Goal: Task Accomplishment & Management: Complete application form

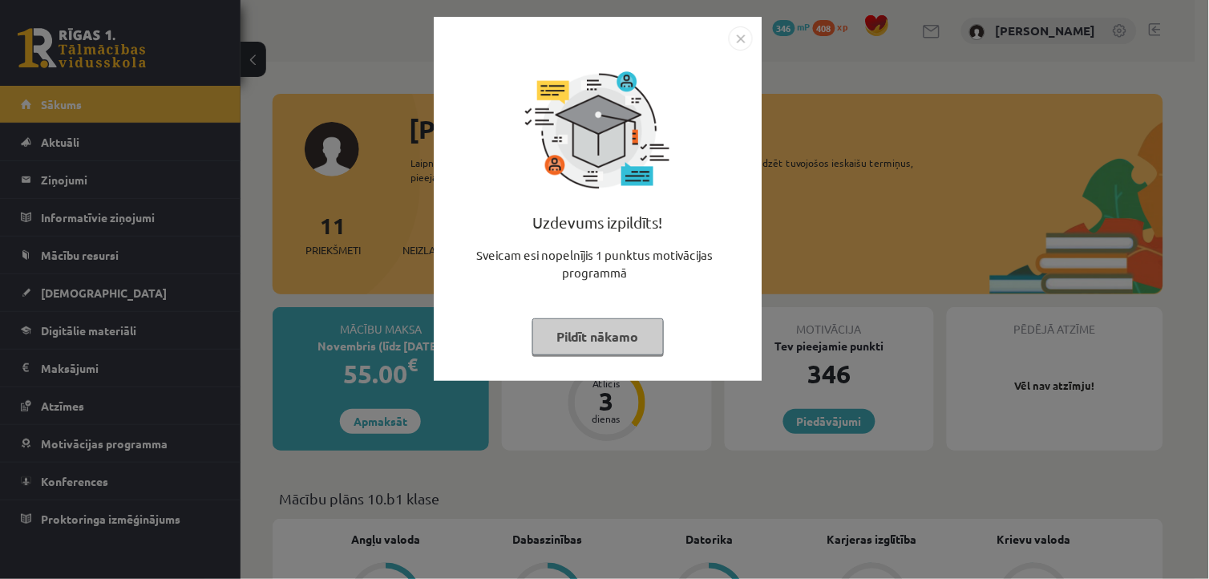
click at [736, 41] on img "Close" at bounding box center [741, 38] width 24 height 24
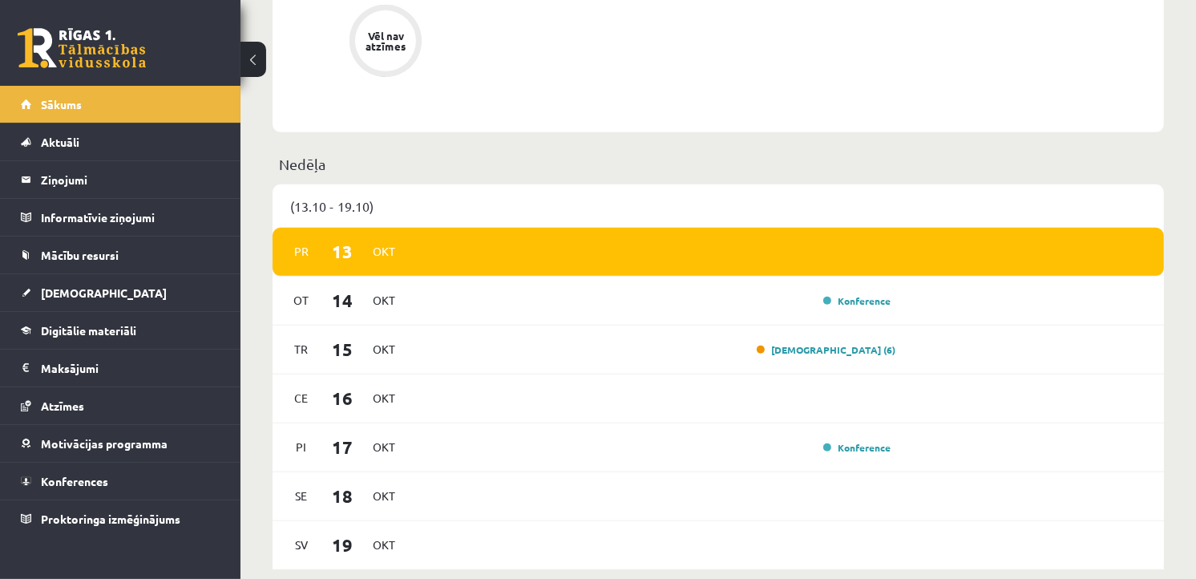
scroll to position [839, 0]
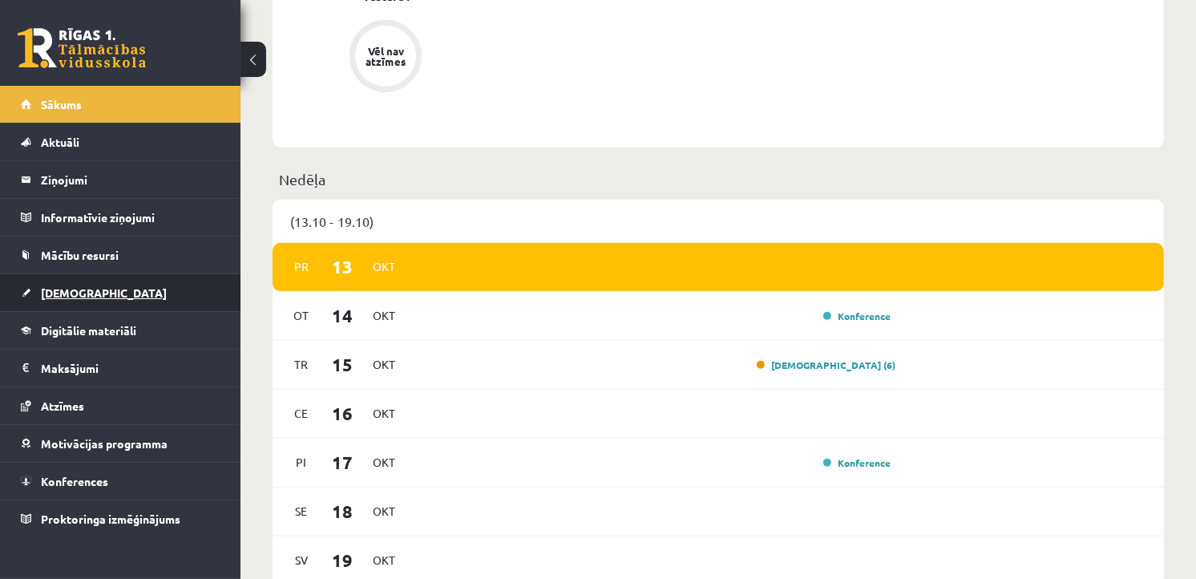
click at [103, 287] on link "[DEMOGRAPHIC_DATA]" at bounding box center [121, 292] width 200 height 37
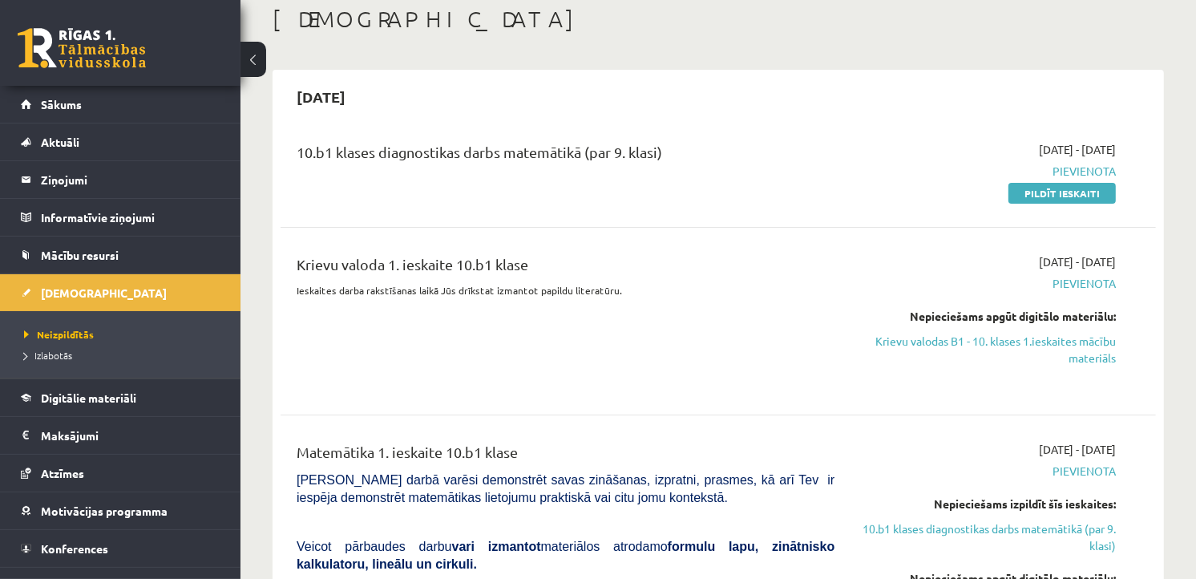
scroll to position [107, 0]
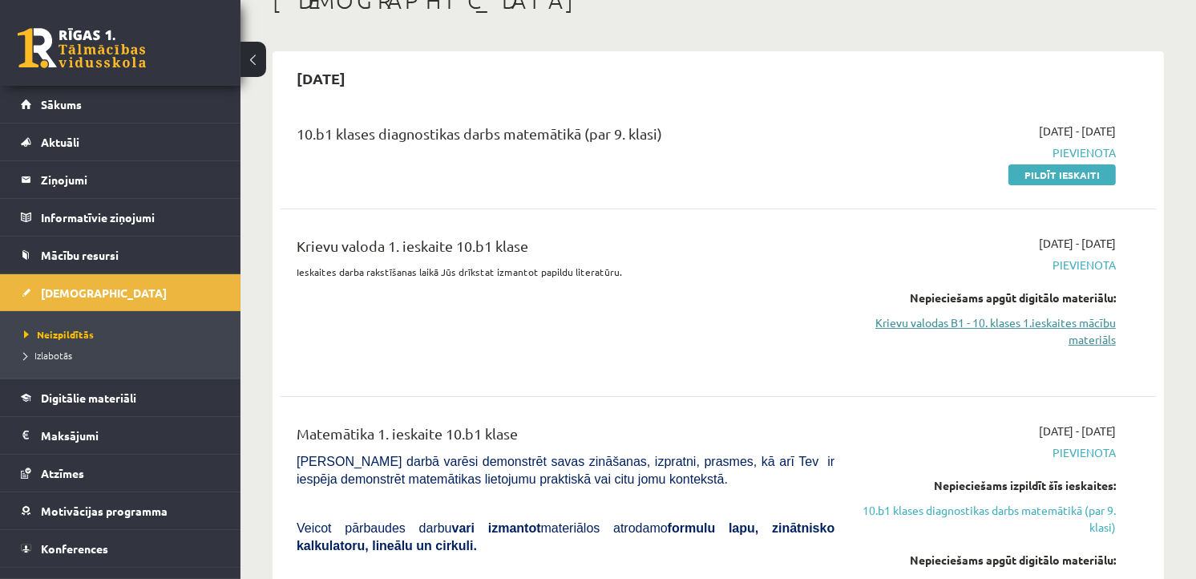
click at [952, 319] on link "Krievu valodas B1 - 10. klases 1.ieskaites mācību materiāls" at bounding box center [987, 331] width 257 height 34
click at [1030, 180] on link "Pildīt ieskaiti" at bounding box center [1062, 174] width 107 height 21
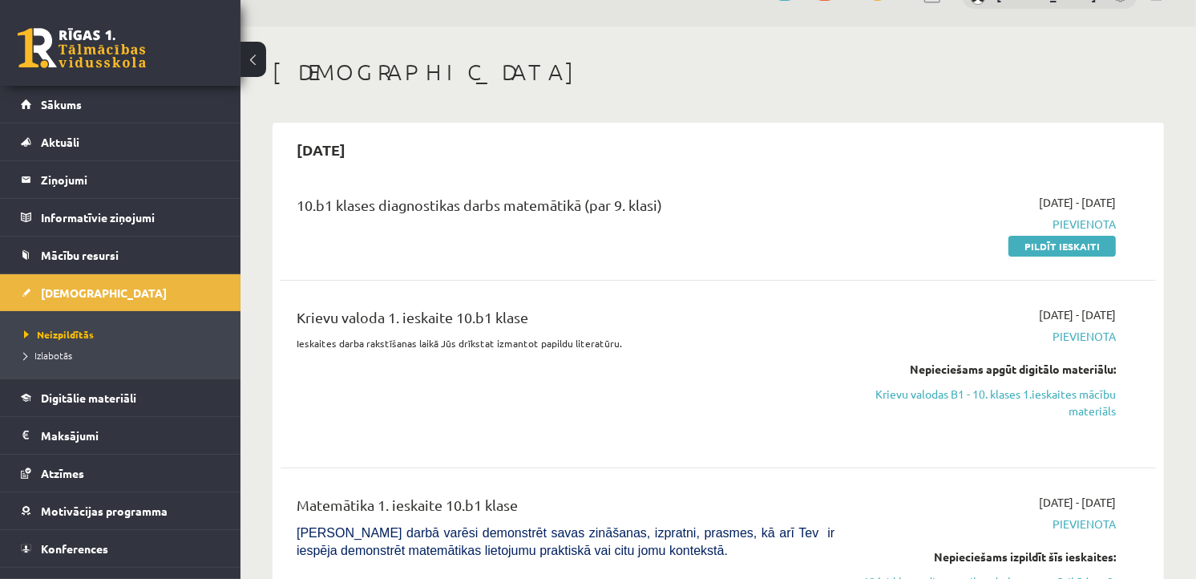
scroll to position [0, 0]
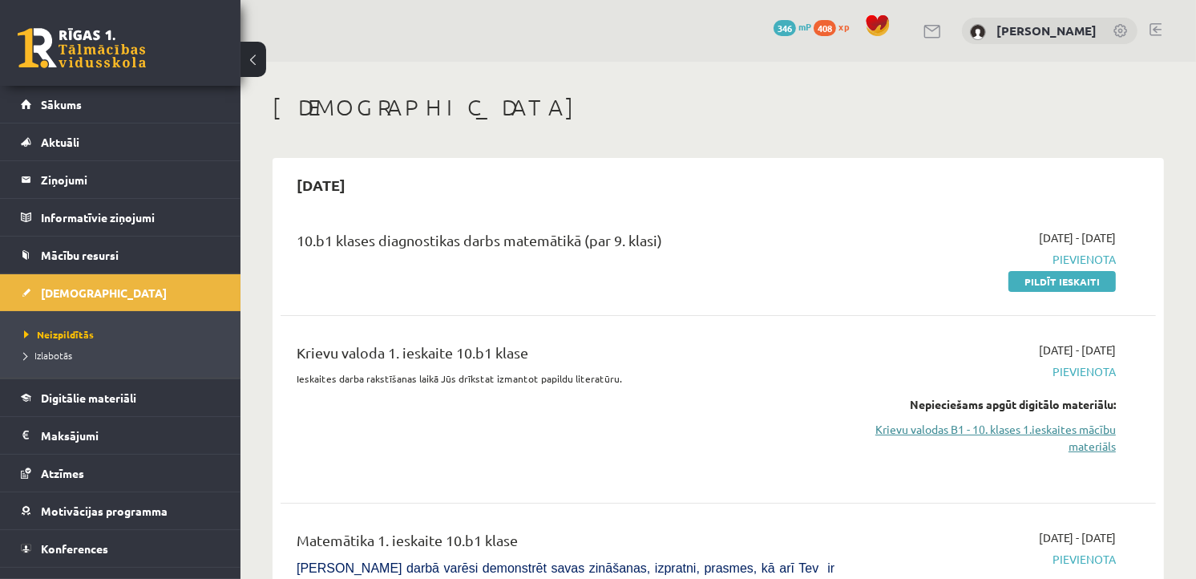
click at [976, 436] on link "Krievu valodas B1 - 10. klases 1.ieskaites mācību materiāls" at bounding box center [987, 438] width 257 height 34
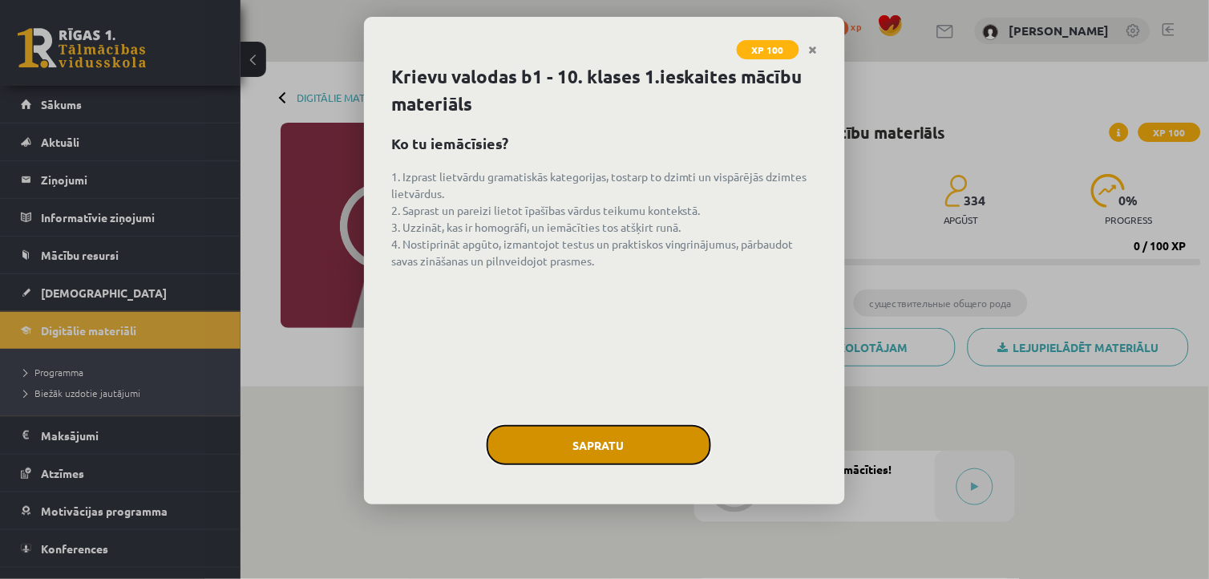
click at [611, 445] on button "Sapratu" at bounding box center [599, 445] width 224 height 40
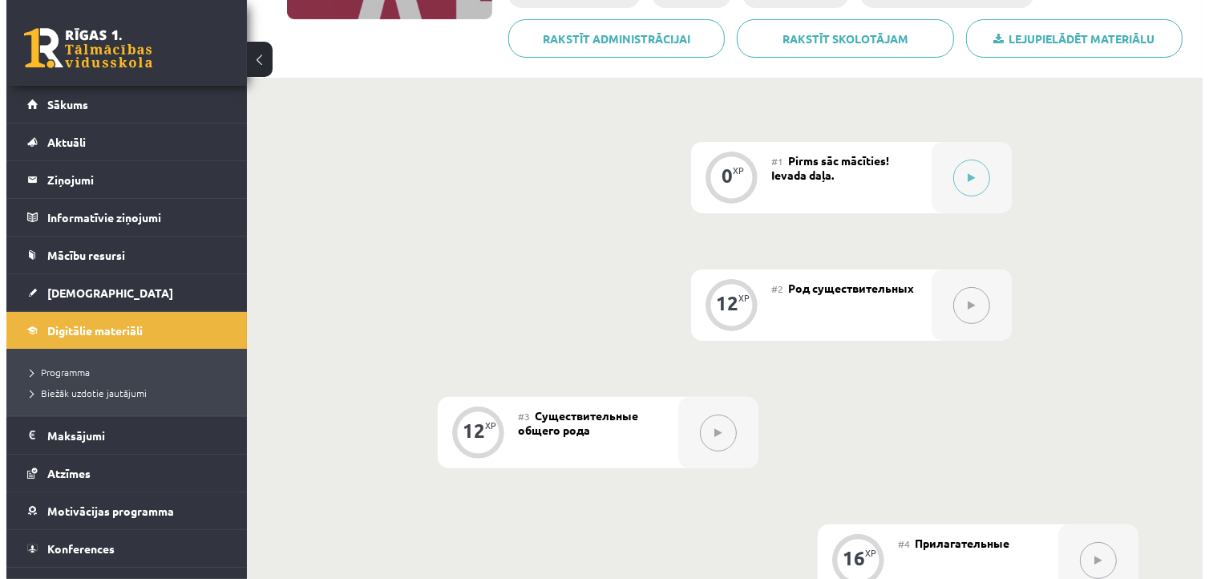
scroll to position [321, 0]
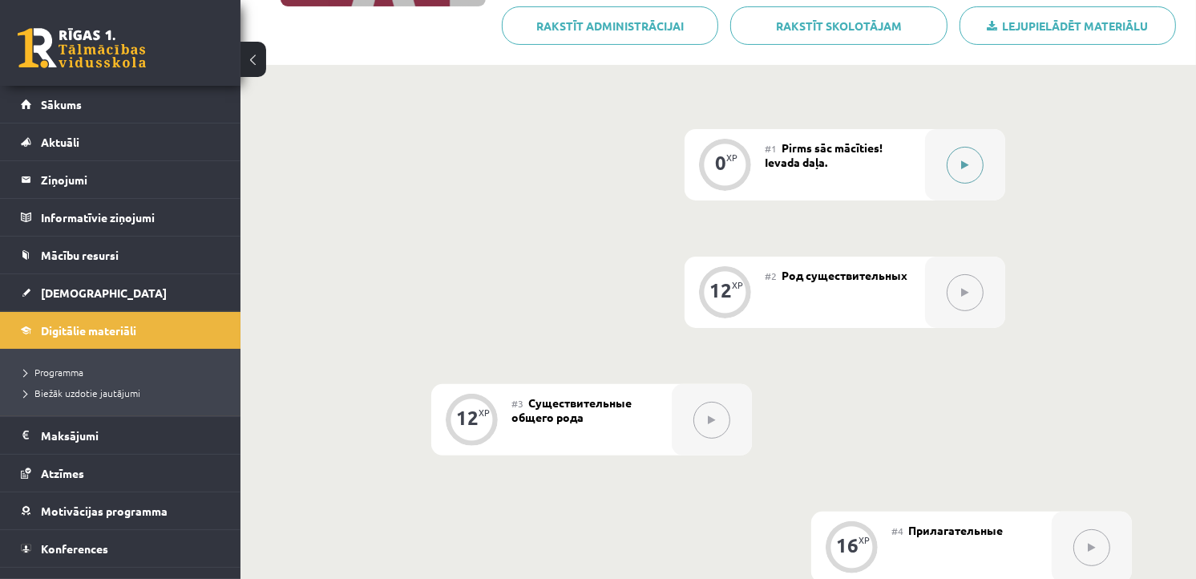
click at [970, 159] on button at bounding box center [965, 165] width 37 height 37
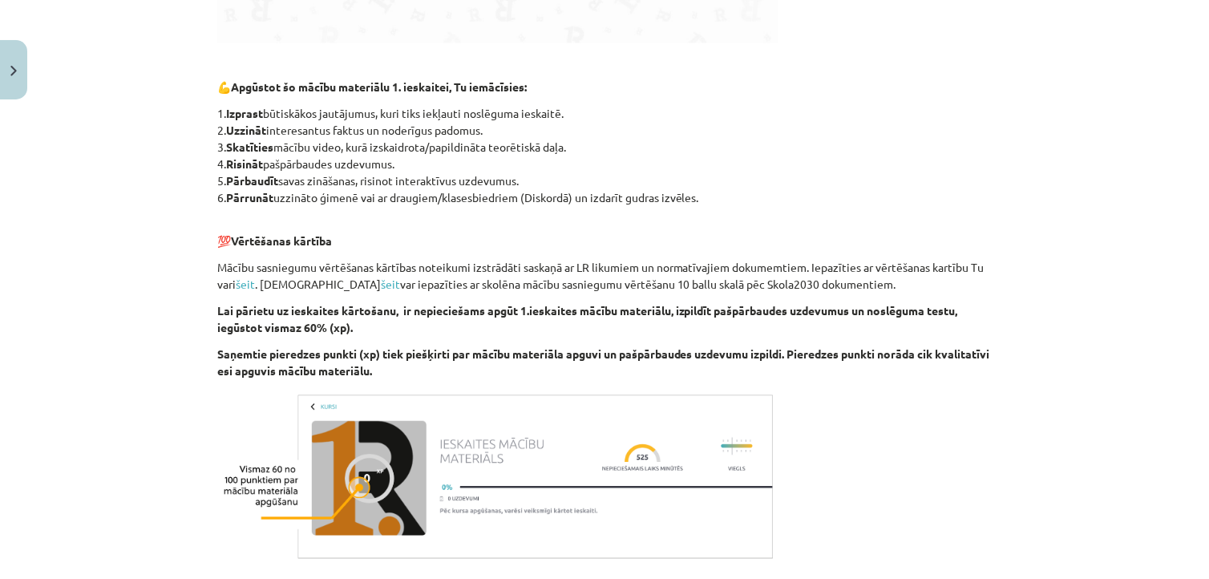
scroll to position [917, 0]
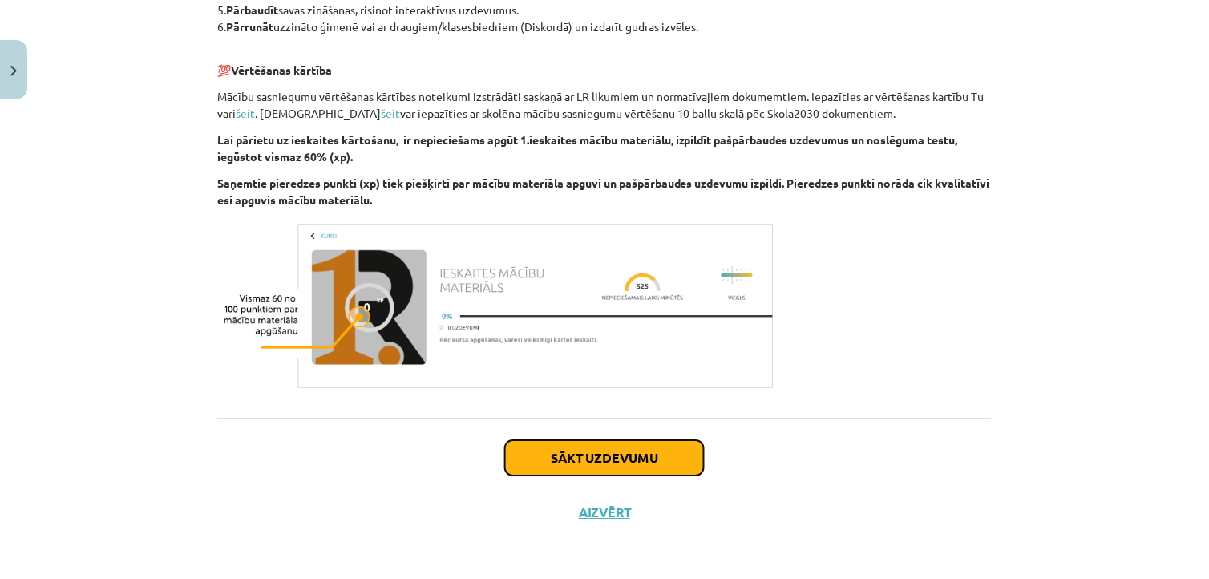
click at [609, 459] on button "Sākt uzdevumu" at bounding box center [604, 457] width 199 height 35
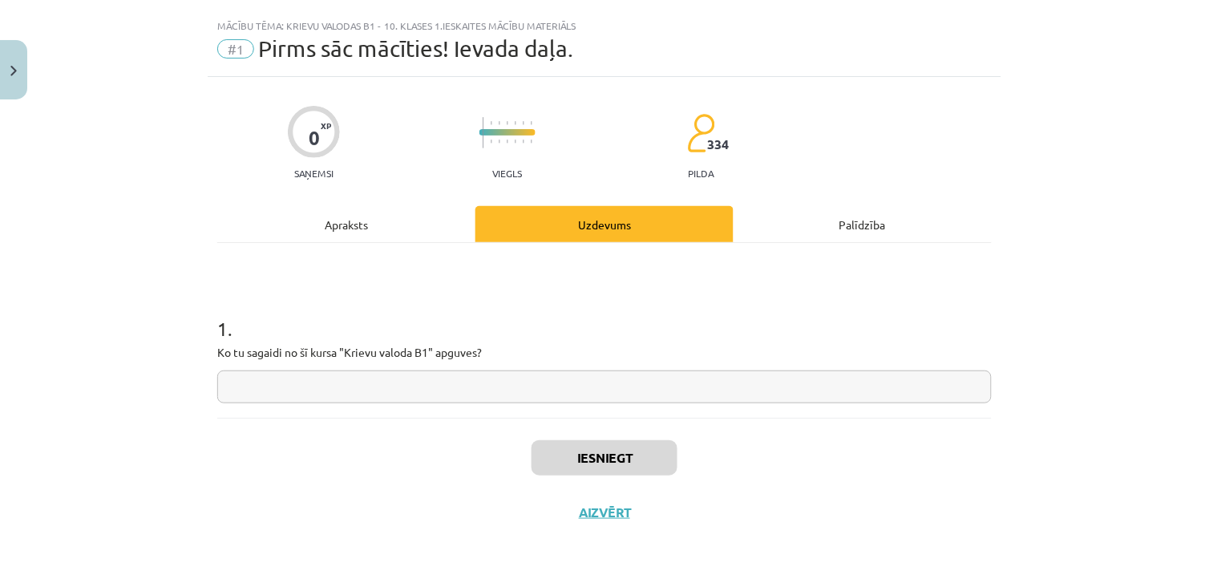
click at [597, 386] on input "text" at bounding box center [604, 386] width 774 height 33
type input "*"
click at [567, 388] on input "text" at bounding box center [604, 386] width 774 height 33
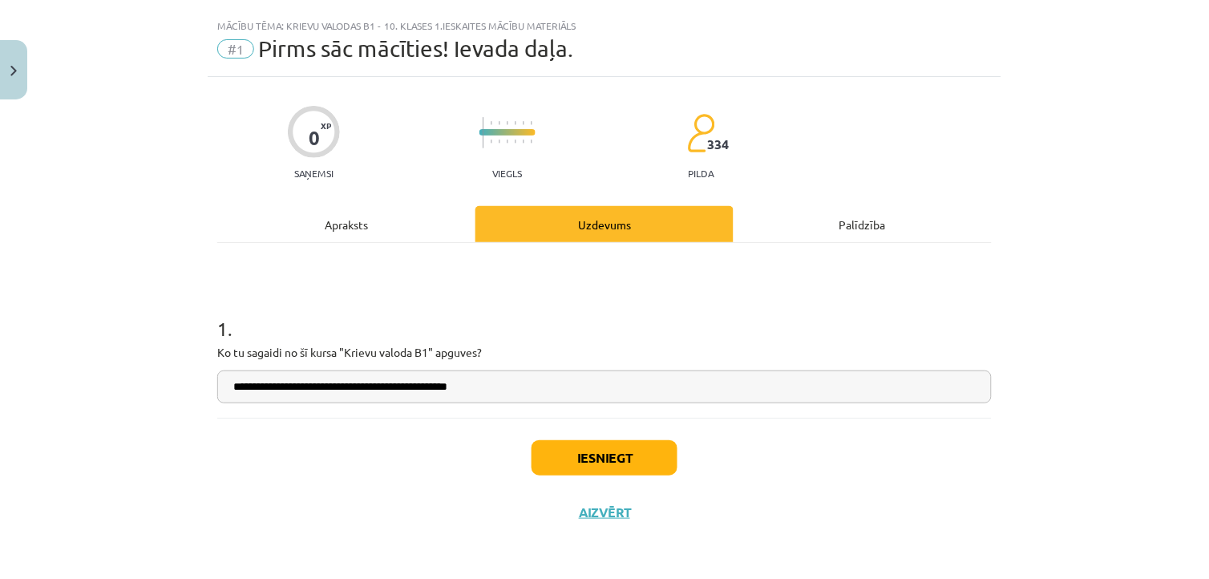
type input "**********"
click at [595, 452] on button "Iesniegt" at bounding box center [605, 457] width 146 height 35
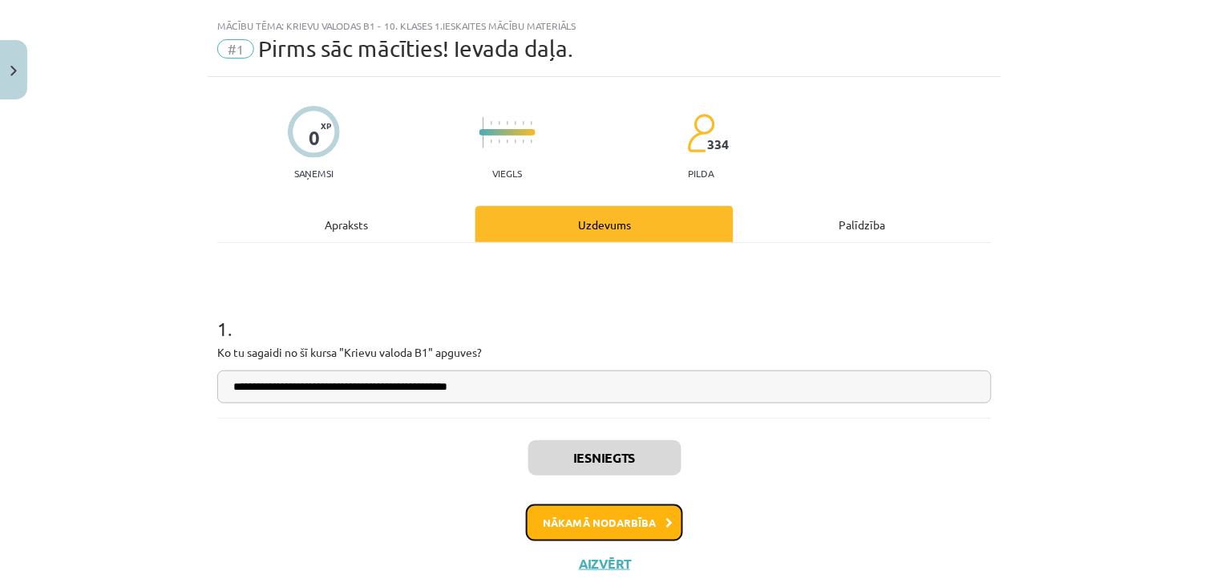
click at [645, 511] on button "Nākamā nodarbība" at bounding box center [604, 522] width 157 height 37
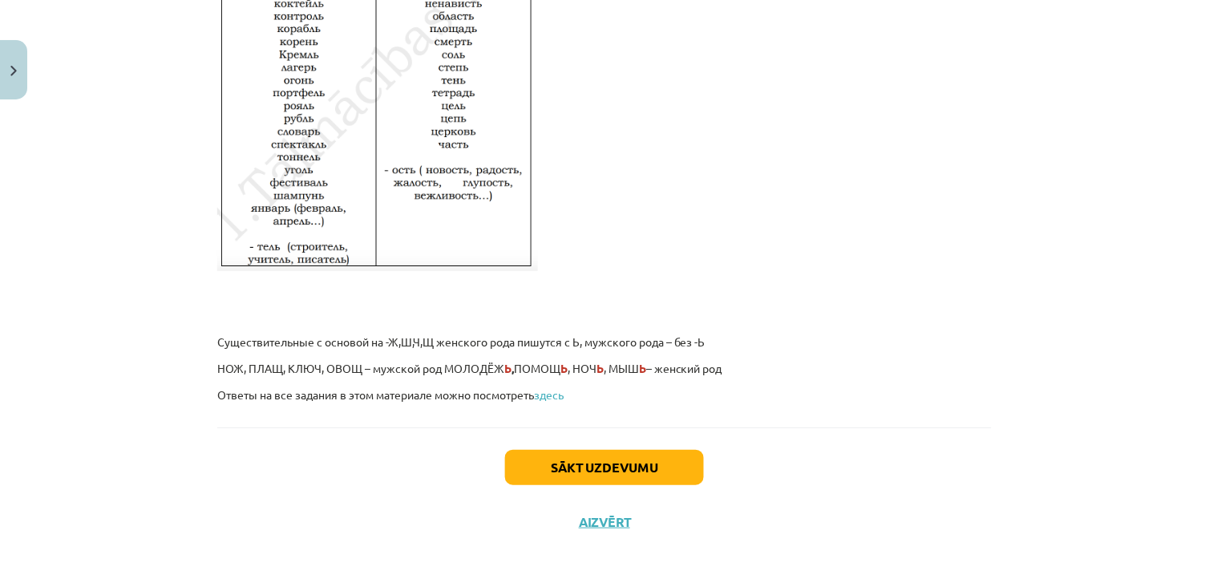
scroll to position [2740, 0]
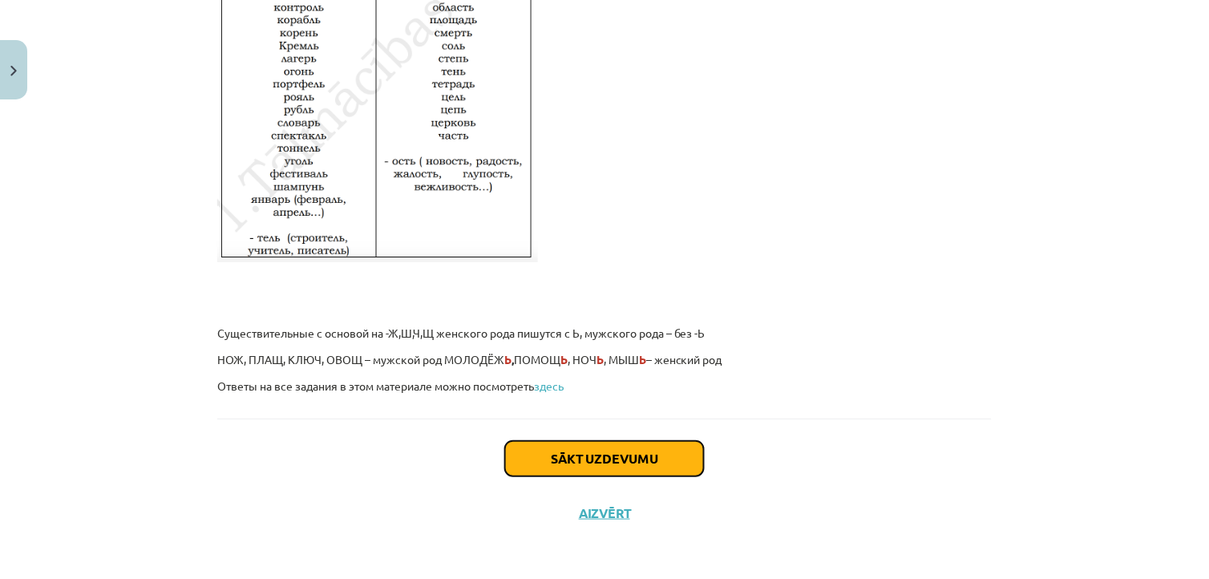
click at [658, 459] on button "Sākt uzdevumu" at bounding box center [604, 458] width 199 height 35
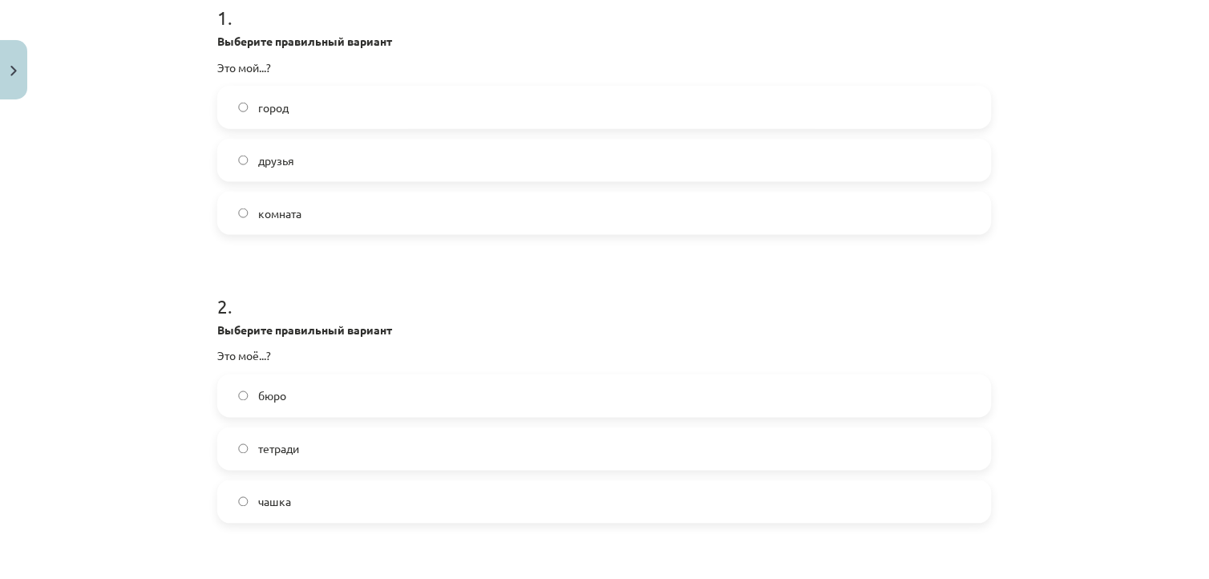
scroll to position [334, 0]
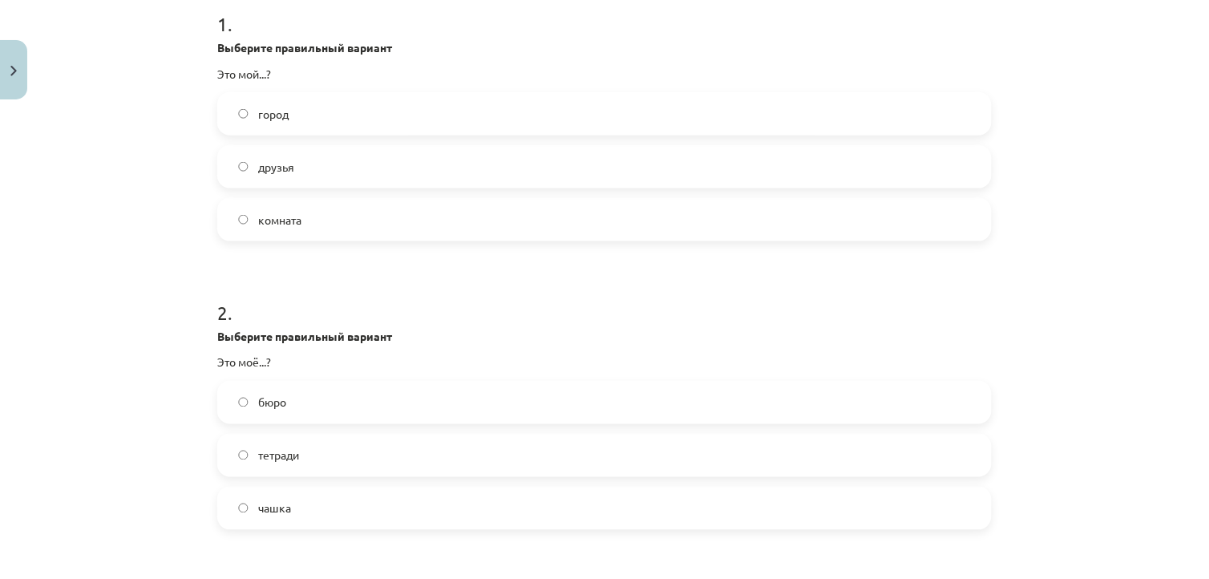
click at [446, 107] on label "город" at bounding box center [604, 114] width 771 height 40
click at [317, 452] on label "тетради" at bounding box center [604, 455] width 771 height 40
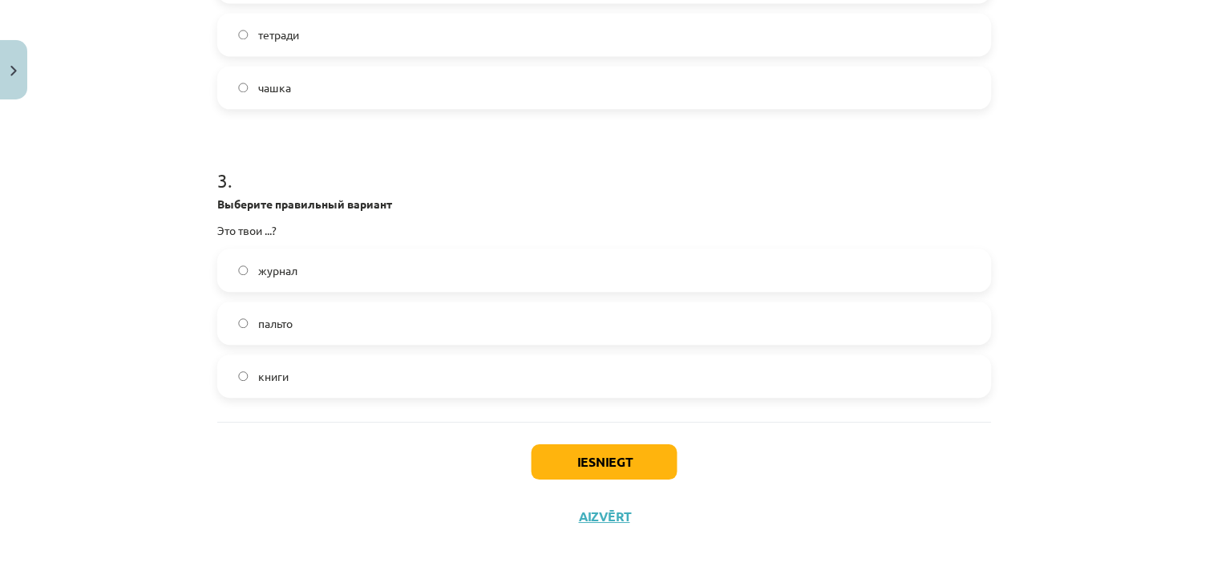
scroll to position [759, 0]
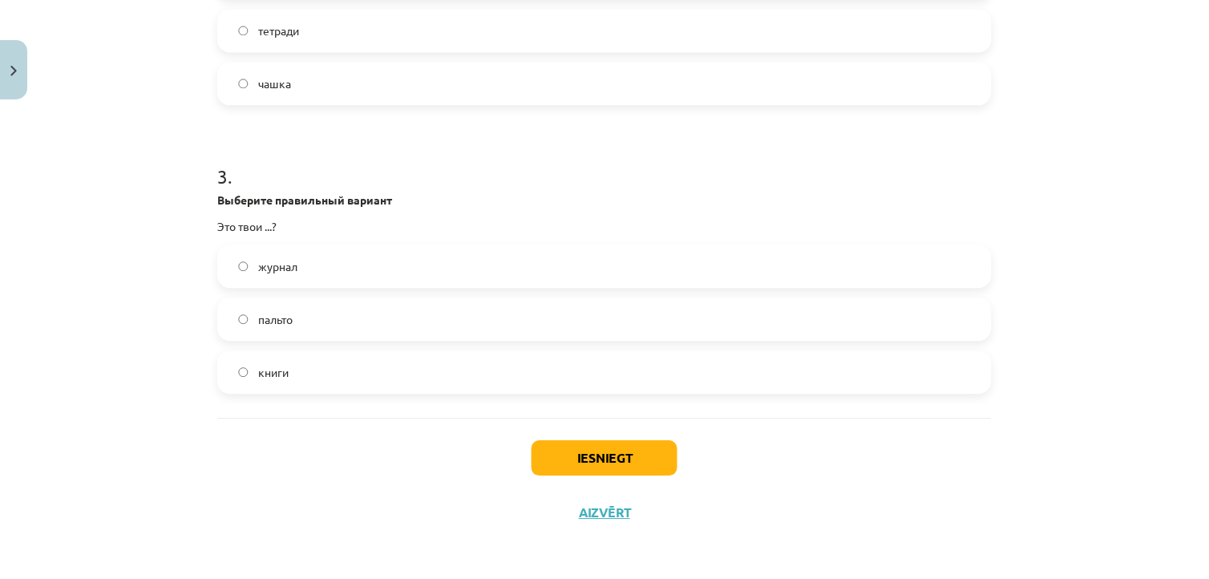
click at [293, 374] on label "книги" at bounding box center [604, 372] width 771 height 40
click at [655, 458] on button "Iesniegt" at bounding box center [605, 457] width 146 height 35
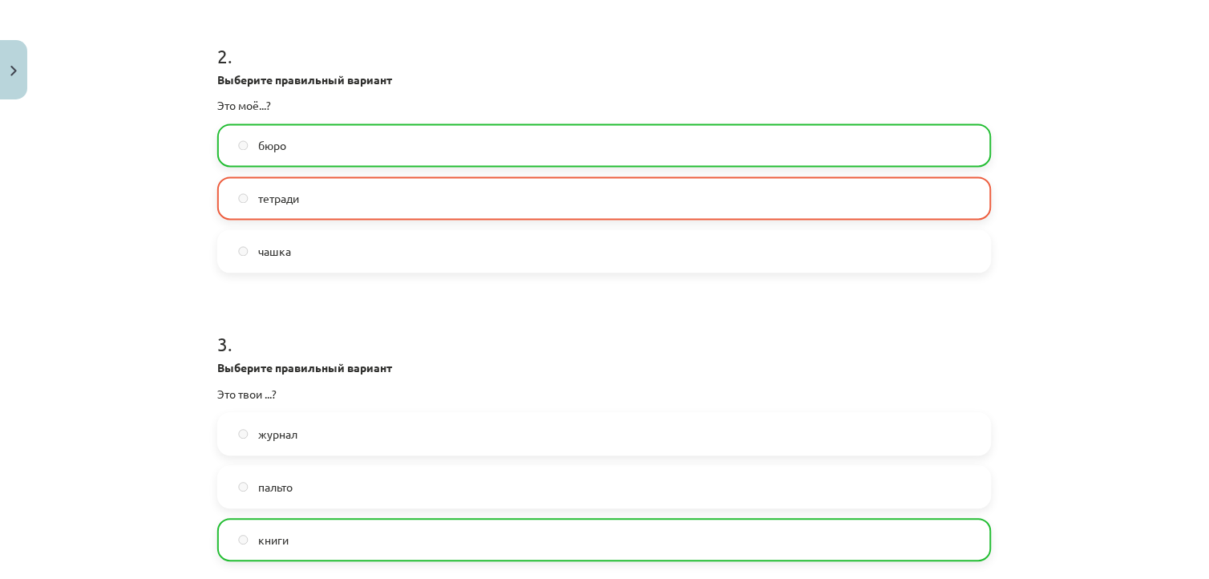
scroll to position [811, 0]
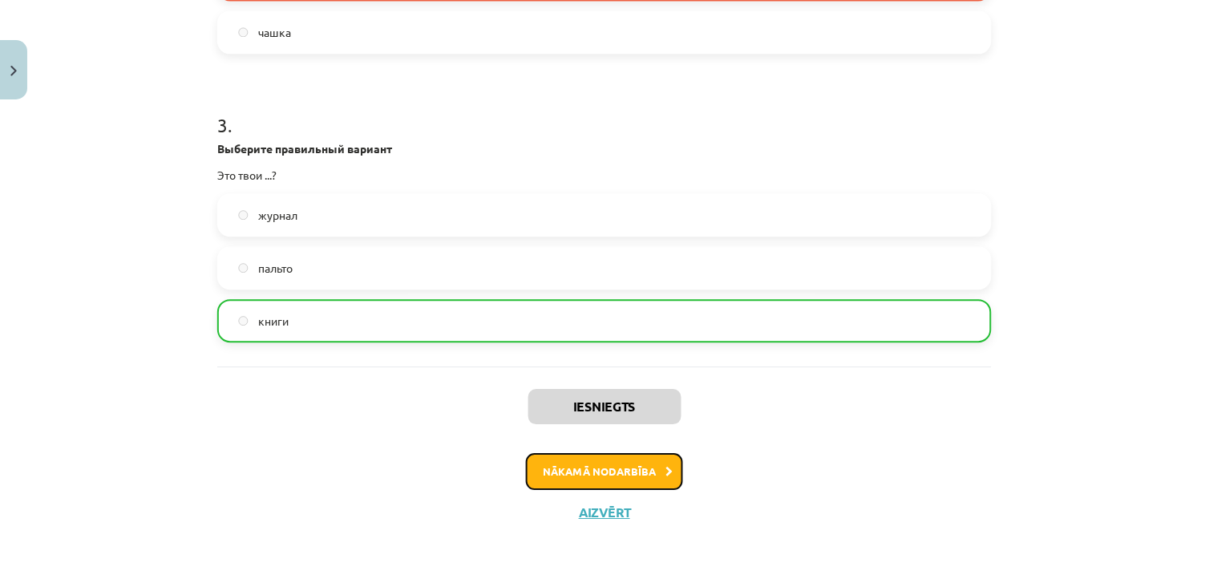
click at [644, 467] on button "Nākamā nodarbība" at bounding box center [604, 471] width 157 height 37
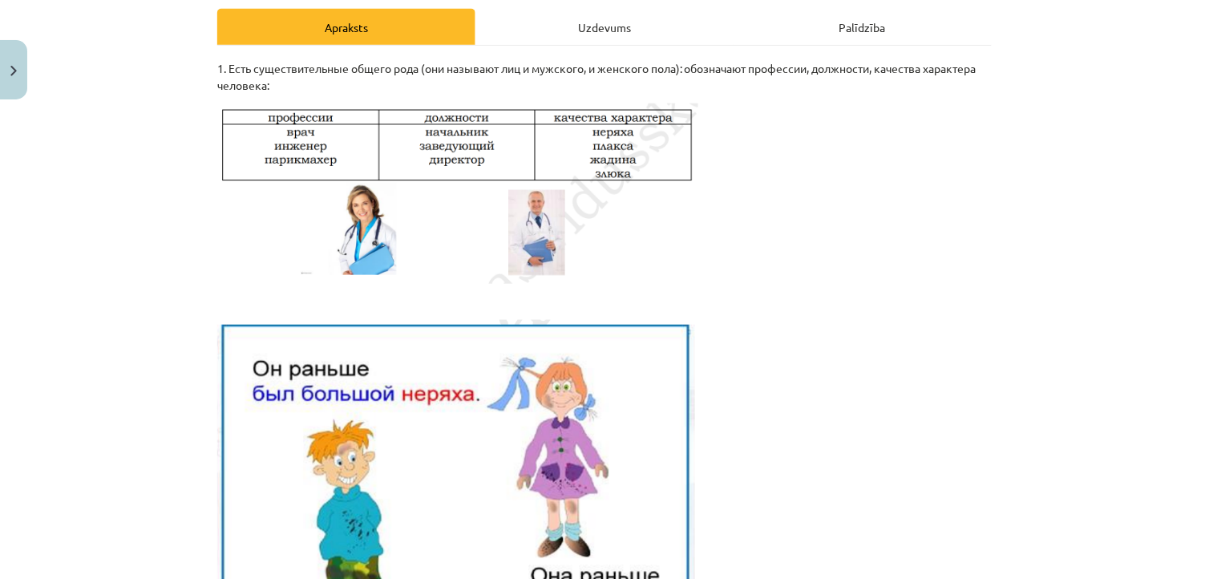
scroll to position [228, 0]
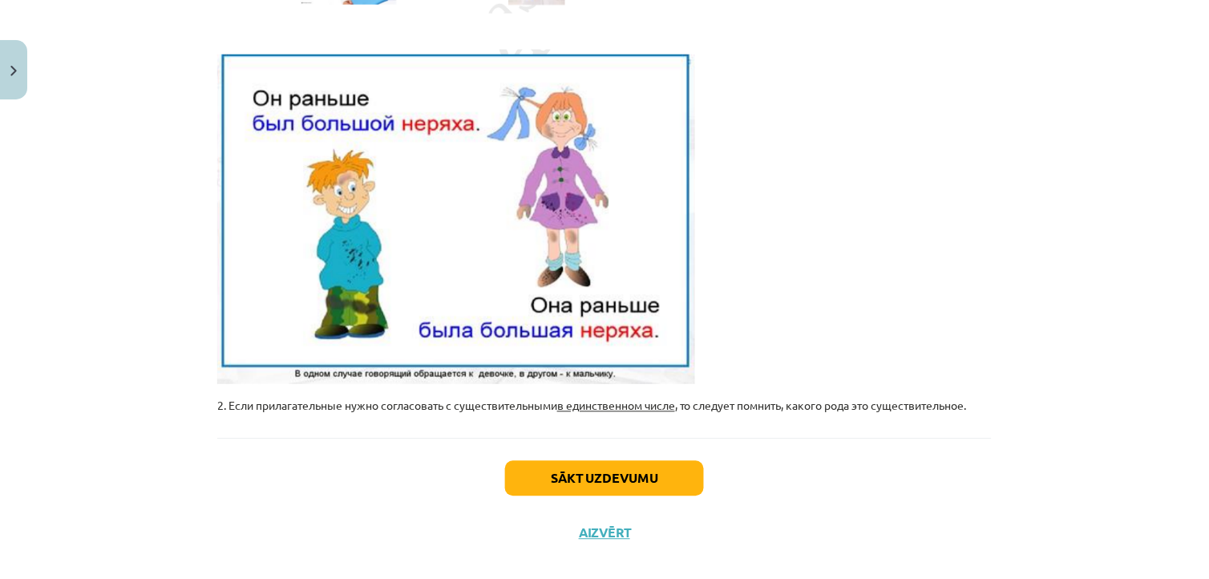
scroll to position [502, 0]
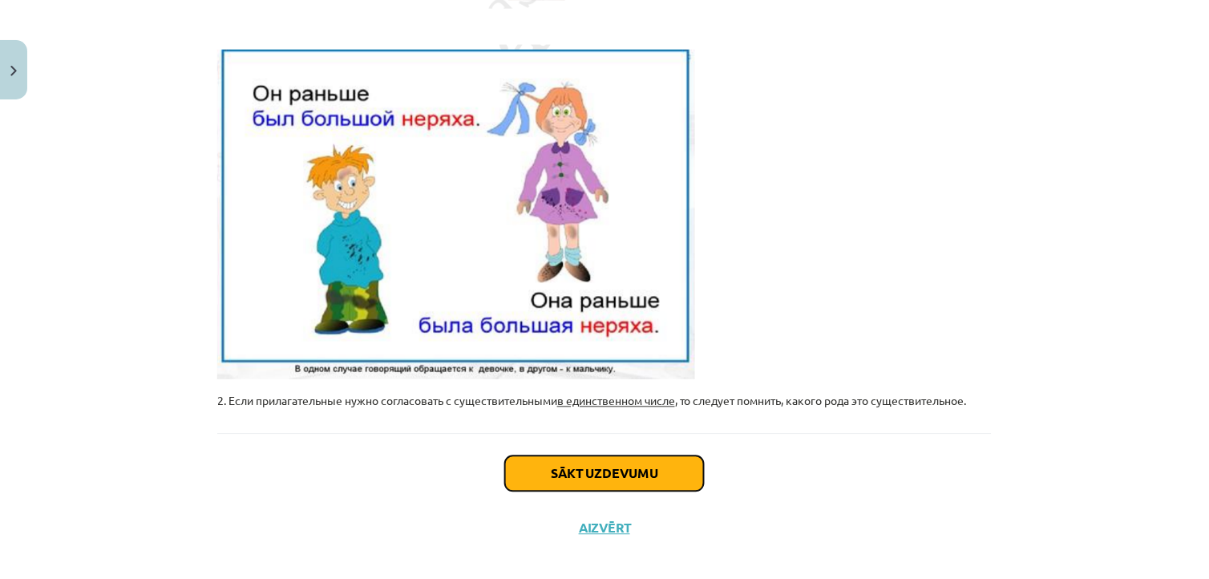
click at [672, 465] on button "Sākt uzdevumu" at bounding box center [604, 473] width 199 height 35
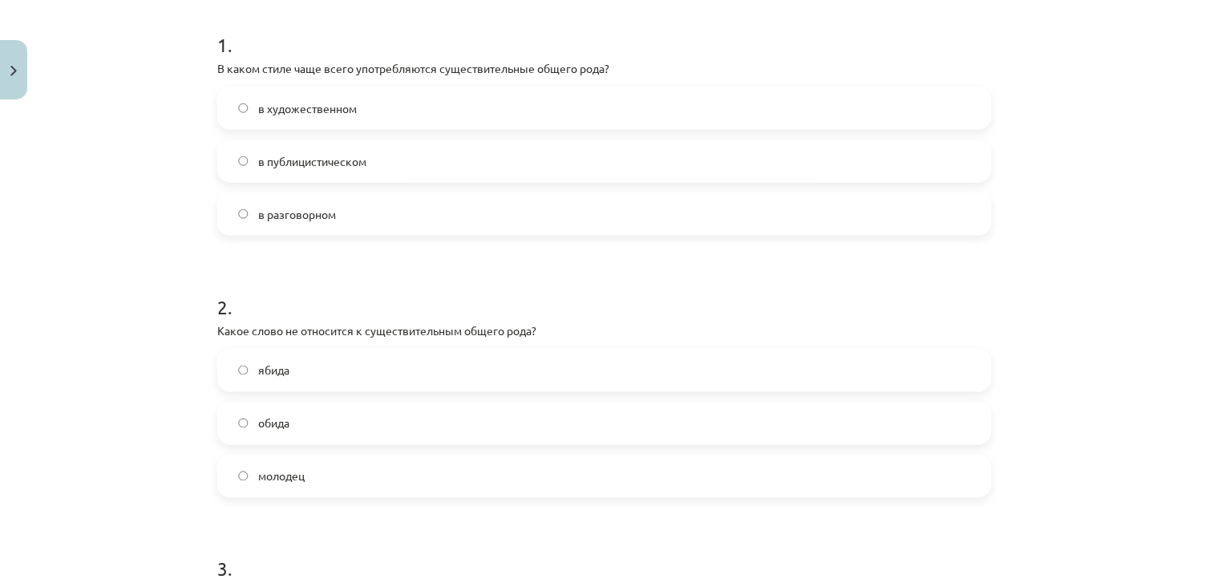
scroll to position [309, 0]
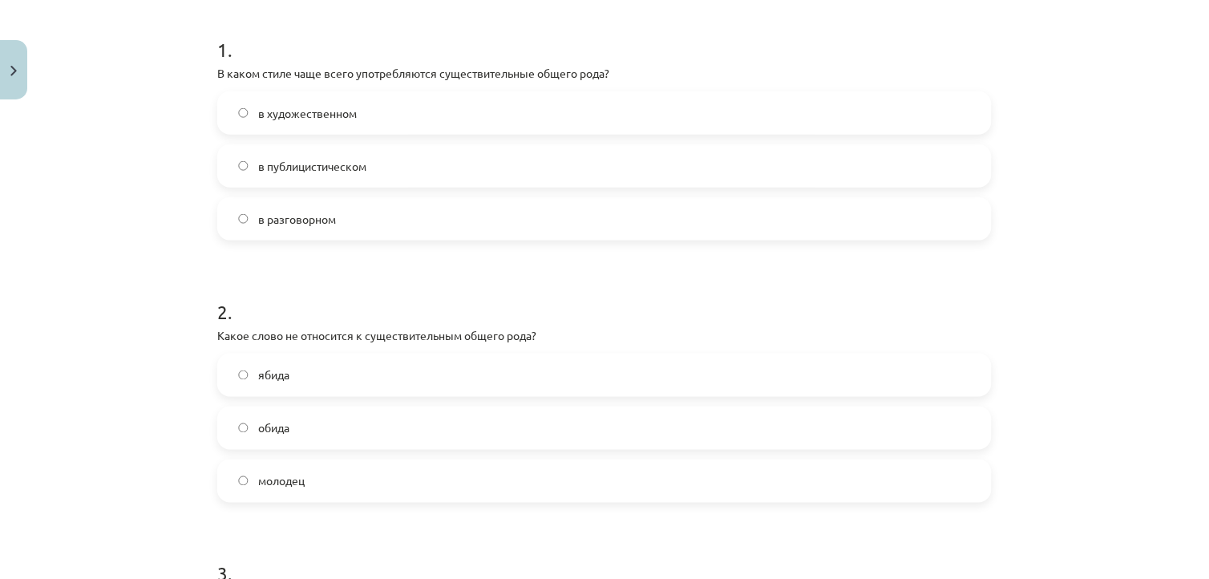
click at [332, 223] on label "в разговорном" at bounding box center [604, 219] width 771 height 40
click at [334, 478] on label "молодец" at bounding box center [604, 481] width 771 height 40
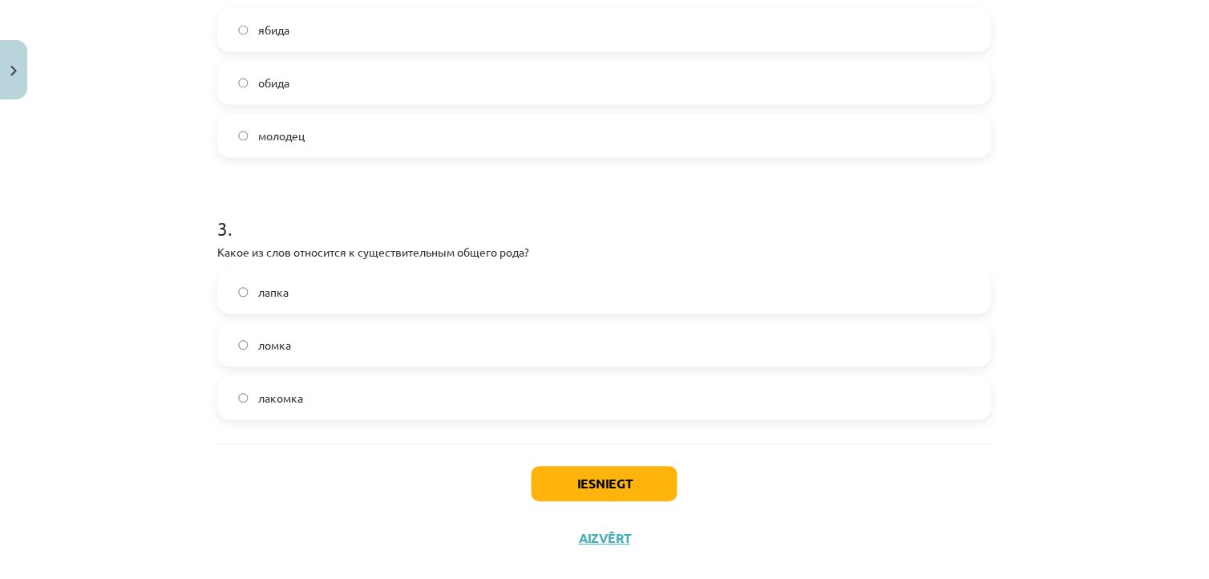
scroll to position [655, 0]
click at [313, 405] on label "лакомка" at bounding box center [604, 397] width 771 height 40
click at [619, 475] on button "Iesniegt" at bounding box center [605, 482] width 146 height 35
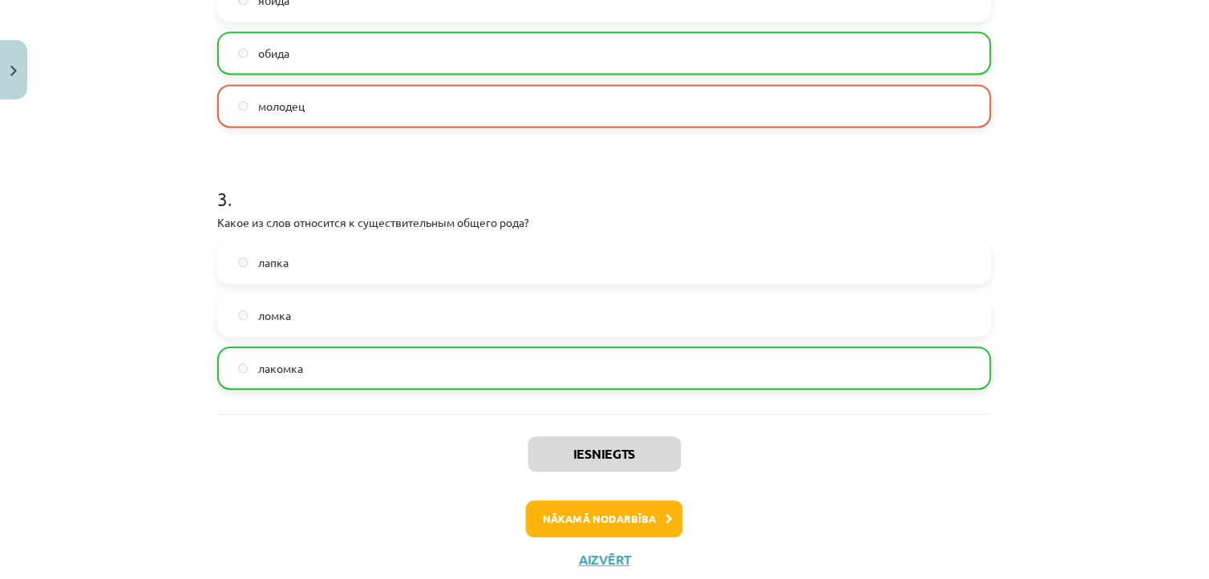
scroll to position [731, 0]
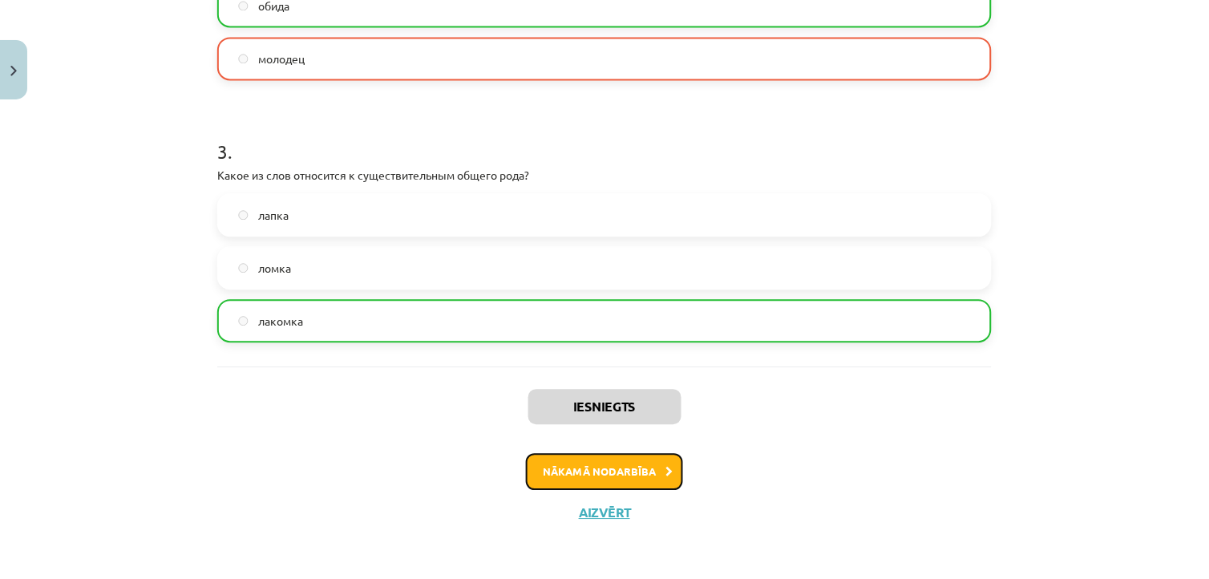
click at [654, 466] on button "Nākamā nodarbība" at bounding box center [604, 471] width 157 height 37
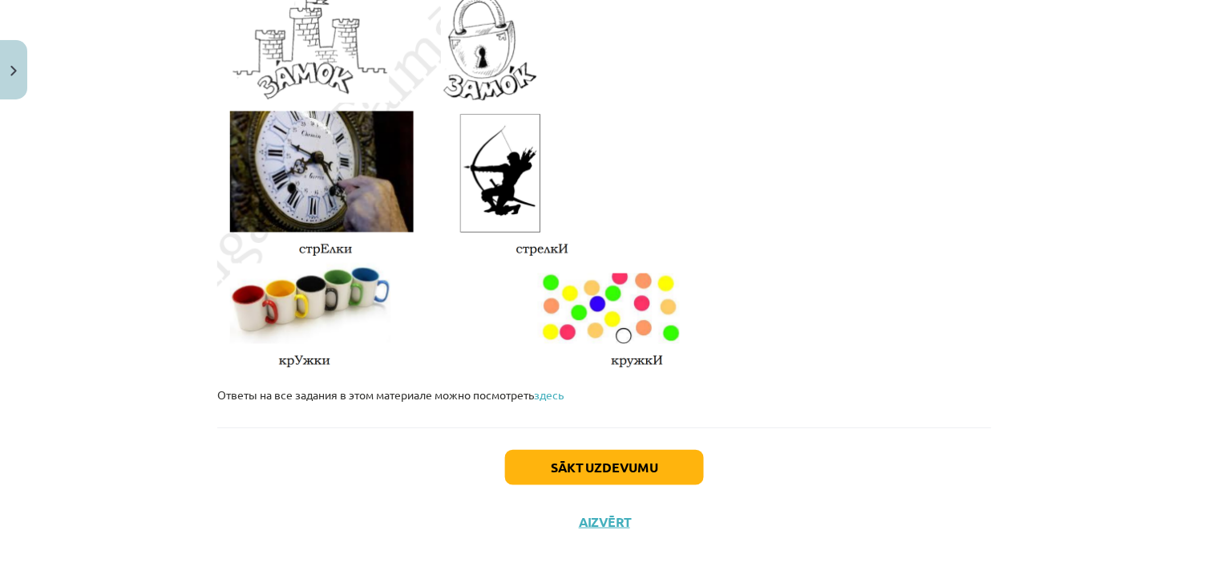
scroll to position [2762, 0]
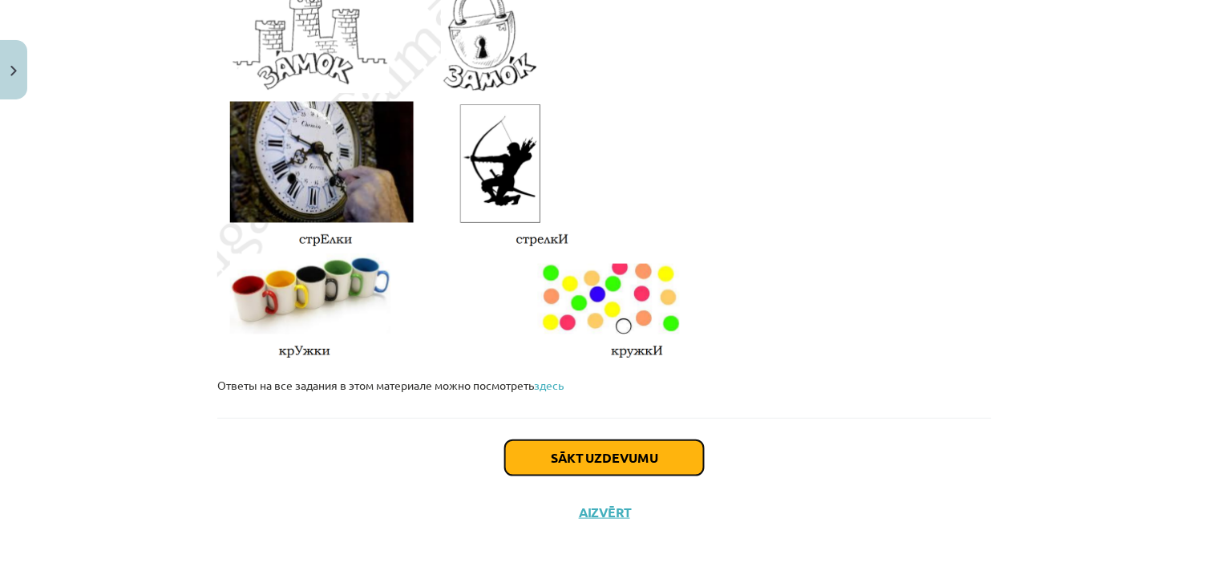
click at [648, 451] on button "Sākt uzdevumu" at bounding box center [604, 457] width 199 height 35
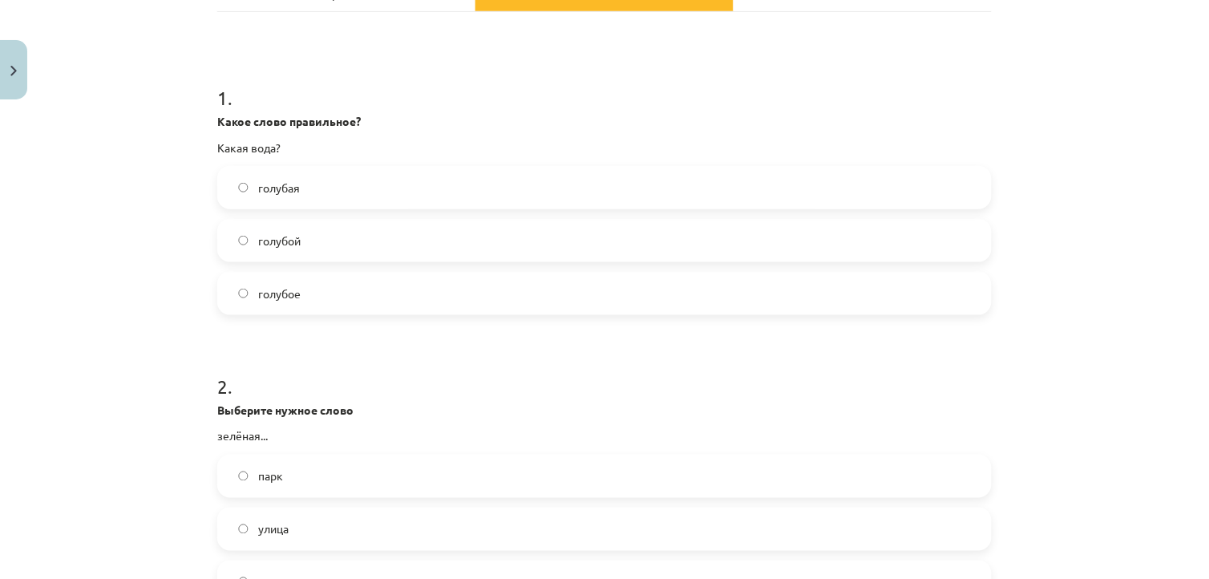
scroll to position [266, 0]
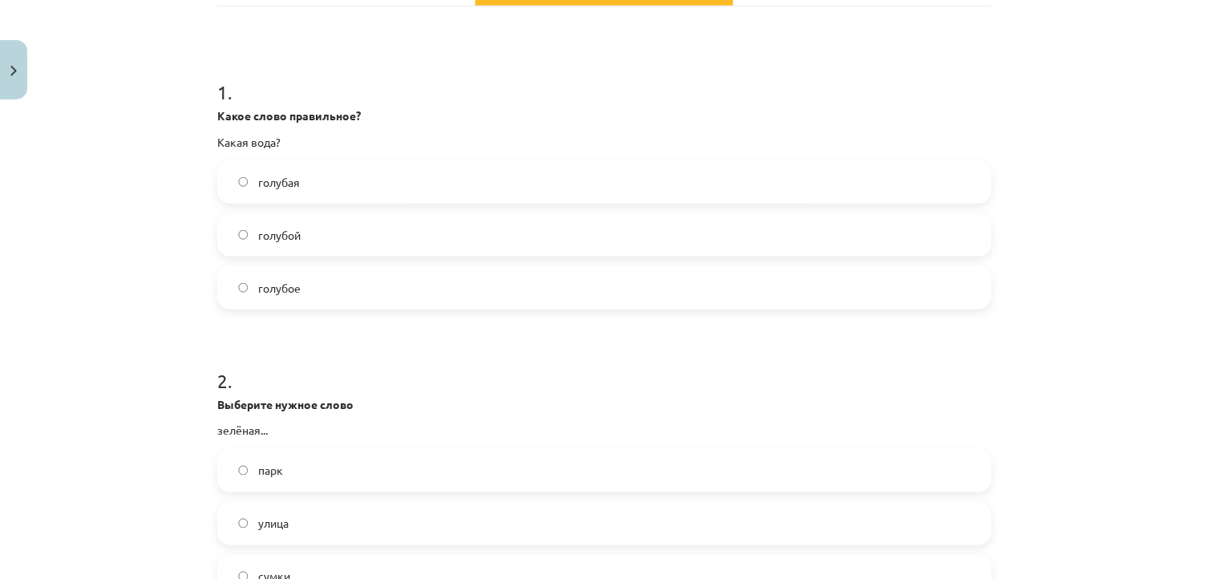
click at [699, 229] on label "голубой" at bounding box center [604, 235] width 771 height 40
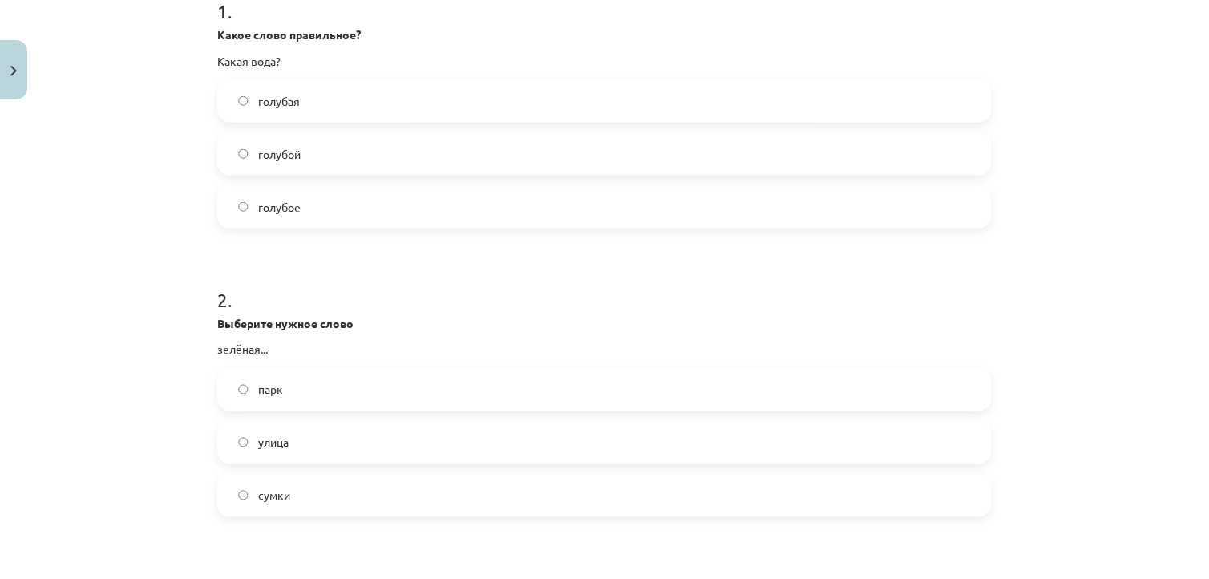
scroll to position [345, 0]
click at [332, 446] on label "улица" at bounding box center [604, 445] width 771 height 40
click at [550, 505] on label "сумки" at bounding box center [604, 498] width 771 height 40
click at [576, 450] on label "улица" at bounding box center [604, 445] width 771 height 40
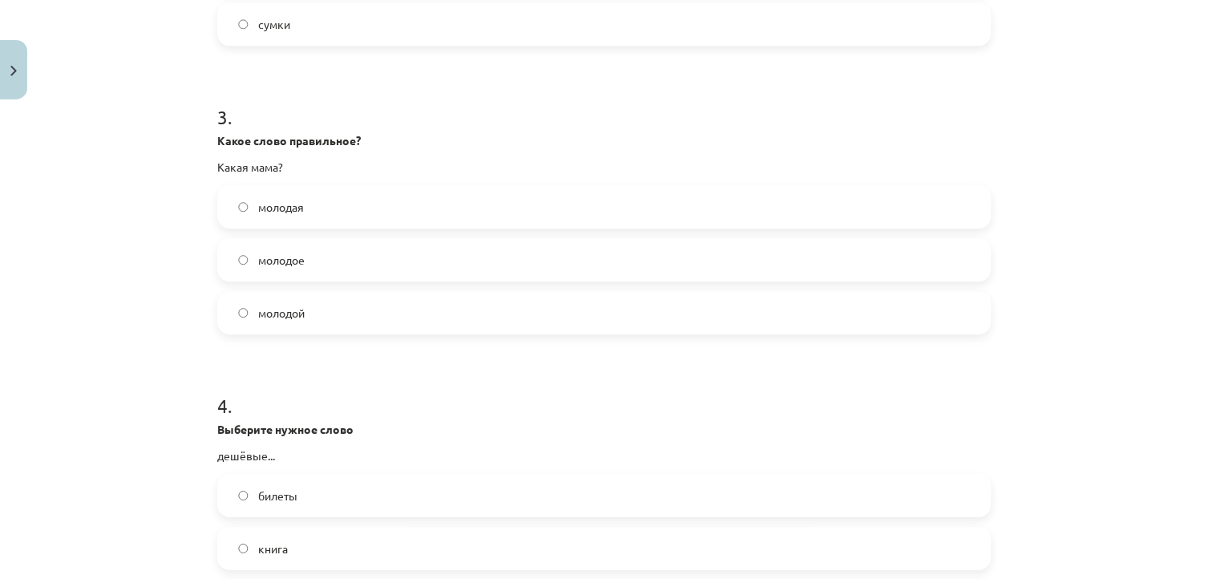
scroll to position [827, 0]
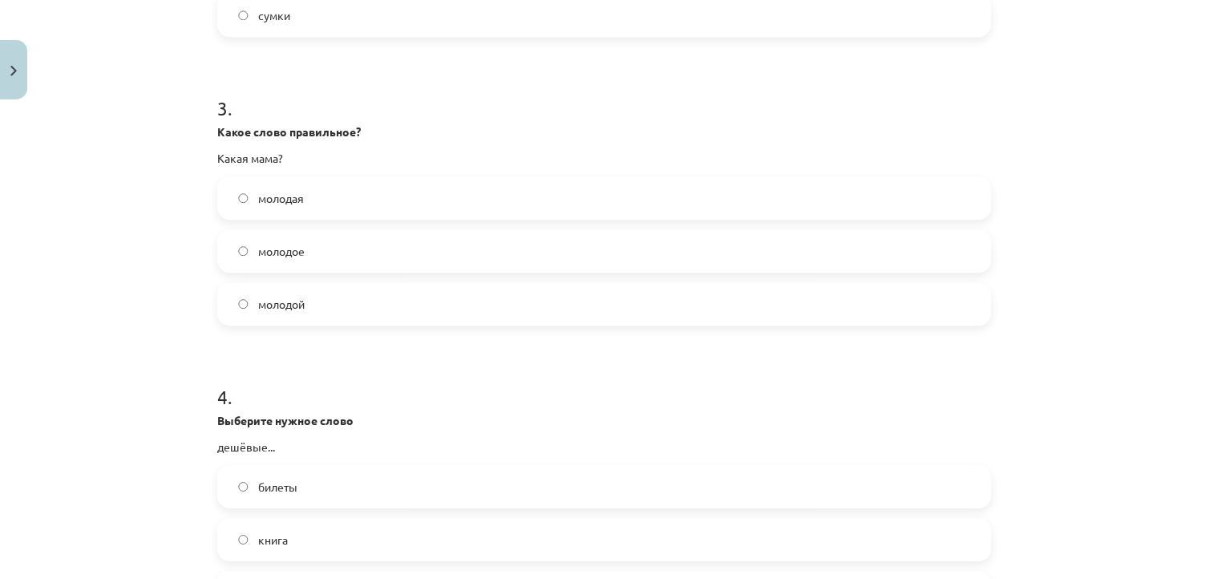
click at [514, 249] on label "молодое" at bounding box center [604, 251] width 771 height 40
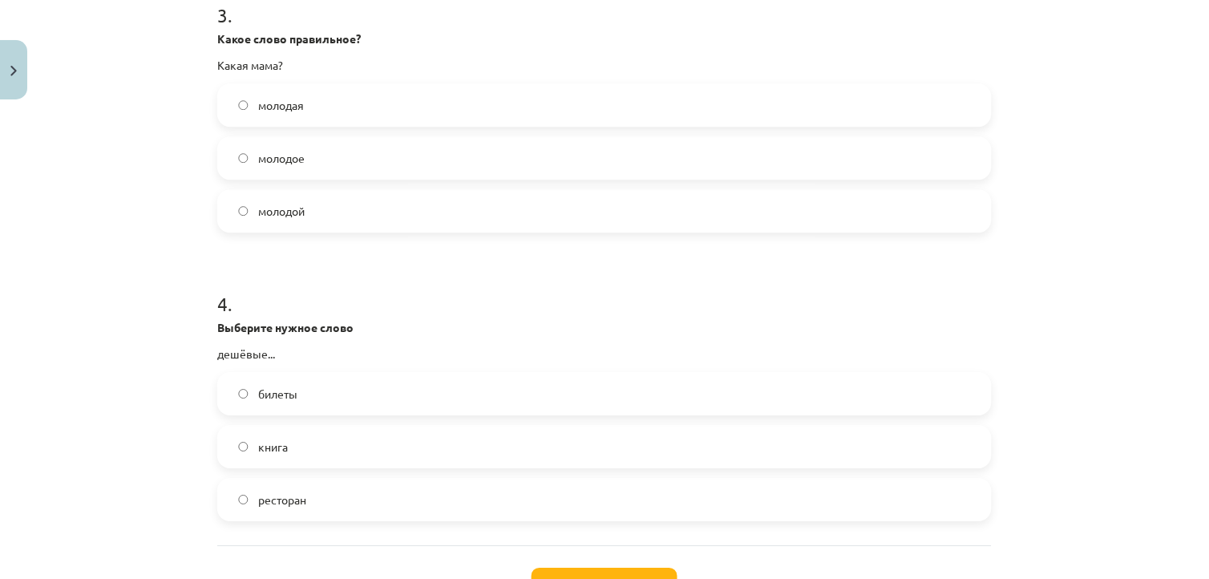
scroll to position [918, 0]
click at [311, 107] on label "молодая" at bounding box center [604, 107] width 771 height 40
click at [319, 396] on label "билеты" at bounding box center [604, 396] width 771 height 40
click at [578, 572] on button "Iesniegt" at bounding box center [605, 587] width 146 height 35
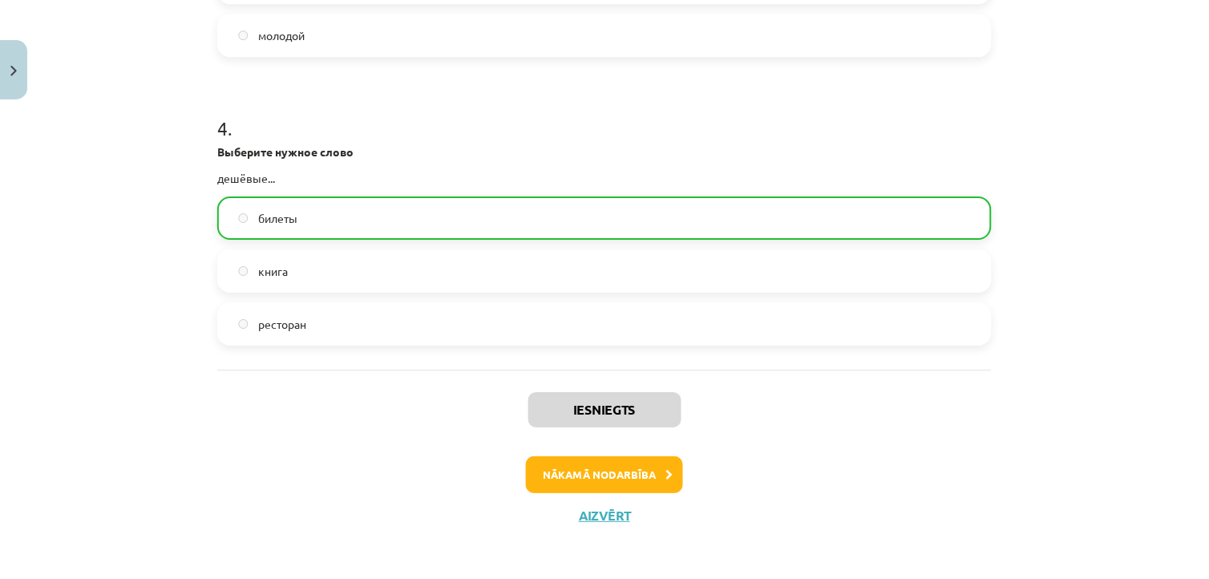
scroll to position [1099, 0]
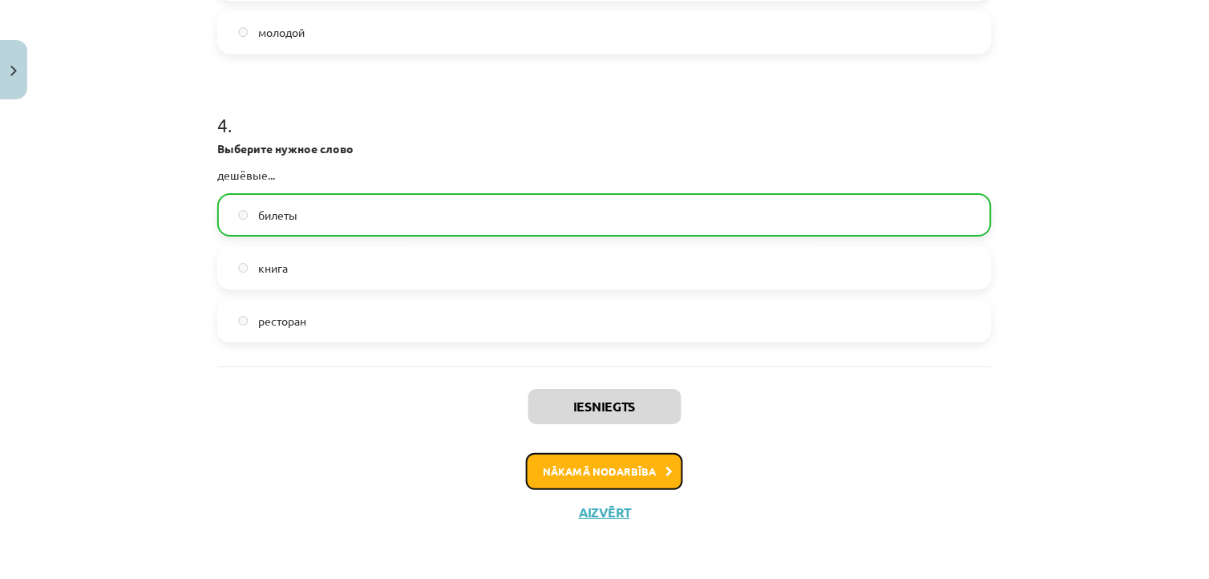
click at [654, 461] on button "Nākamā nodarbība" at bounding box center [604, 471] width 157 height 37
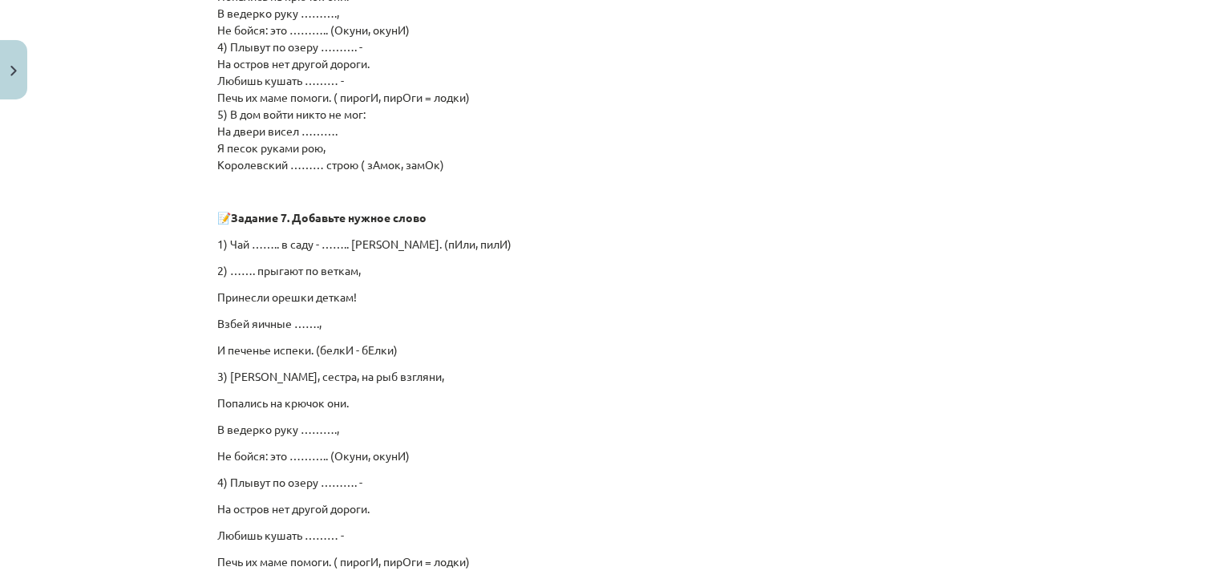
scroll to position [835, 0]
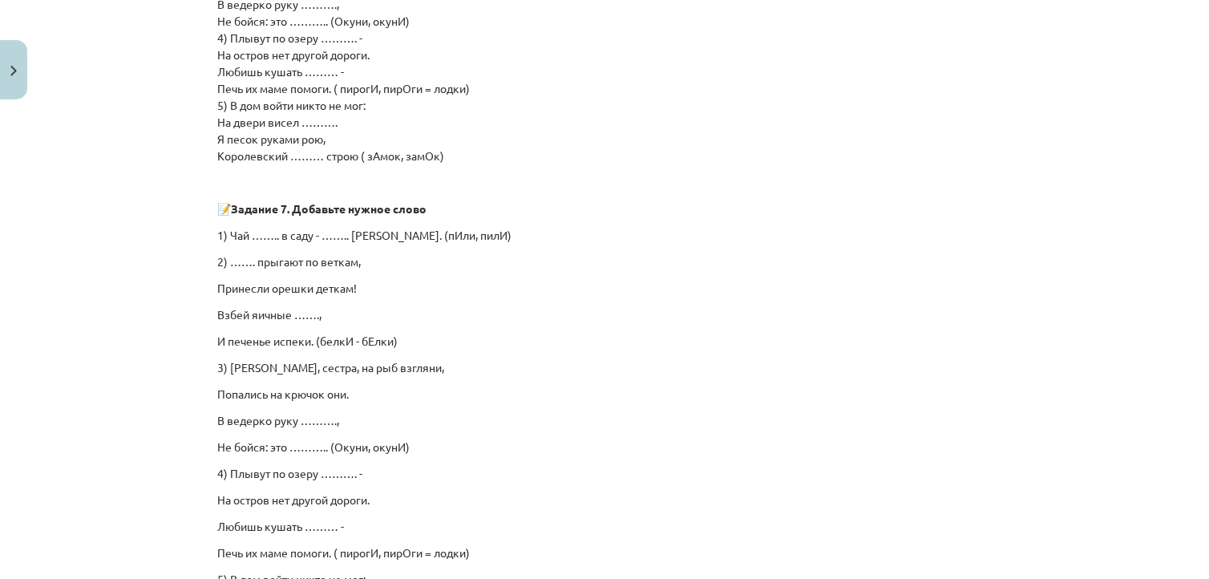
click at [331, 235] on p "1) Чай …….. в саду - …….. скорей дрова. (пИли, пилИ)" at bounding box center [604, 235] width 774 height 17
click at [255, 231] on p "1) Чай …….. в саду - …….. скорей дрова. (пИли, пилИ)" at bounding box center [604, 235] width 774 height 17
click at [262, 239] on p "1) Чай …….. в саду - …….. скорей дрова. (пИли, пилИ)" at bounding box center [604, 235] width 774 height 17
click at [297, 313] on p "Взбей яичные …….," at bounding box center [604, 314] width 774 height 17
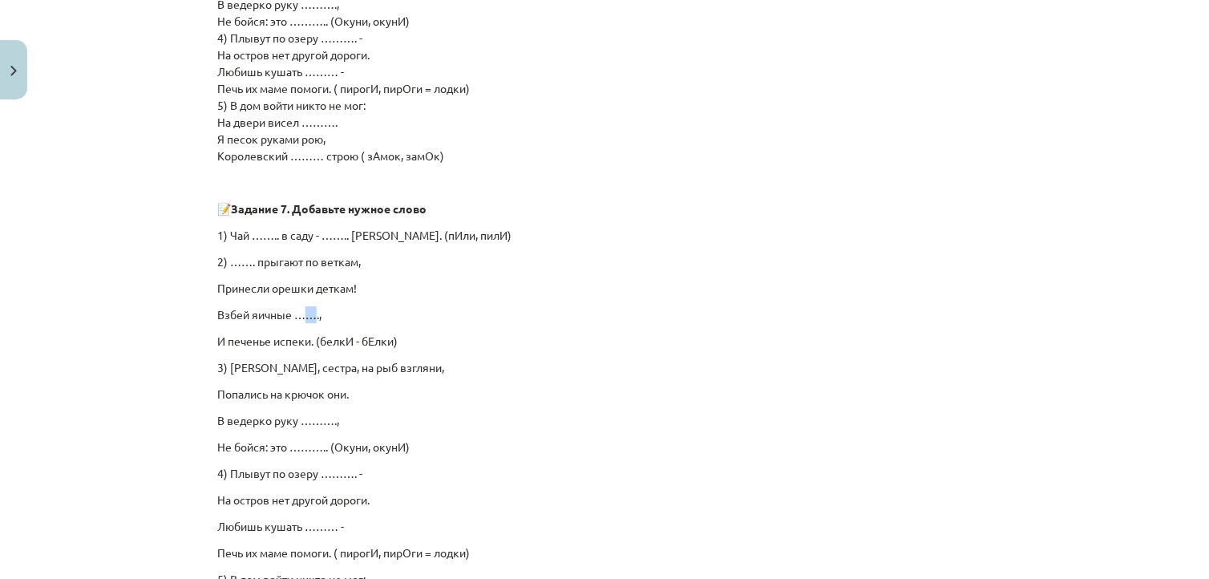
click at [297, 313] on p "Взбей яичные …….," at bounding box center [604, 314] width 774 height 17
drag, startPoint x: 297, startPoint y: 313, endPoint x: 420, endPoint y: 331, distance: 124.8
click at [420, 331] on div "В русском языке есть слова, которые меняют своё значение в зависимости от ударе…" at bounding box center [604, 72] width 774 height 1241
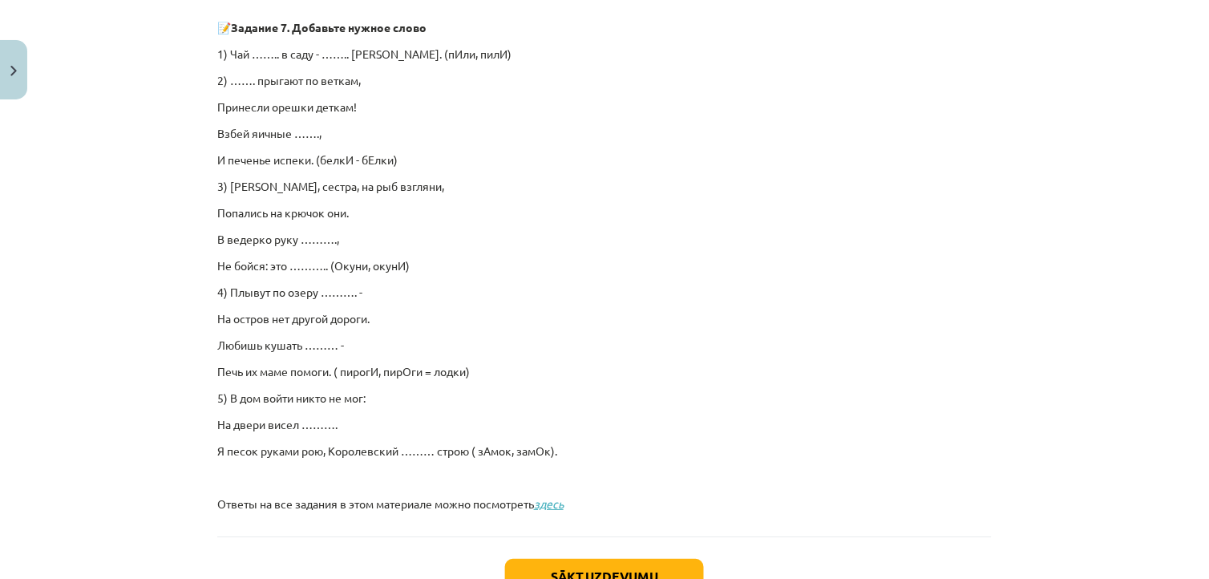
scroll to position [1055, 0]
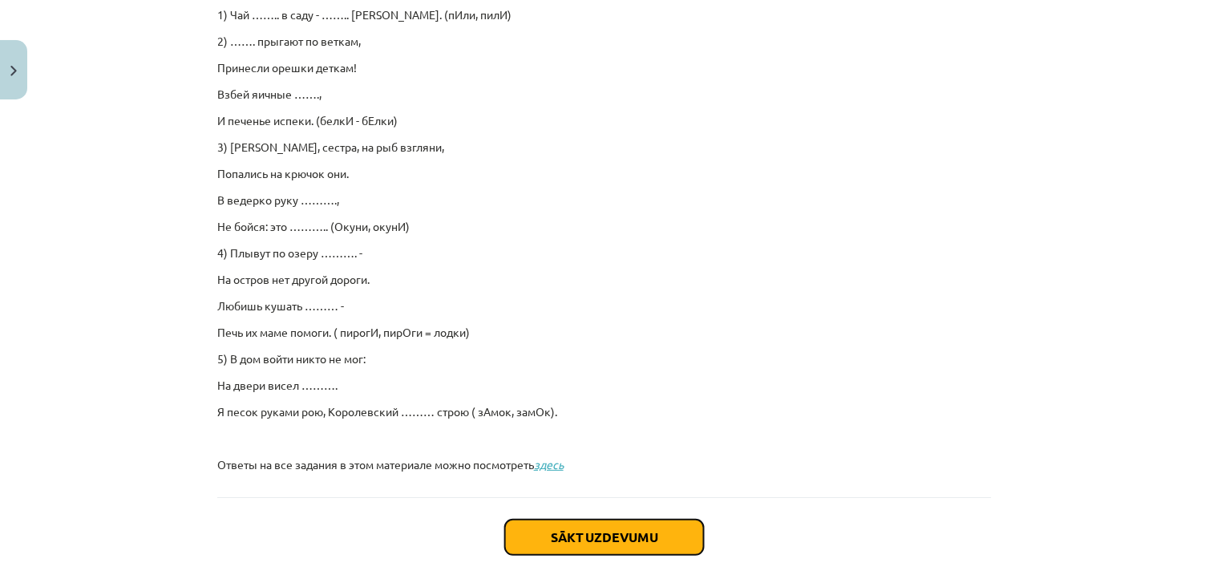
click at [619, 537] on button "Sākt uzdevumu" at bounding box center [604, 537] width 199 height 35
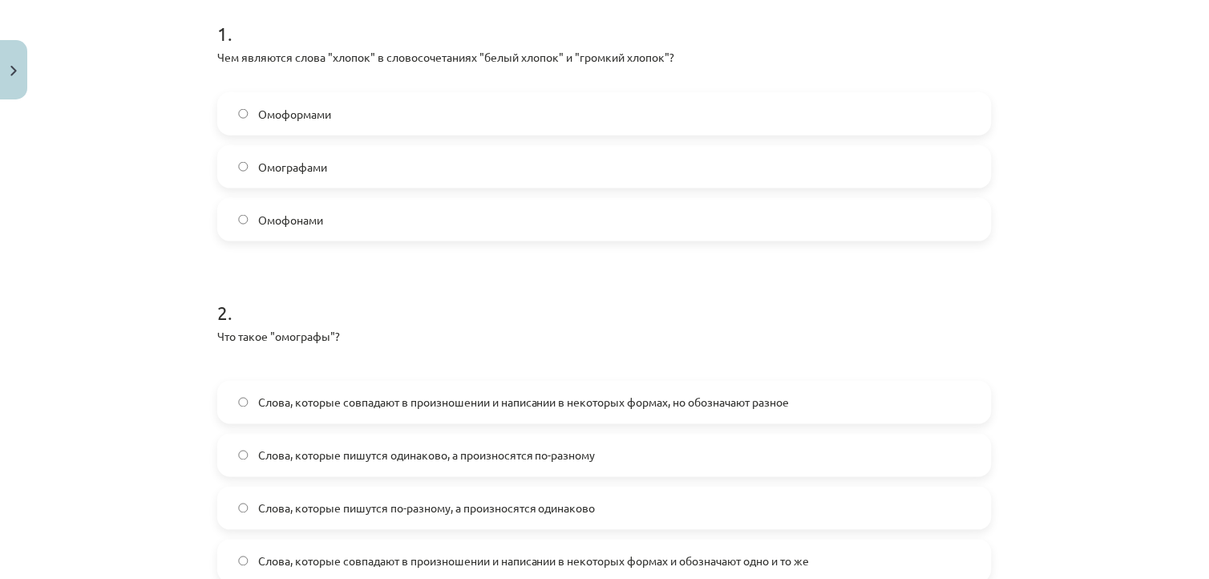
scroll to position [326, 0]
click at [361, 164] on label "Омографами" at bounding box center [604, 165] width 771 height 40
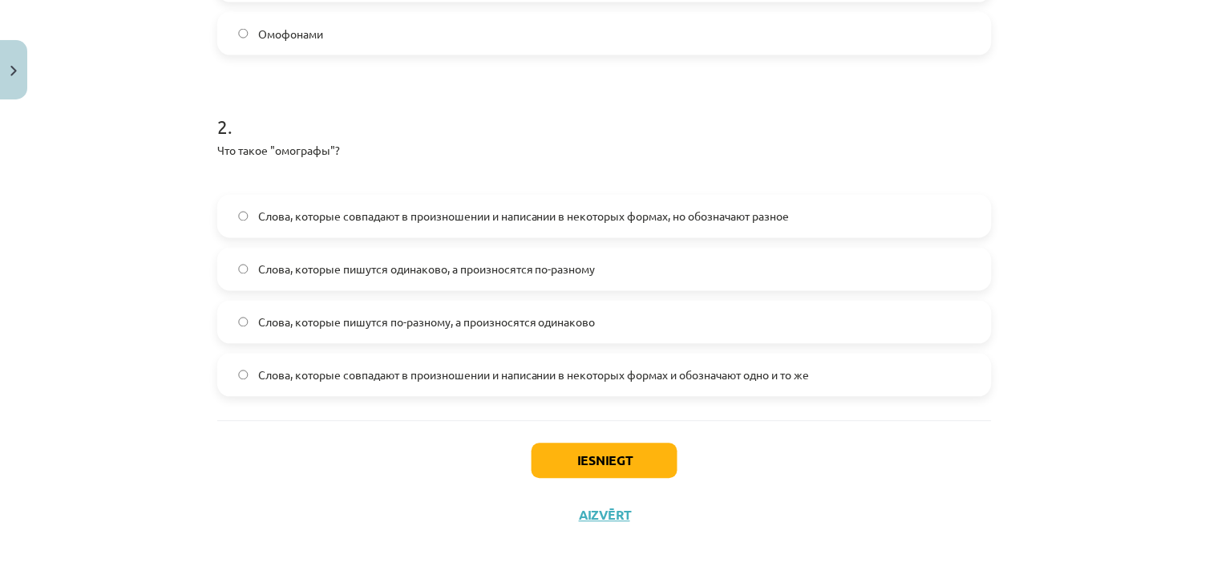
scroll to position [515, 0]
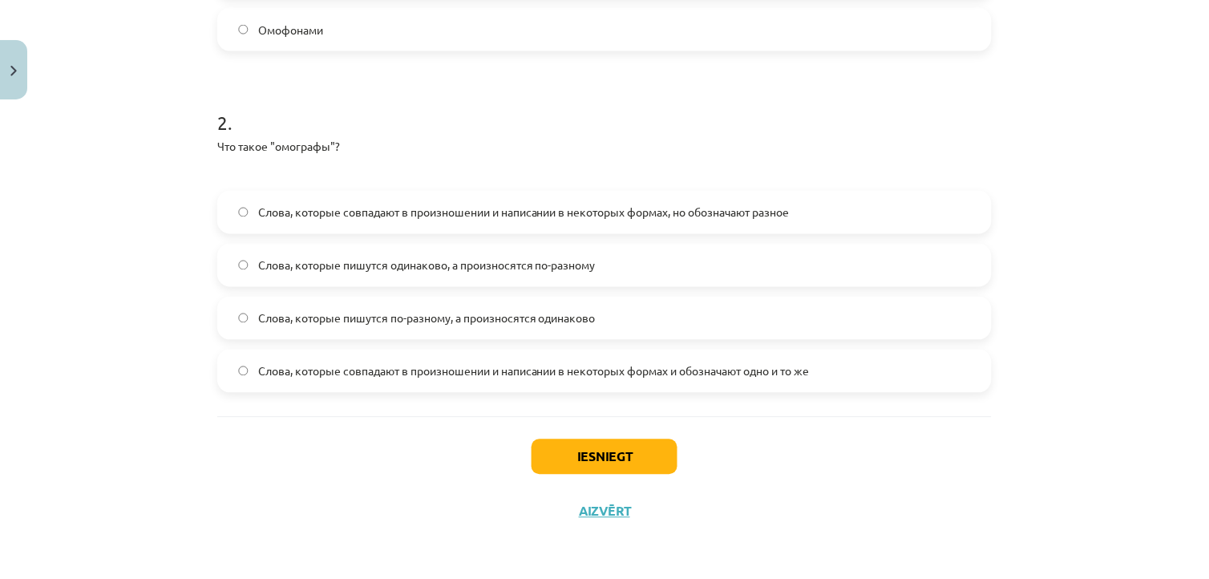
click at [473, 265] on span "Слова, которые пишутся одинаково, а произносятся по-разному" at bounding box center [427, 265] width 338 height 17
click at [563, 266] on span "Слова, которые пишутся одинаково, а произносятся по-разному" at bounding box center [427, 265] width 338 height 17
click at [653, 447] on button "Iesniegt" at bounding box center [605, 456] width 146 height 35
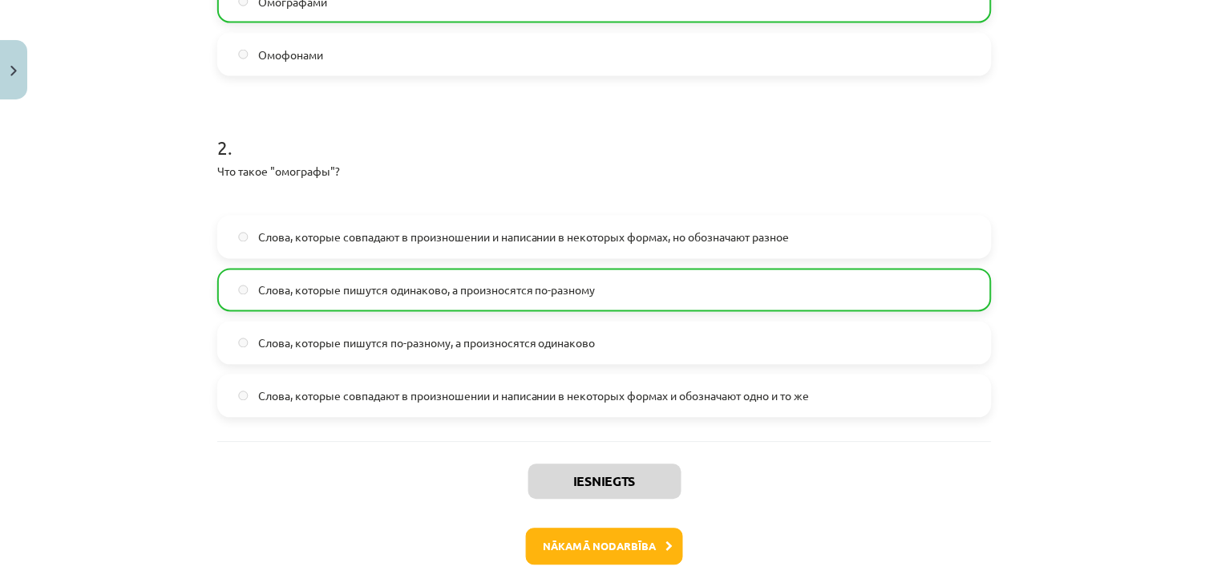
scroll to position [565, 0]
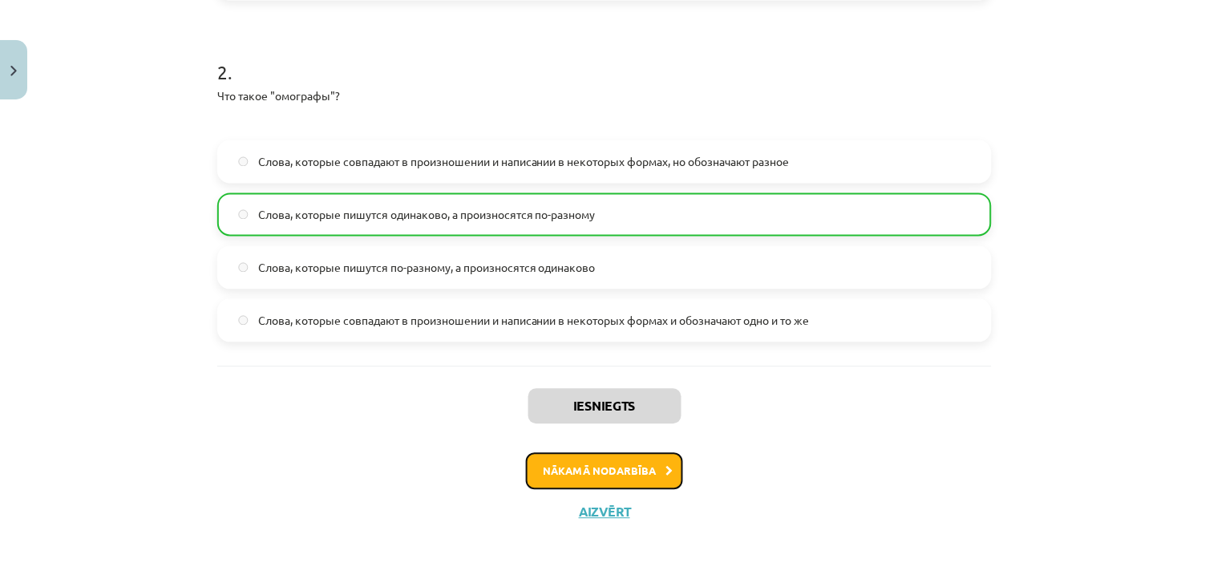
click at [633, 459] on button "Nākamā nodarbība" at bounding box center [604, 471] width 157 height 37
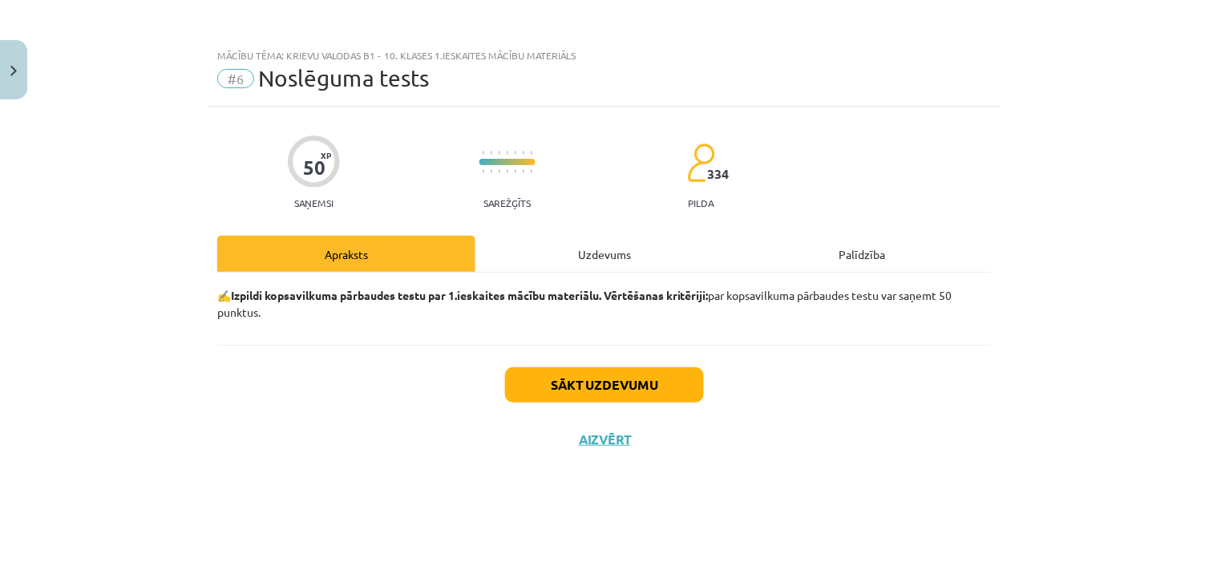
scroll to position [0, 0]
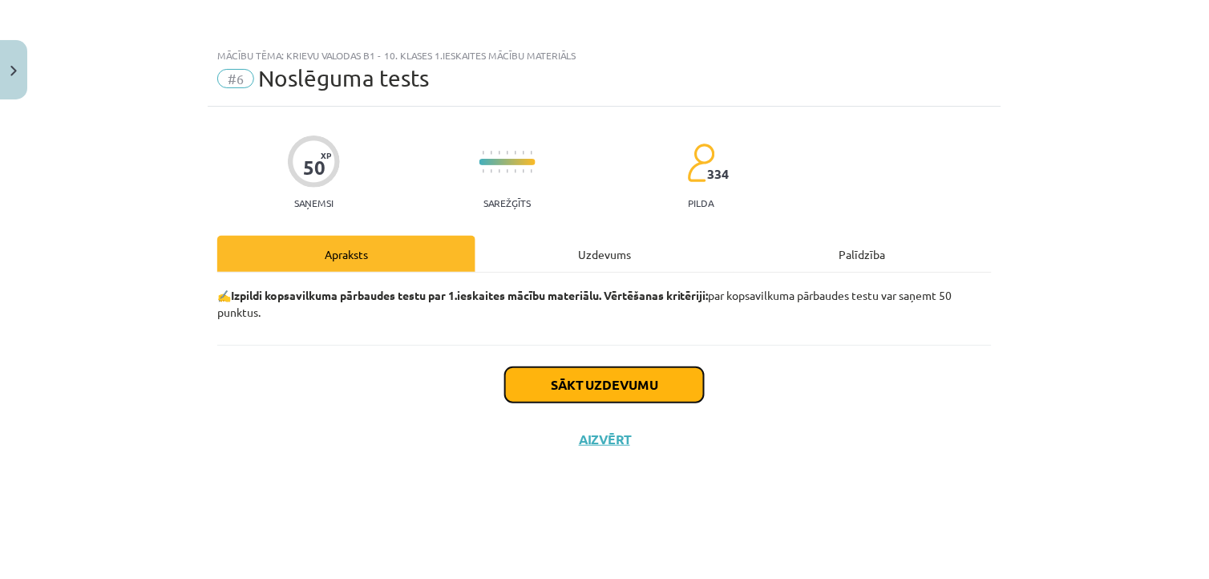
click at [672, 383] on button "Sākt uzdevumu" at bounding box center [604, 384] width 199 height 35
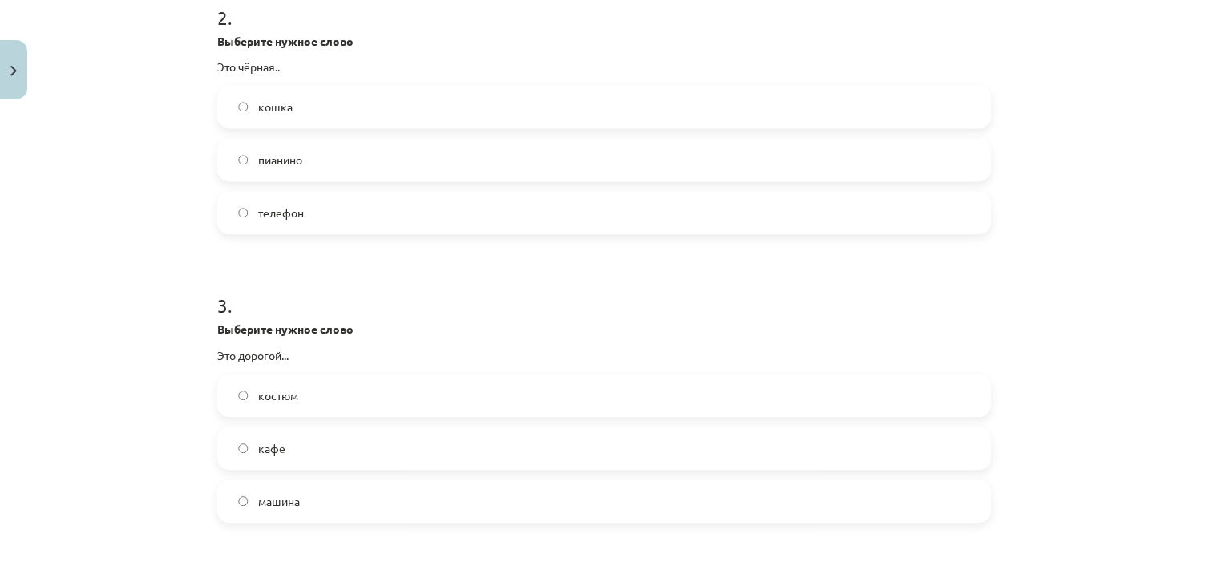
scroll to position [640, 0]
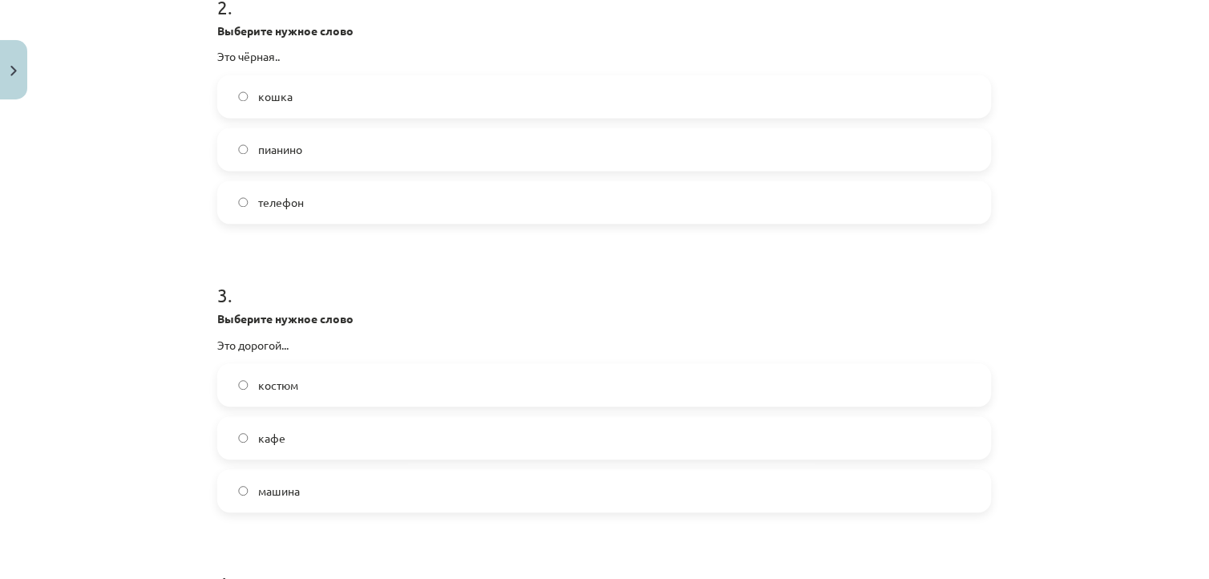
click at [419, 492] on label "машина" at bounding box center [604, 491] width 771 height 40
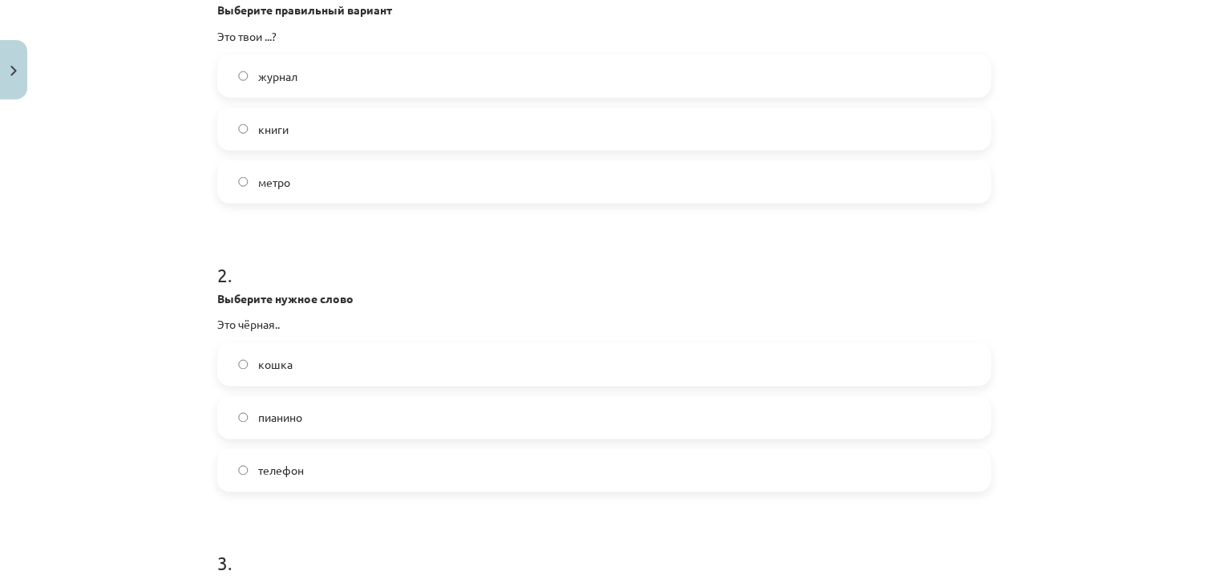
scroll to position [356, 0]
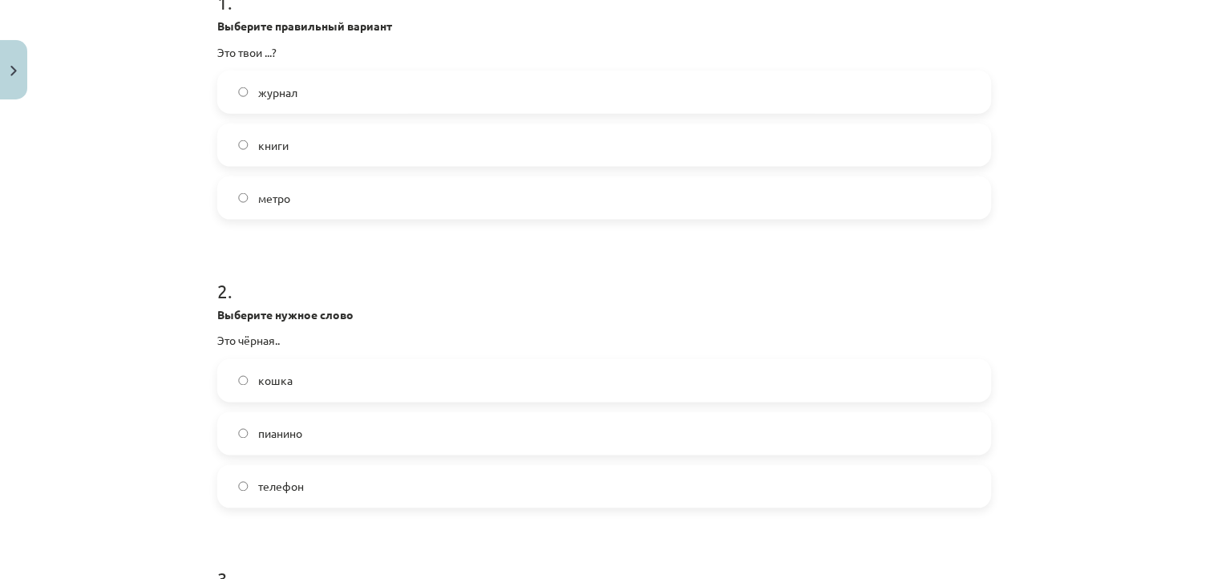
click at [548, 144] on label "книги" at bounding box center [604, 145] width 771 height 40
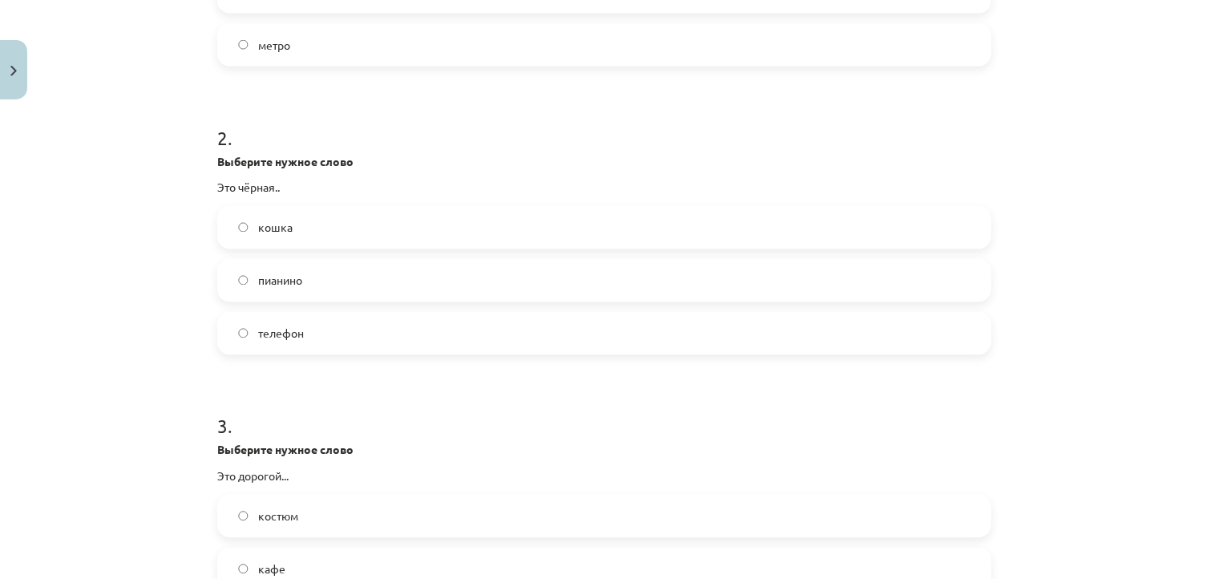
scroll to position [531, 0]
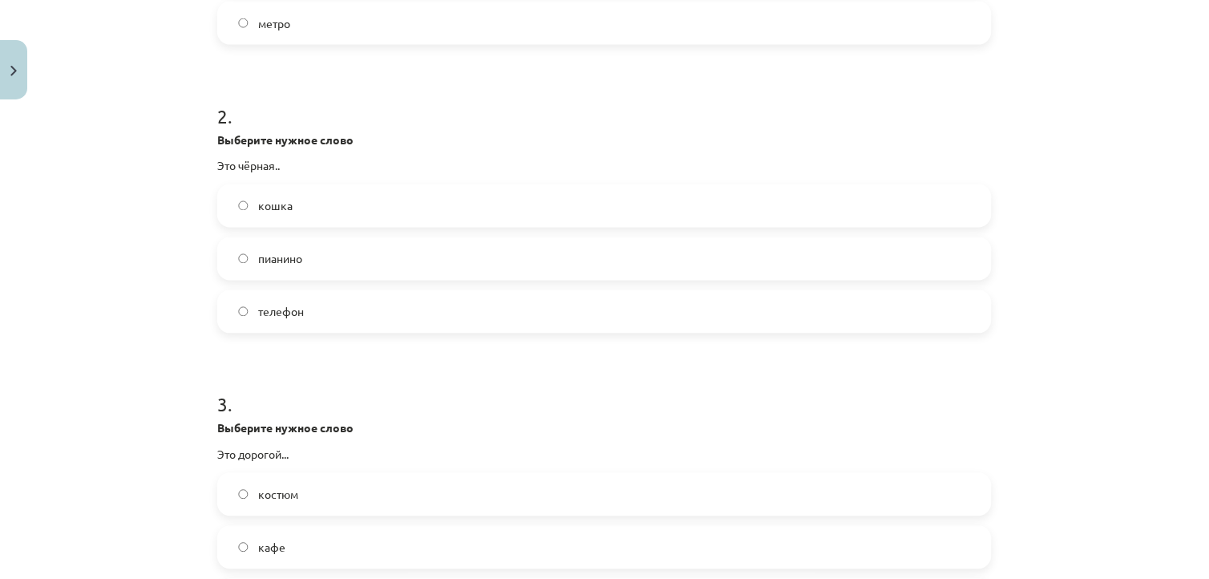
click at [545, 212] on label "кошка" at bounding box center [604, 206] width 771 height 40
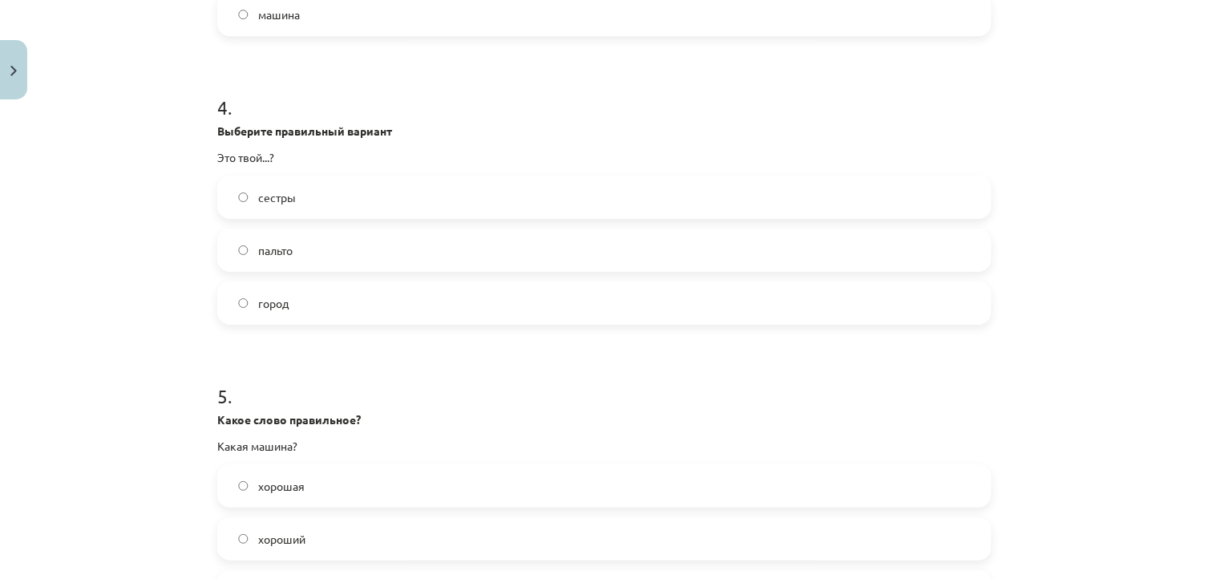
click at [703, 305] on label "город" at bounding box center [604, 303] width 771 height 40
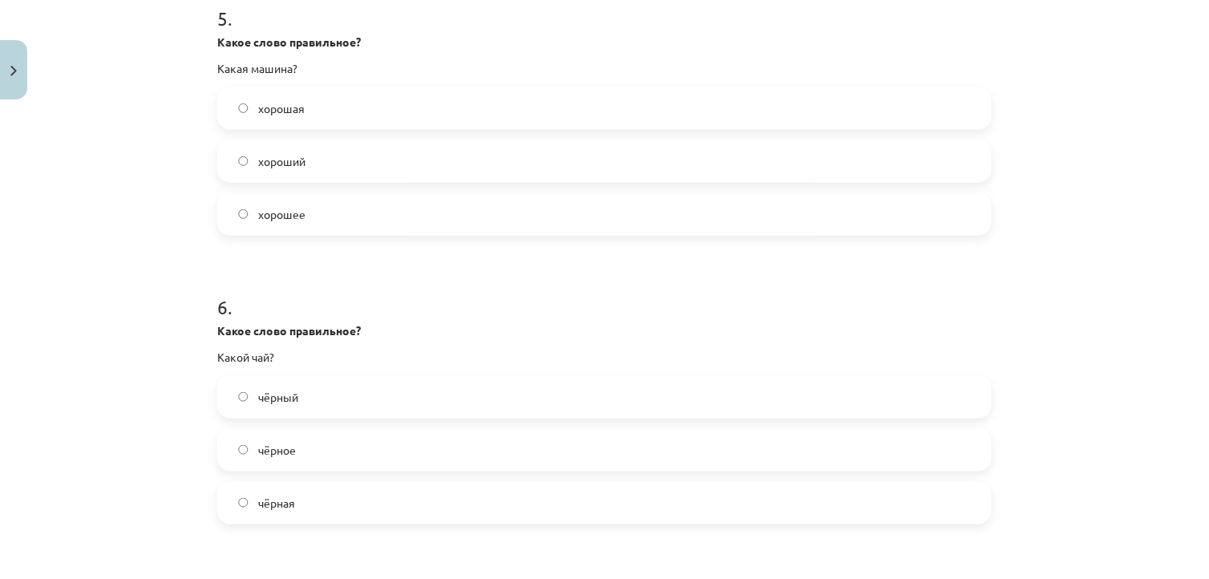
scroll to position [1500, 0]
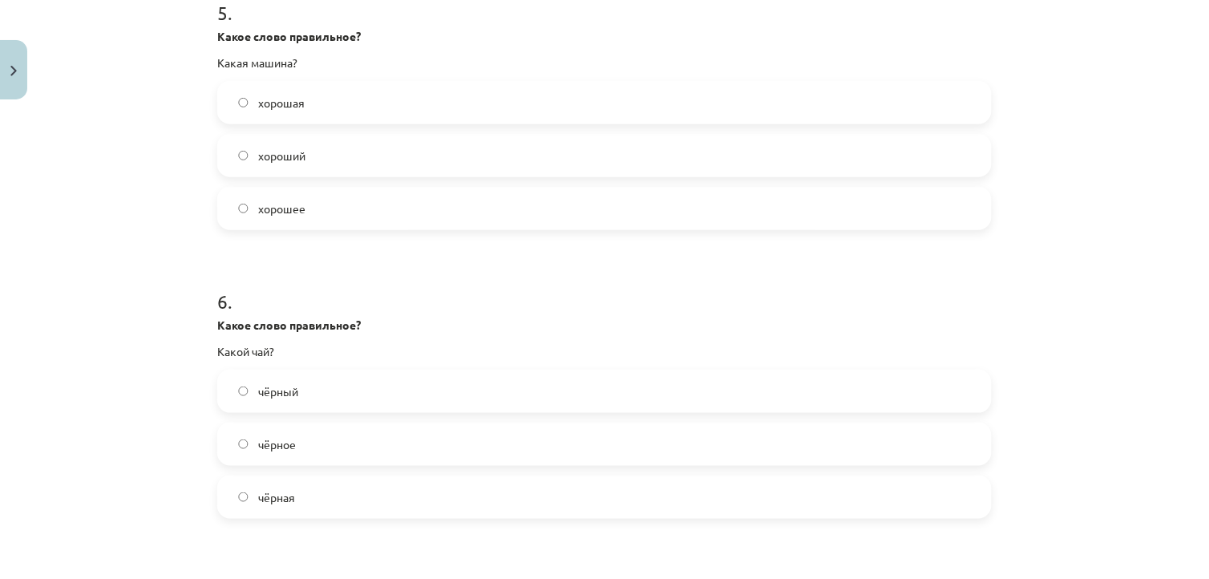
click at [639, 396] on label "чёрный" at bounding box center [604, 391] width 771 height 40
click at [383, 96] on label "хорошая" at bounding box center [604, 103] width 771 height 40
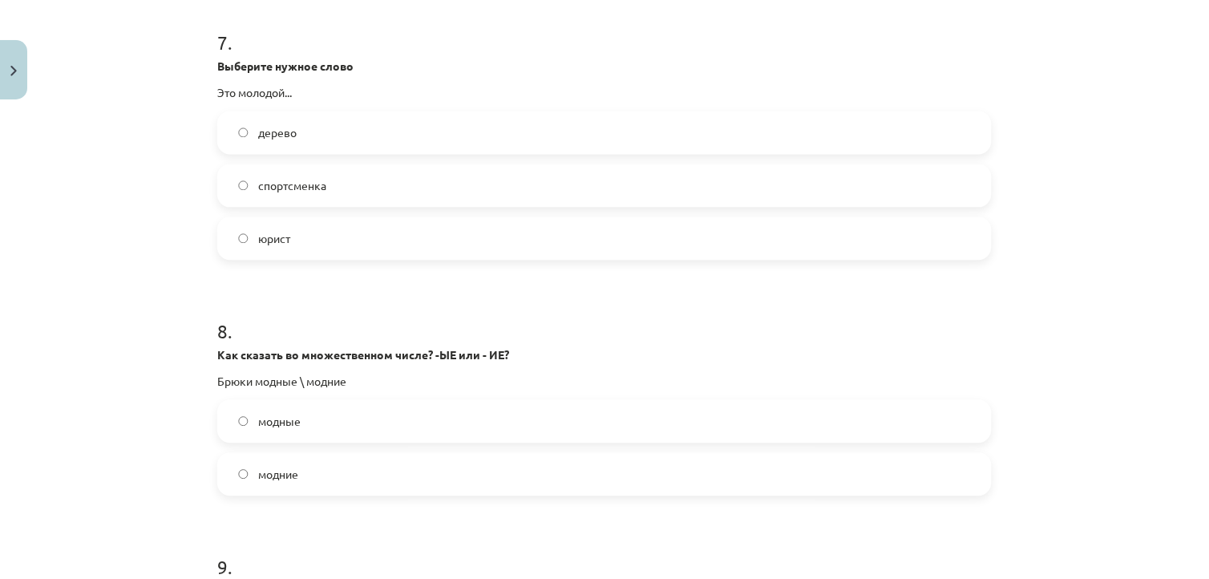
scroll to position [2053, 0]
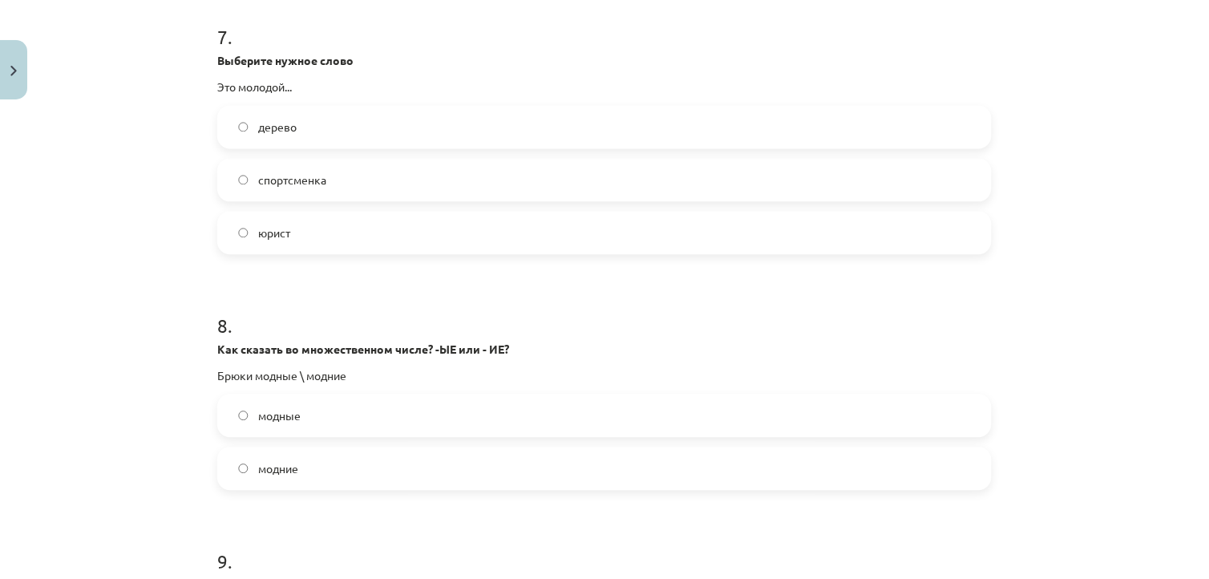
click at [410, 230] on label "юрист" at bounding box center [604, 232] width 771 height 40
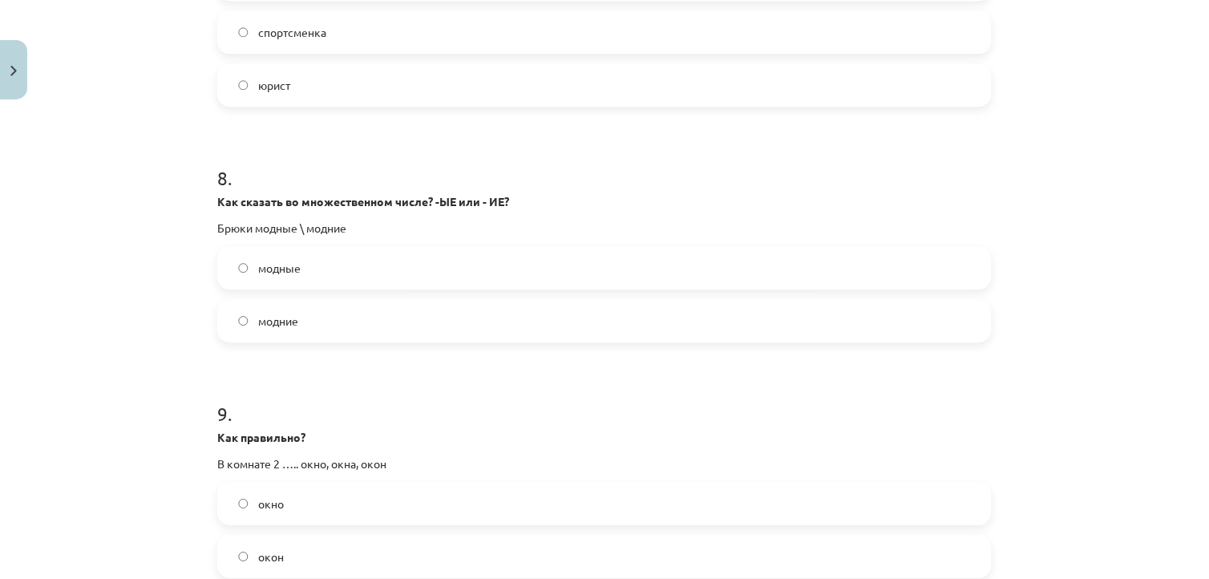
scroll to position [2206, 0]
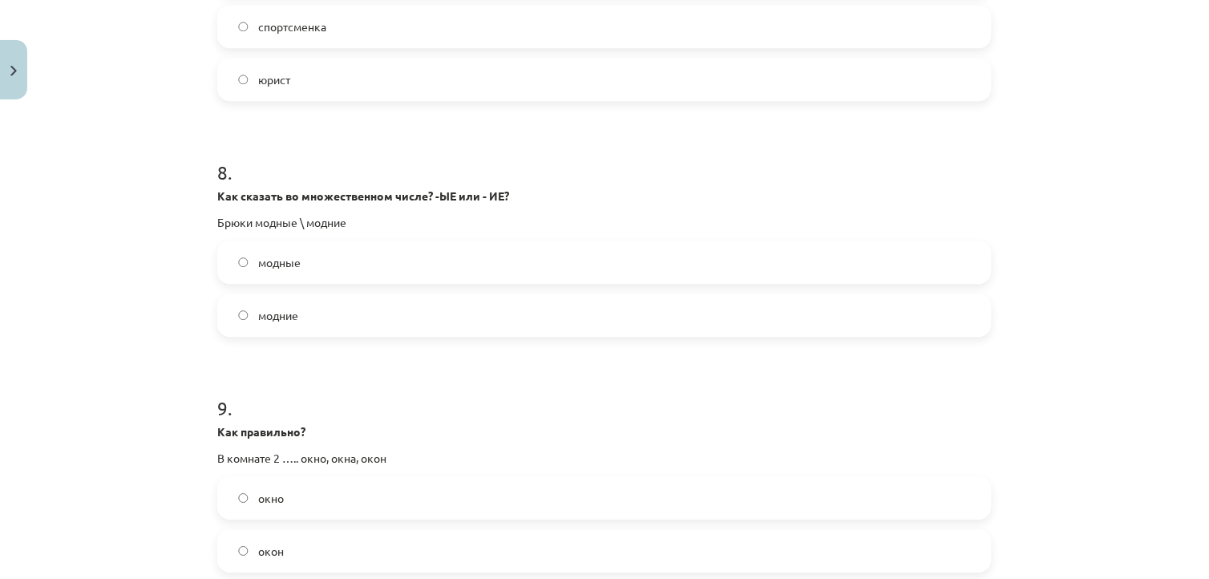
click at [621, 271] on label "модные" at bounding box center [604, 262] width 771 height 40
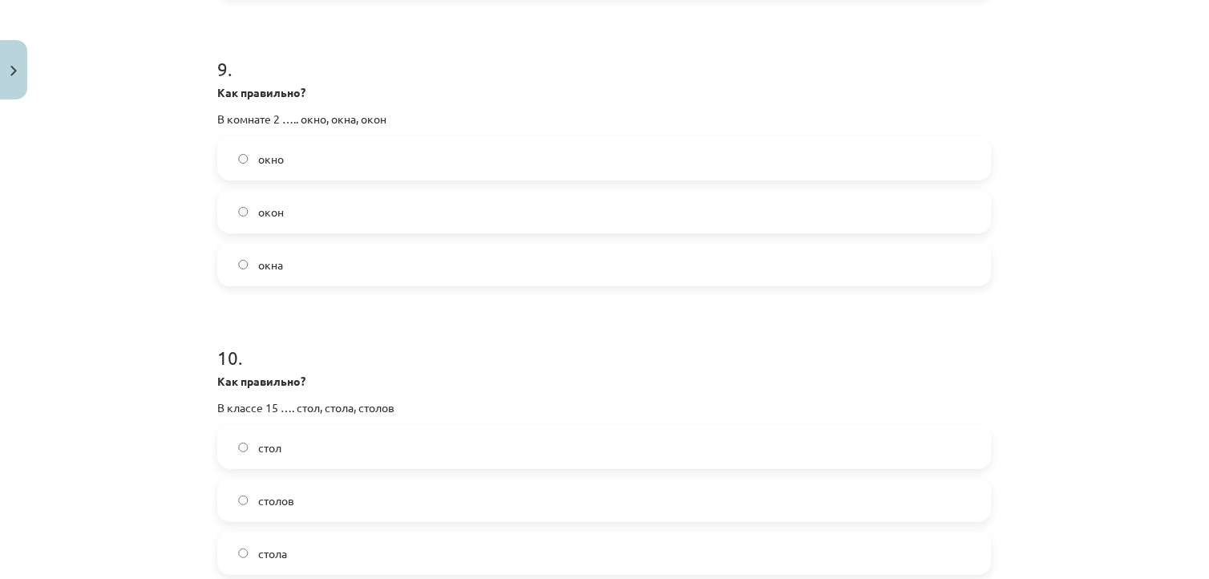
scroll to position [2551, 0]
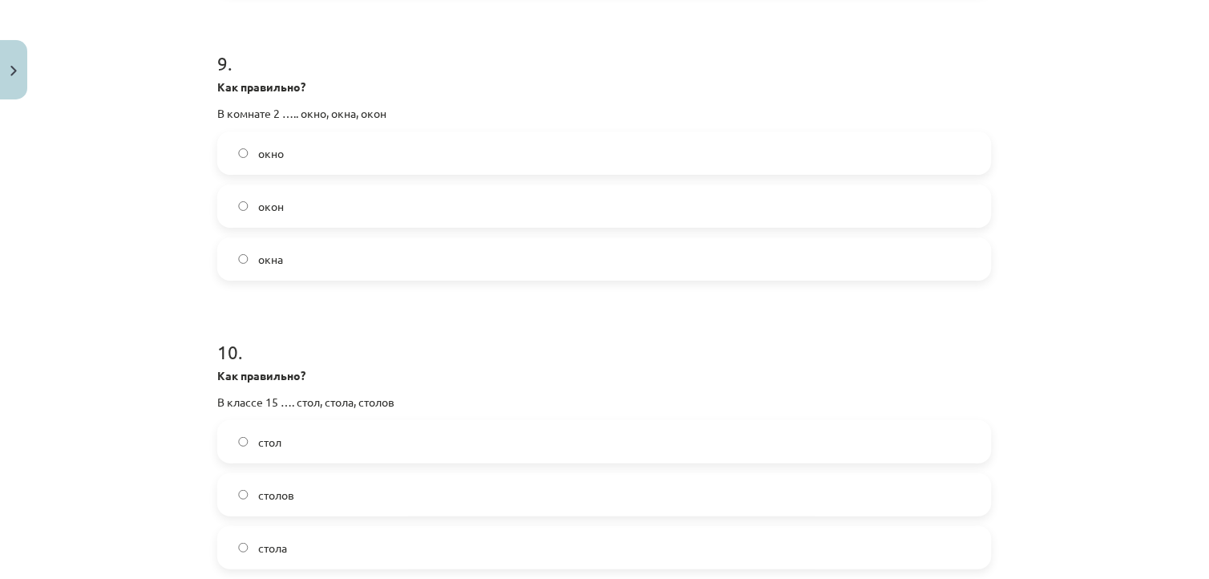
click at [728, 164] on label "окно" at bounding box center [604, 153] width 771 height 40
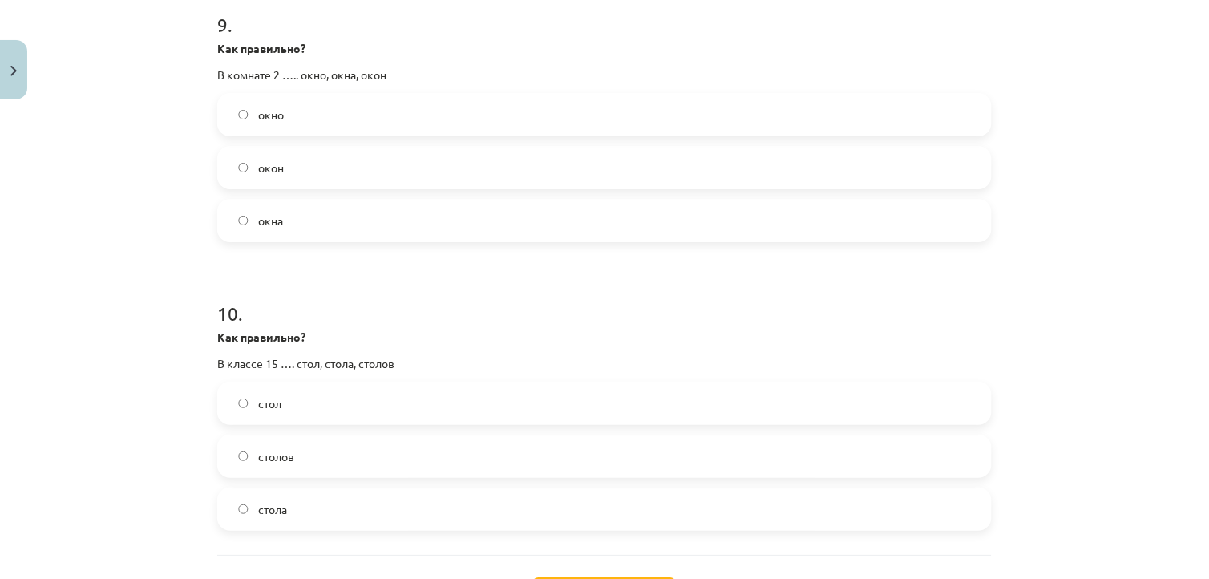
scroll to position [2584, 0]
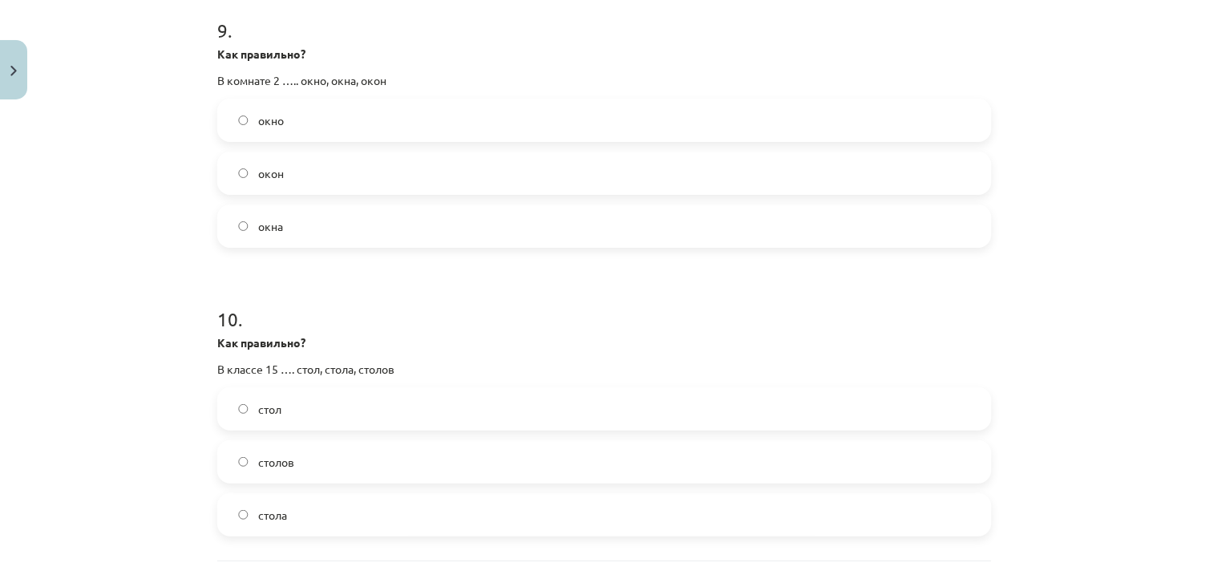
click at [436, 230] on label "окна" at bounding box center [604, 226] width 771 height 40
click at [414, 460] on label "столов" at bounding box center [604, 462] width 771 height 40
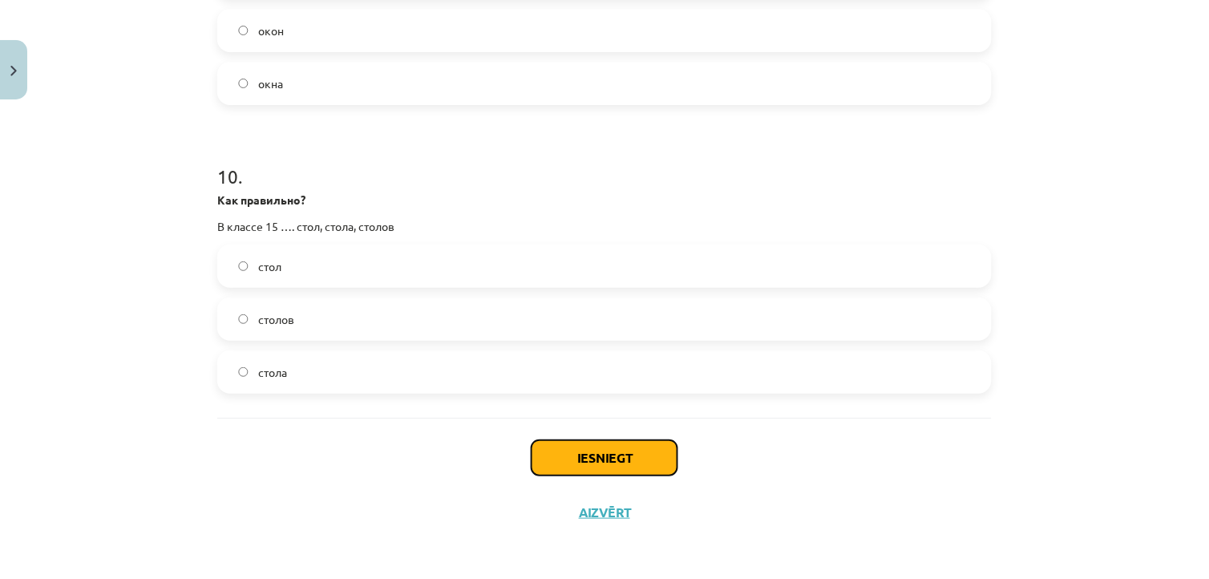
click at [664, 461] on button "Iesniegt" at bounding box center [605, 457] width 146 height 35
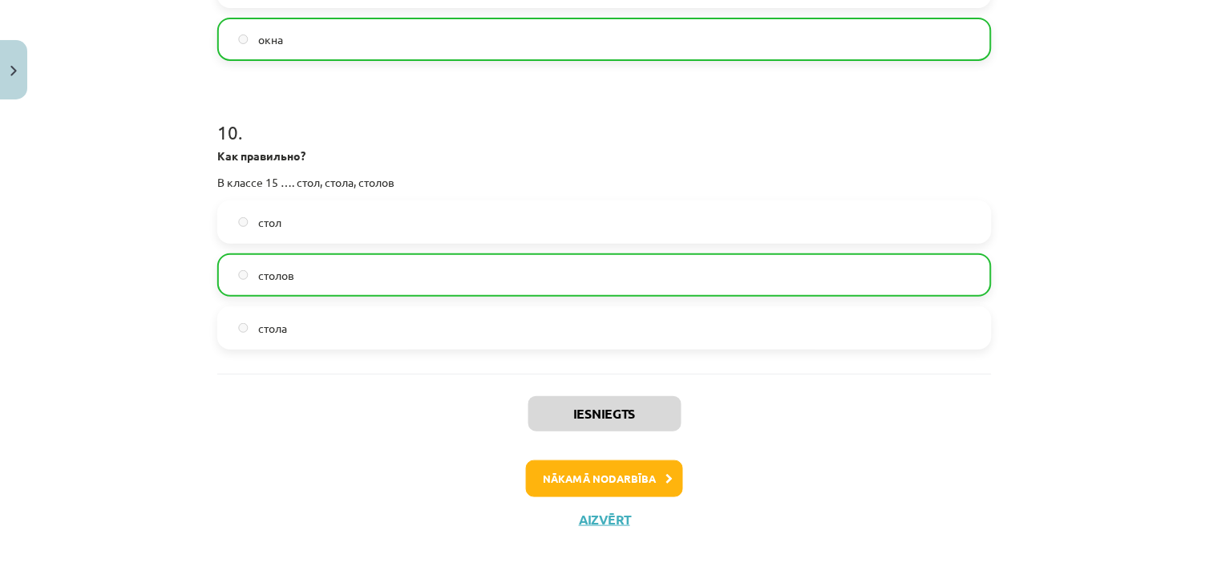
scroll to position [2777, 0]
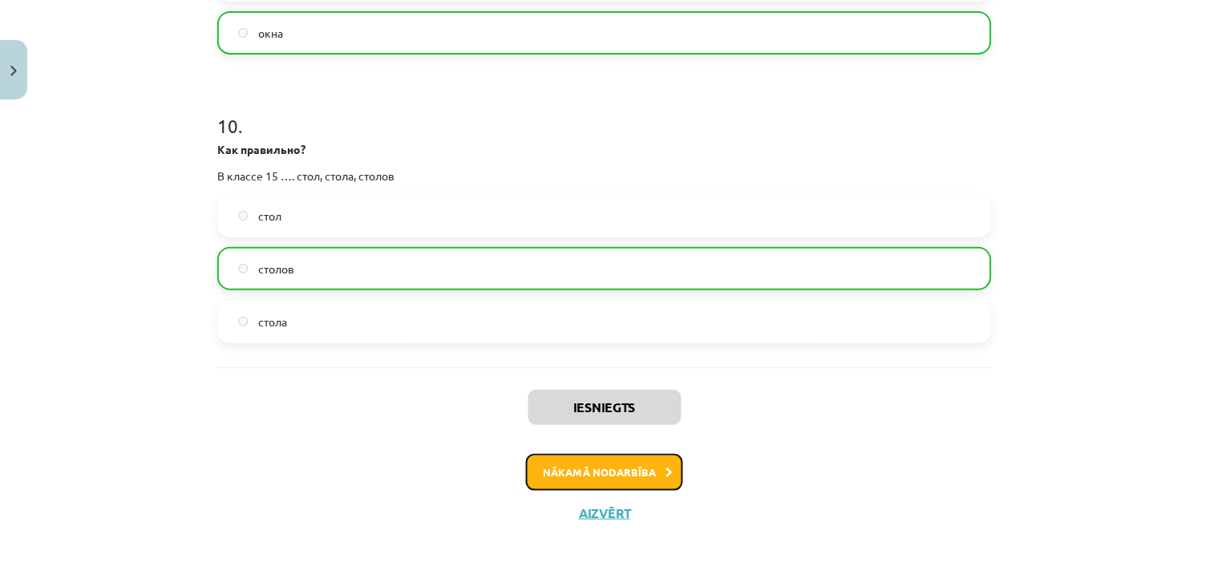
click at [662, 465] on button "Nākamā nodarbība" at bounding box center [604, 472] width 157 height 37
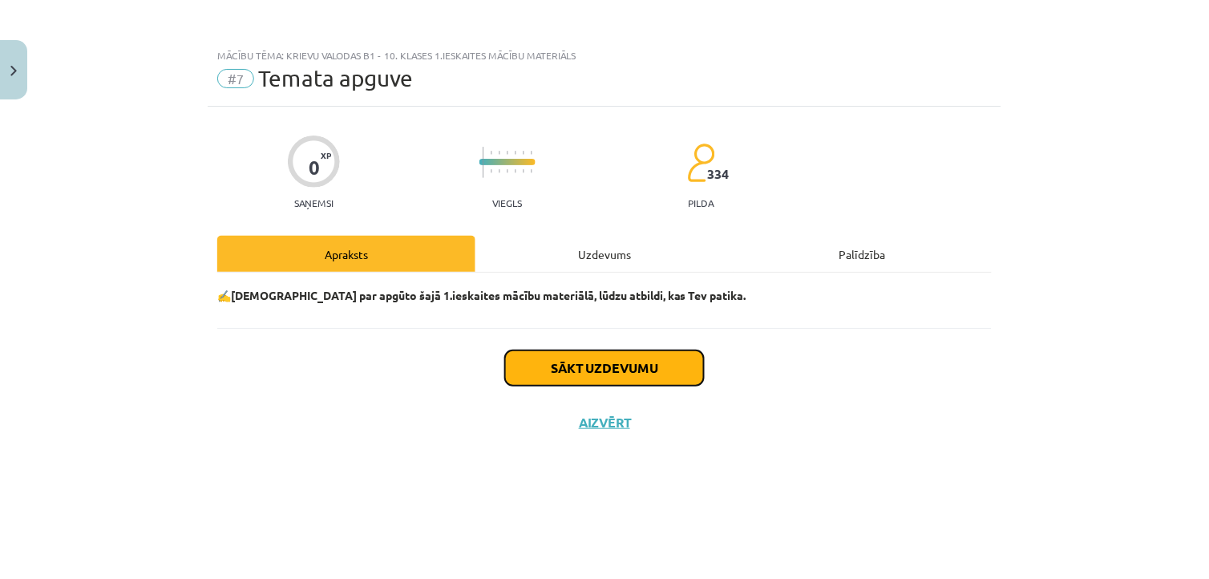
click at [669, 365] on button "Sākt uzdevumu" at bounding box center [604, 367] width 199 height 35
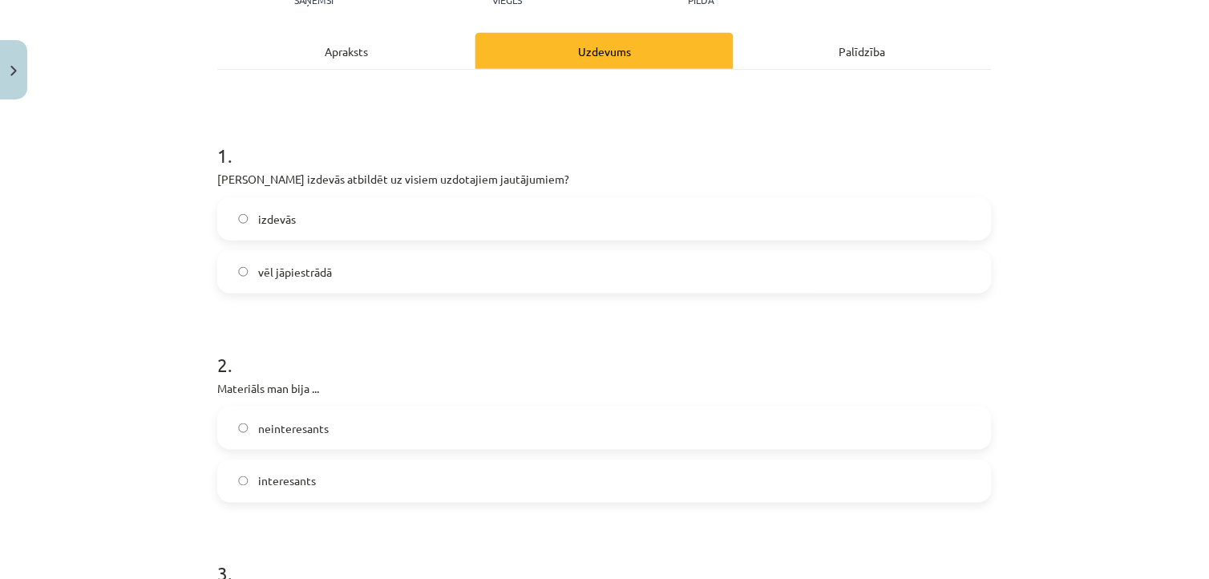
scroll to position [209, 0]
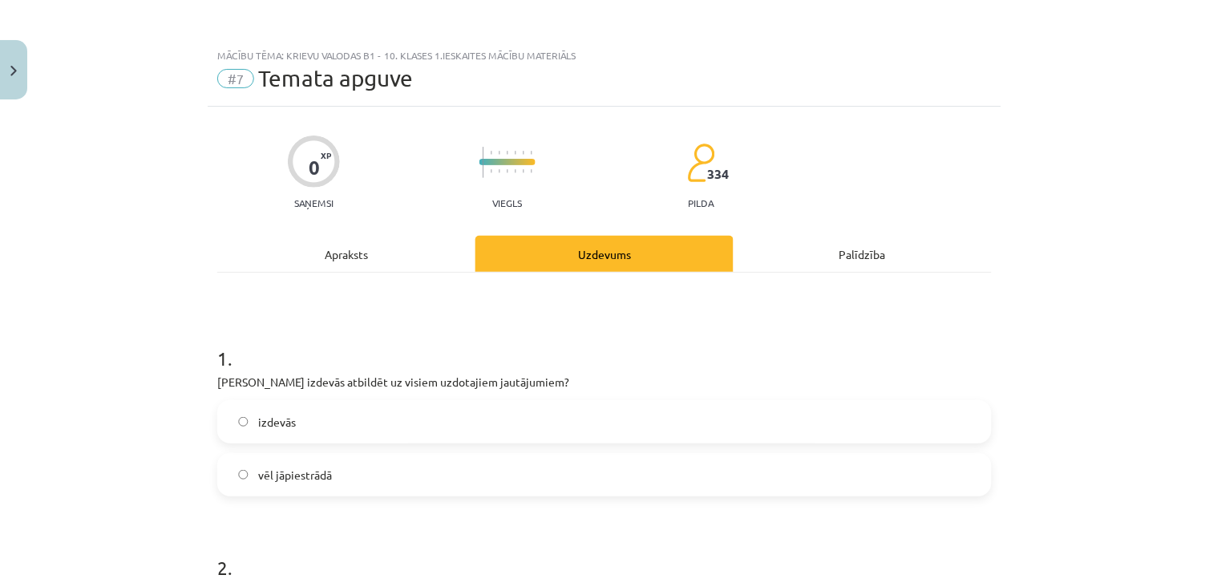
scroll to position [209, 0]
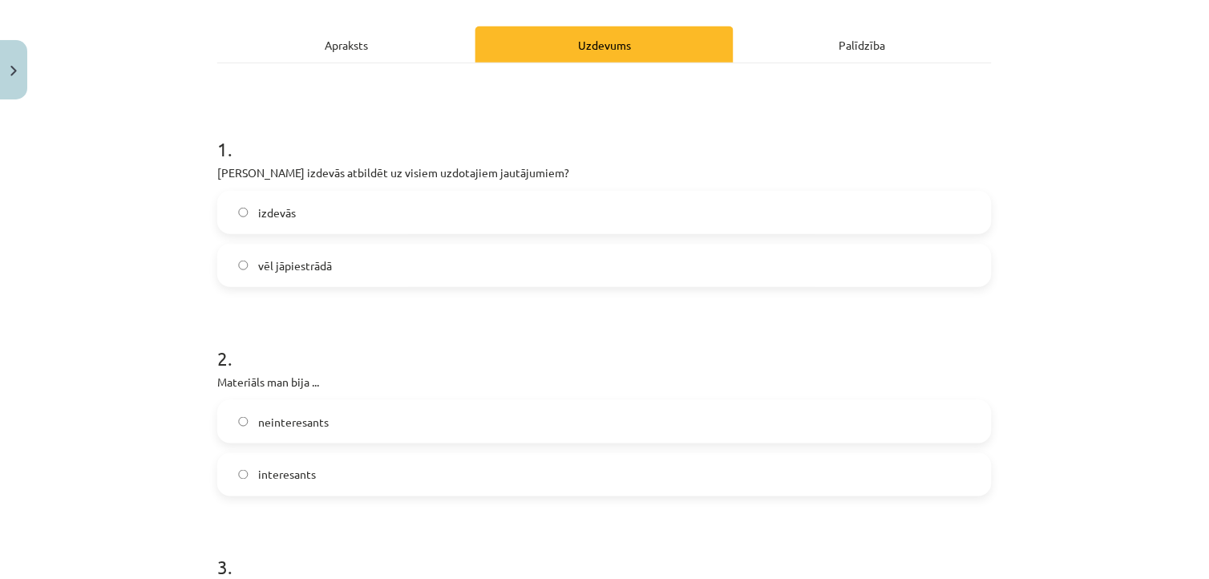
click at [483, 269] on label "vēl jāpiestrādā" at bounding box center [604, 265] width 771 height 40
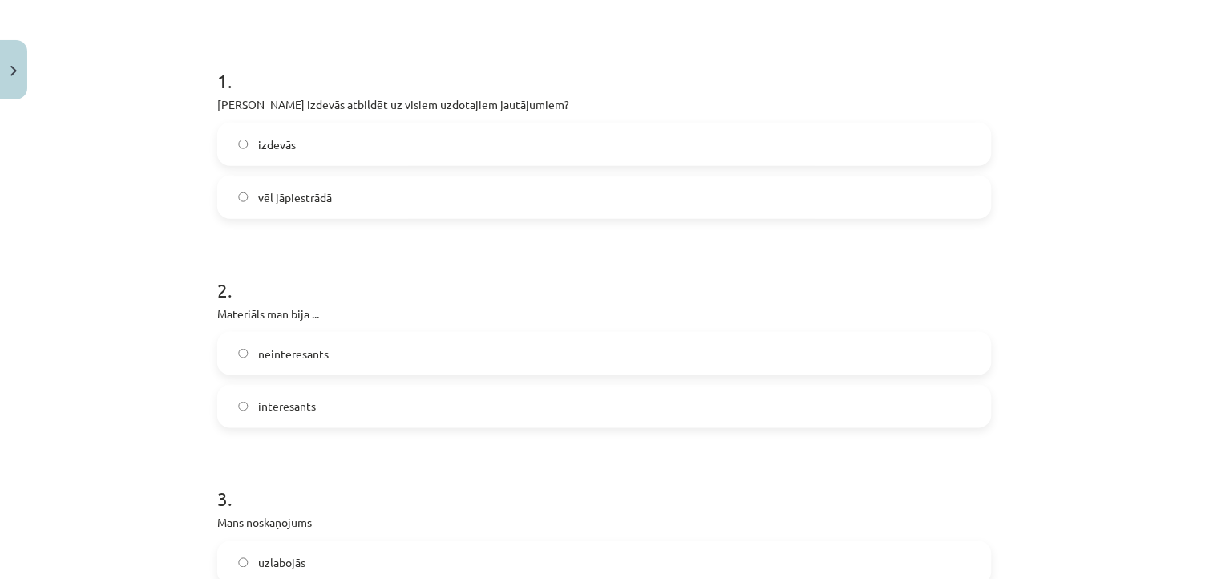
scroll to position [286, 0]
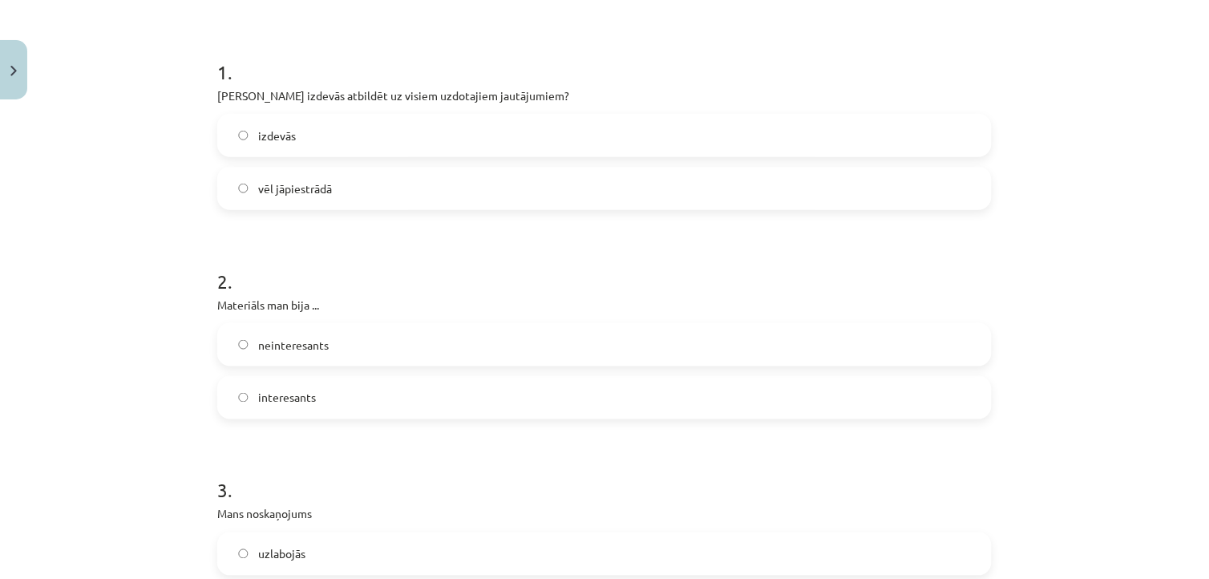
click at [431, 393] on label "interesants" at bounding box center [604, 398] width 771 height 40
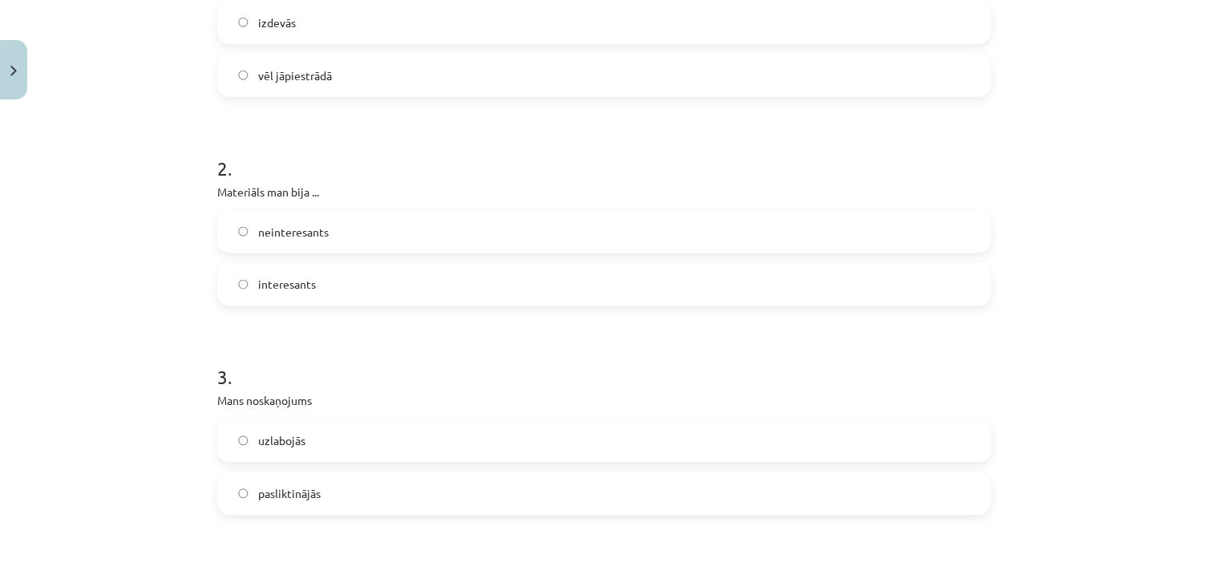
scroll to position [431, 0]
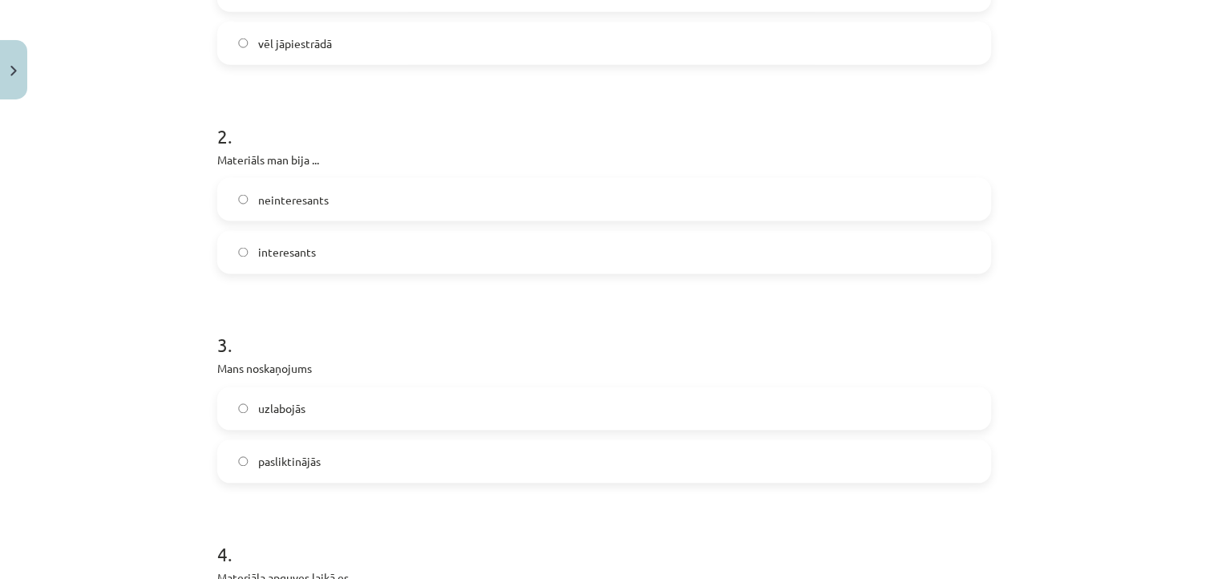
click at [611, 423] on label "uzlabojās" at bounding box center [604, 409] width 771 height 40
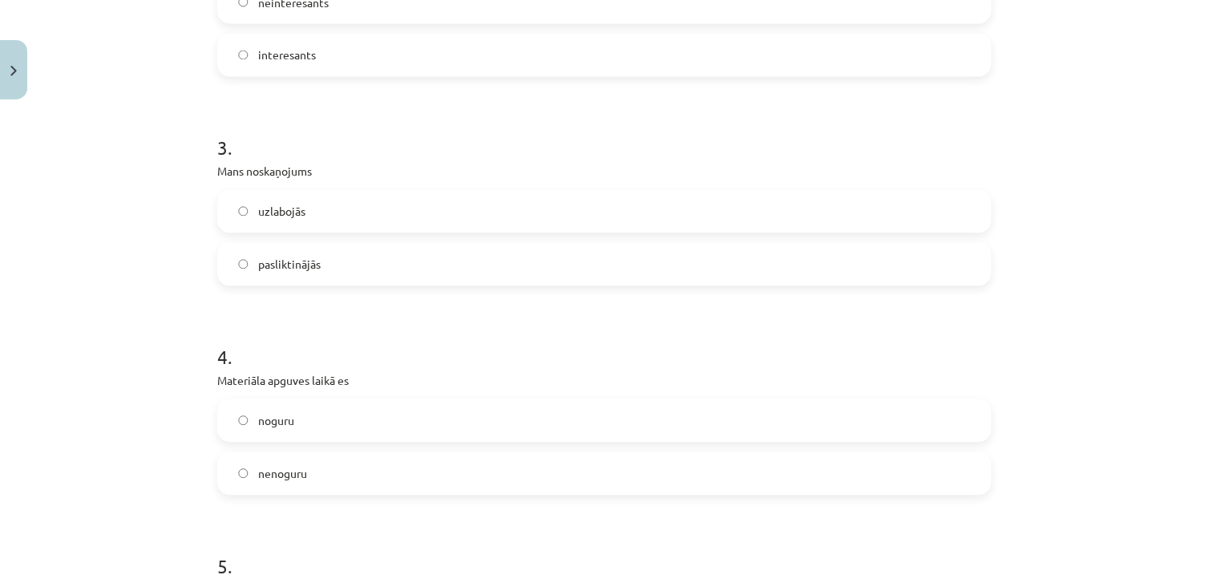
scroll to position [632, 0]
click at [718, 467] on label "nenoguru" at bounding box center [604, 471] width 771 height 40
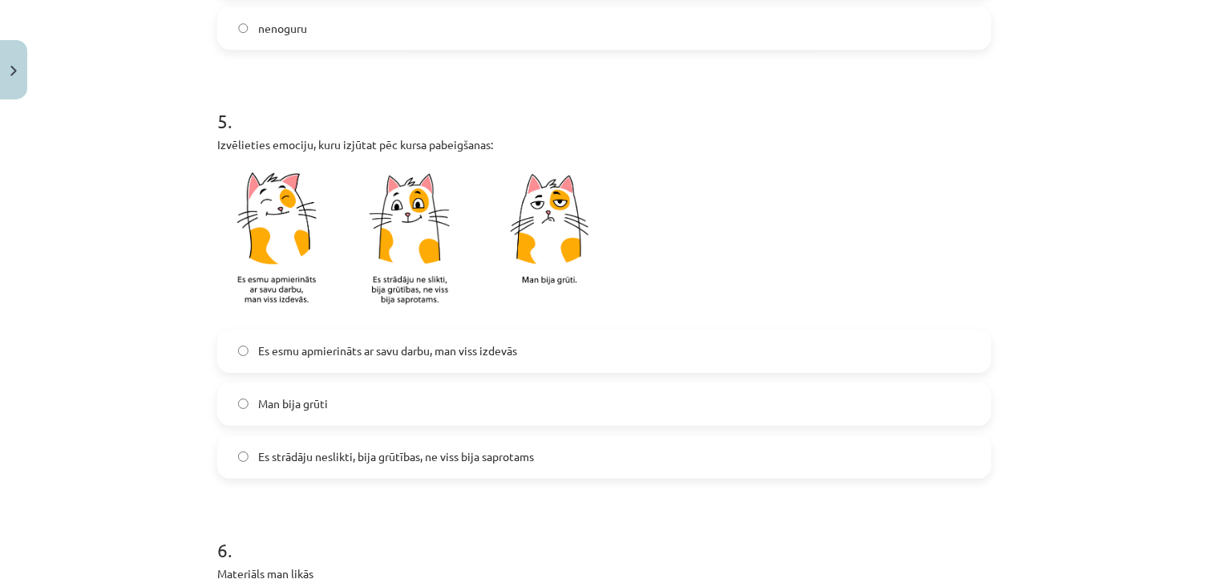
scroll to position [1094, 0]
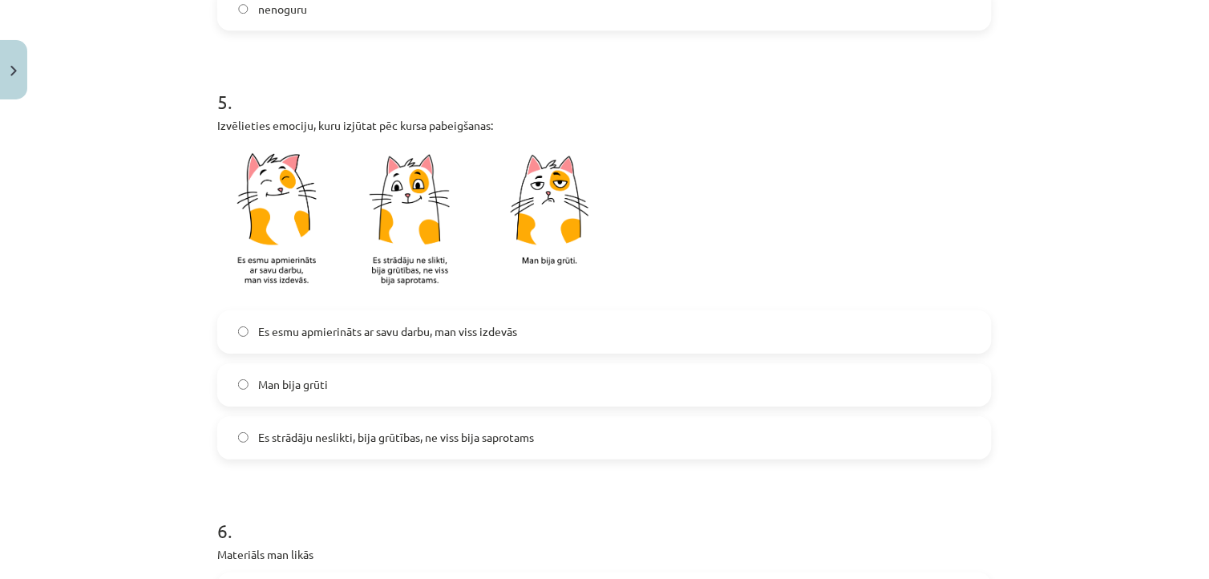
click at [532, 442] on label "Es strādāju neslikti, bija grūtības, ne viss bija saprotams" at bounding box center [604, 438] width 771 height 40
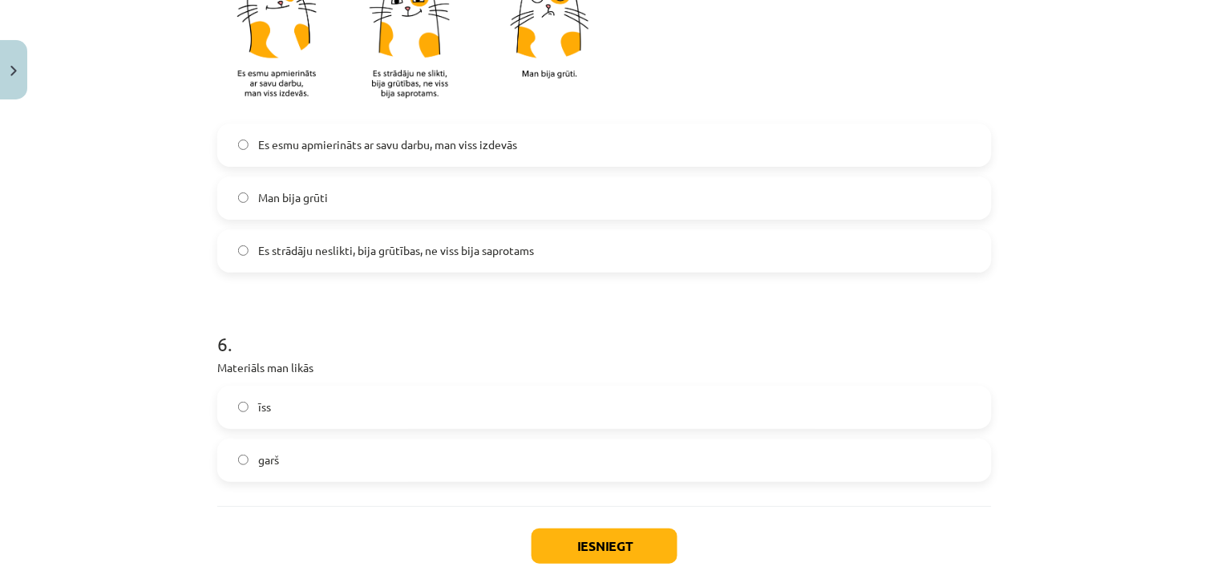
scroll to position [1284, 0]
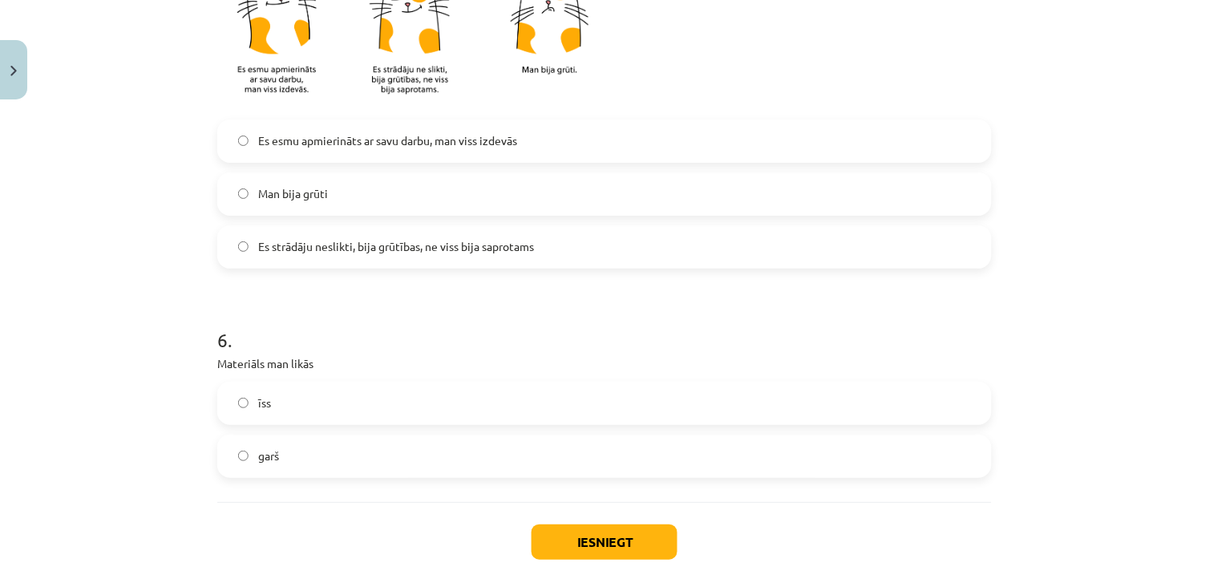
click at [790, 459] on label "garš" at bounding box center [604, 456] width 771 height 40
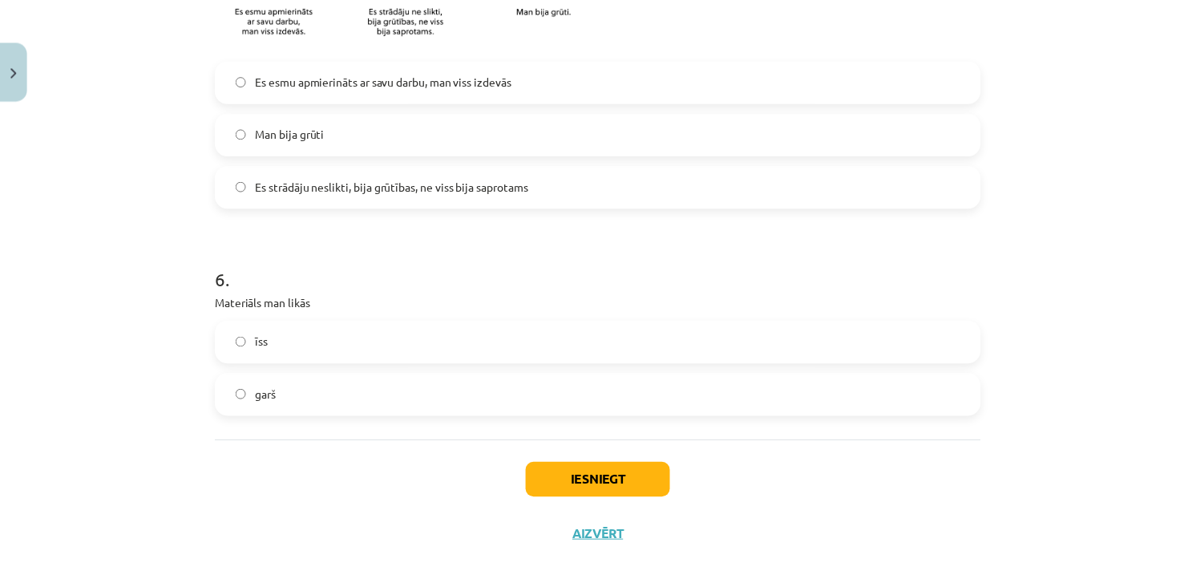
scroll to position [1368, 0]
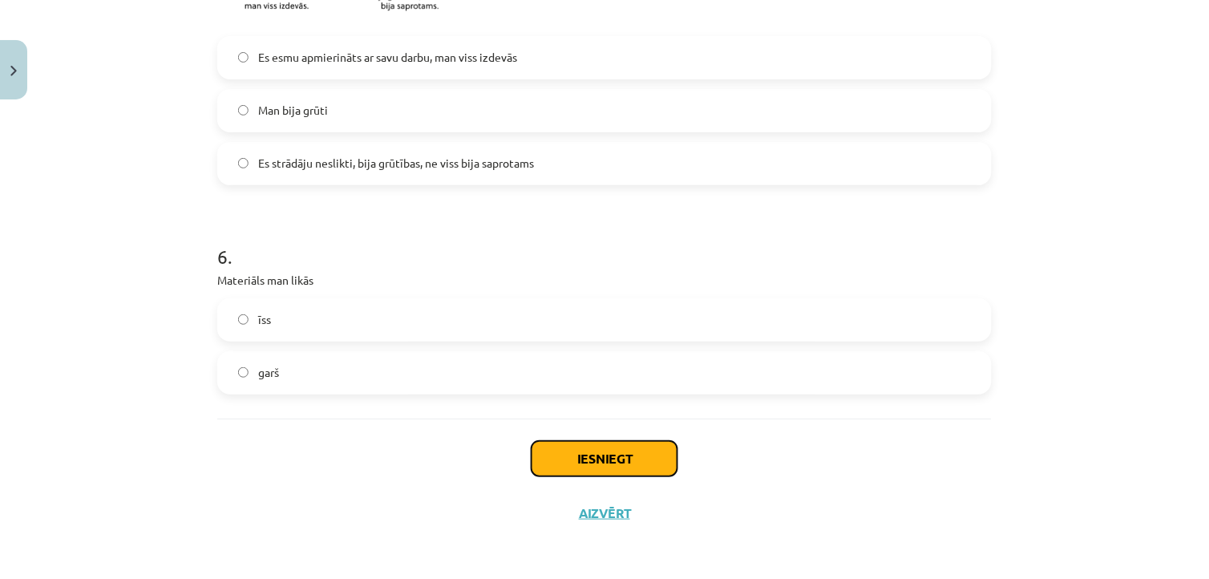
click at [659, 455] on button "Iesniegt" at bounding box center [605, 458] width 146 height 35
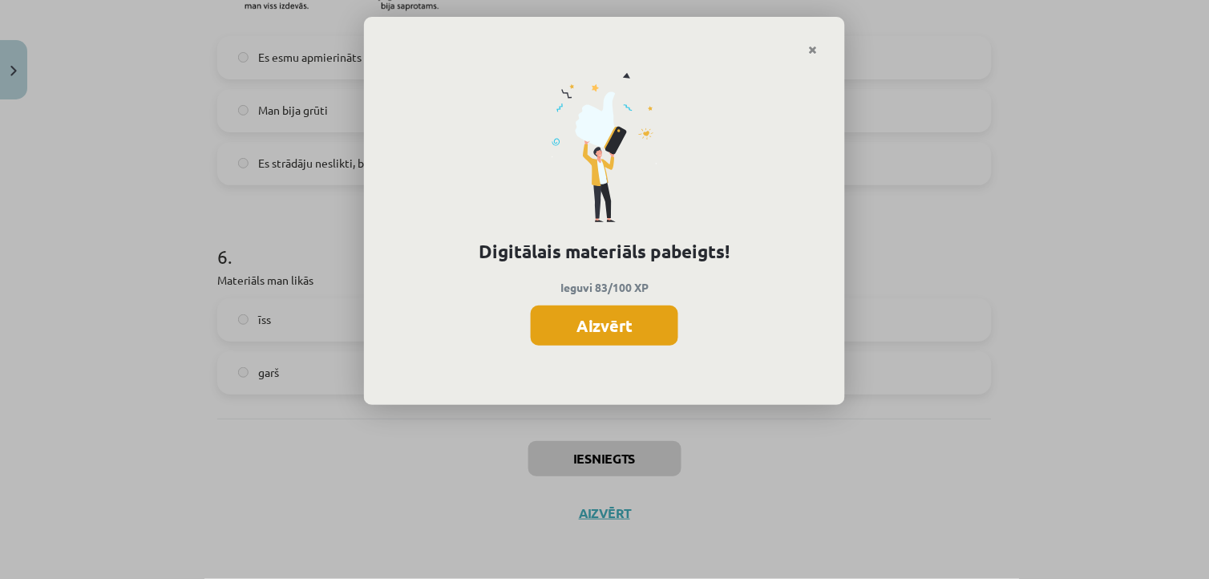
click at [642, 323] on button "Aizvērt" at bounding box center [605, 325] width 148 height 40
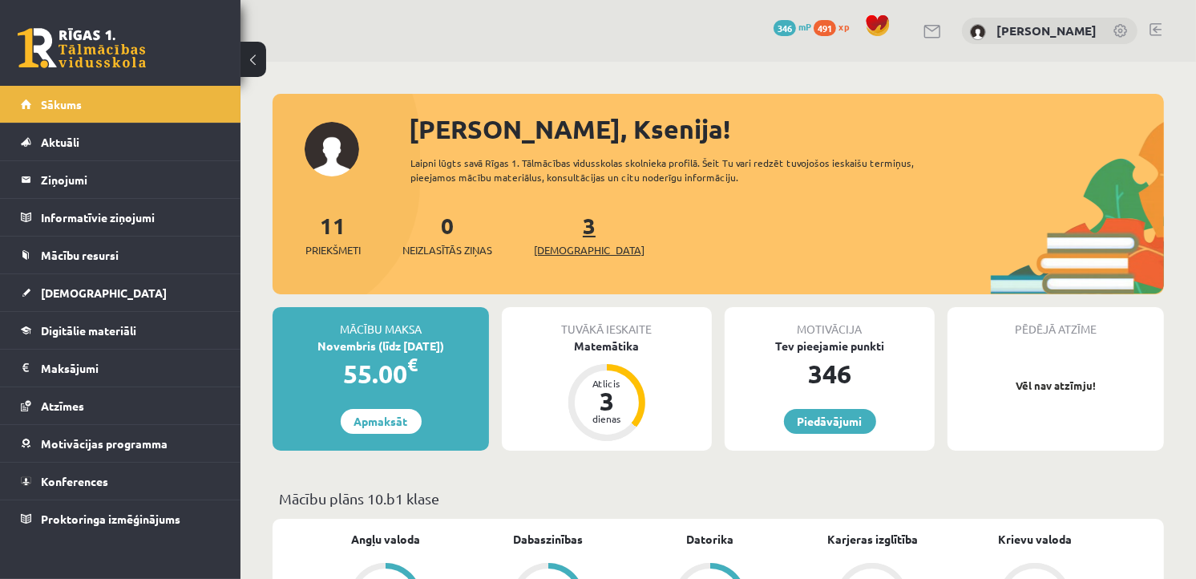
click at [564, 228] on link "3 Ieskaites" at bounding box center [589, 234] width 111 height 47
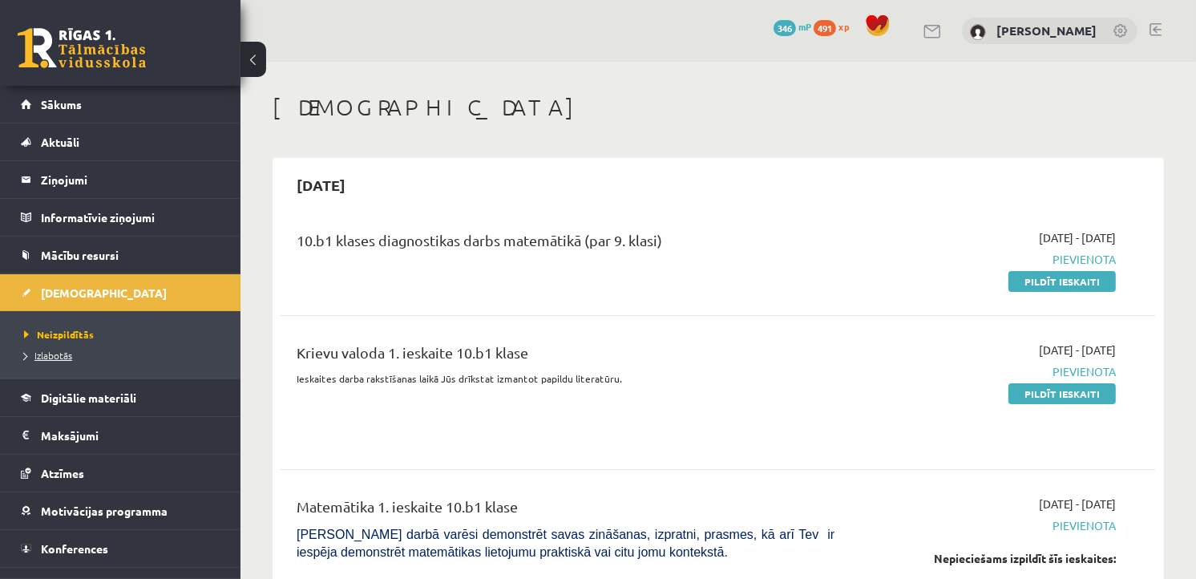
click at [67, 359] on span "Izlabotās" at bounding box center [48, 355] width 48 height 13
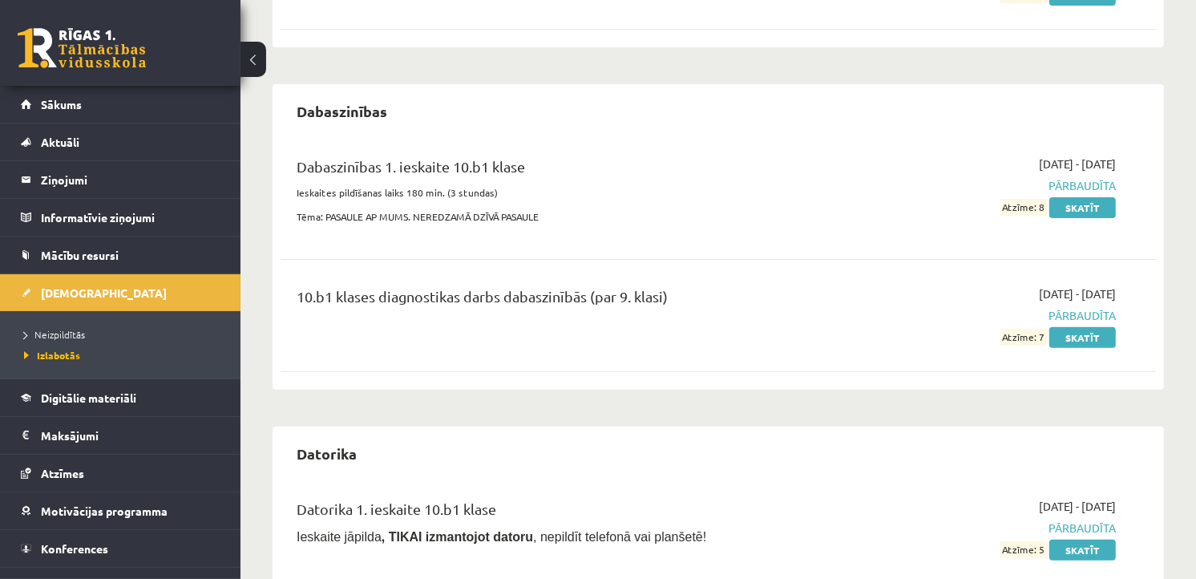
scroll to position [354, 0]
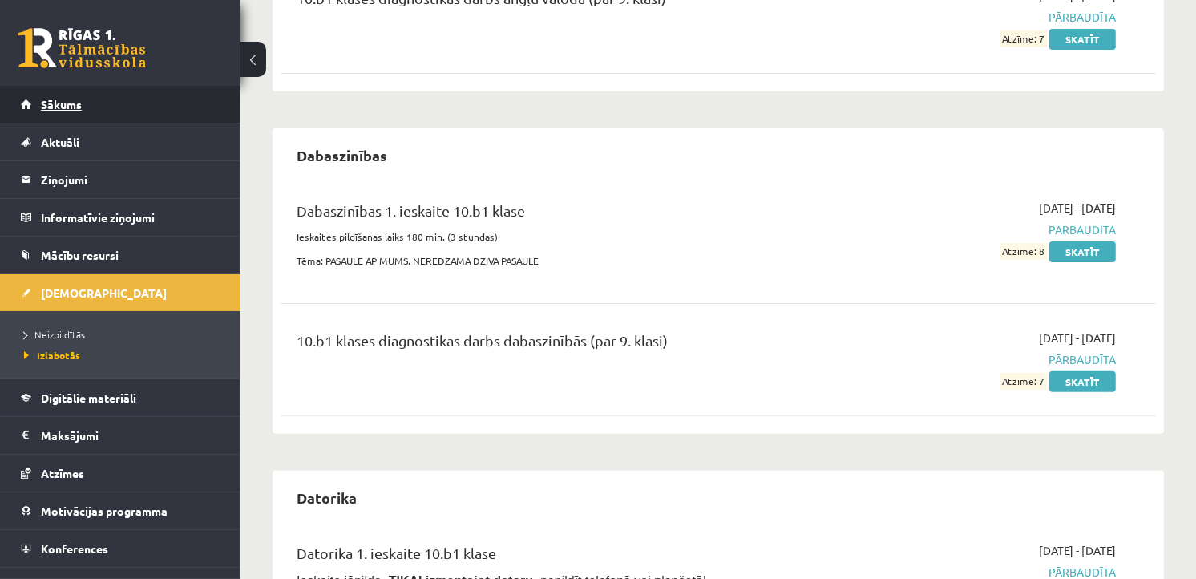
click at [75, 99] on span "Sākums" at bounding box center [61, 104] width 41 height 14
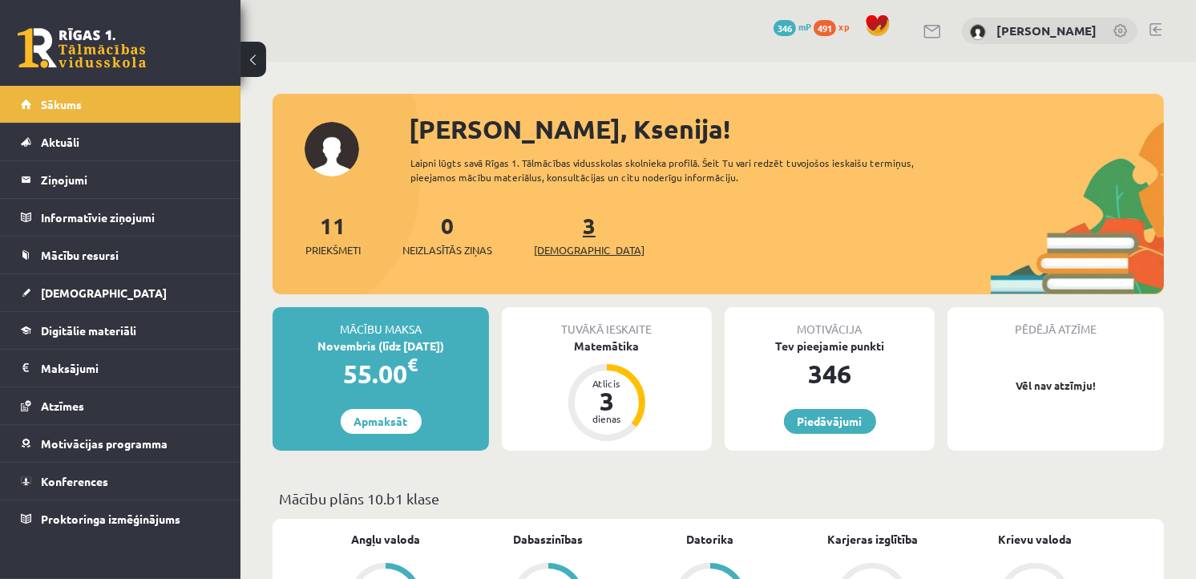
click at [560, 235] on link "3 Ieskaites" at bounding box center [589, 234] width 111 height 47
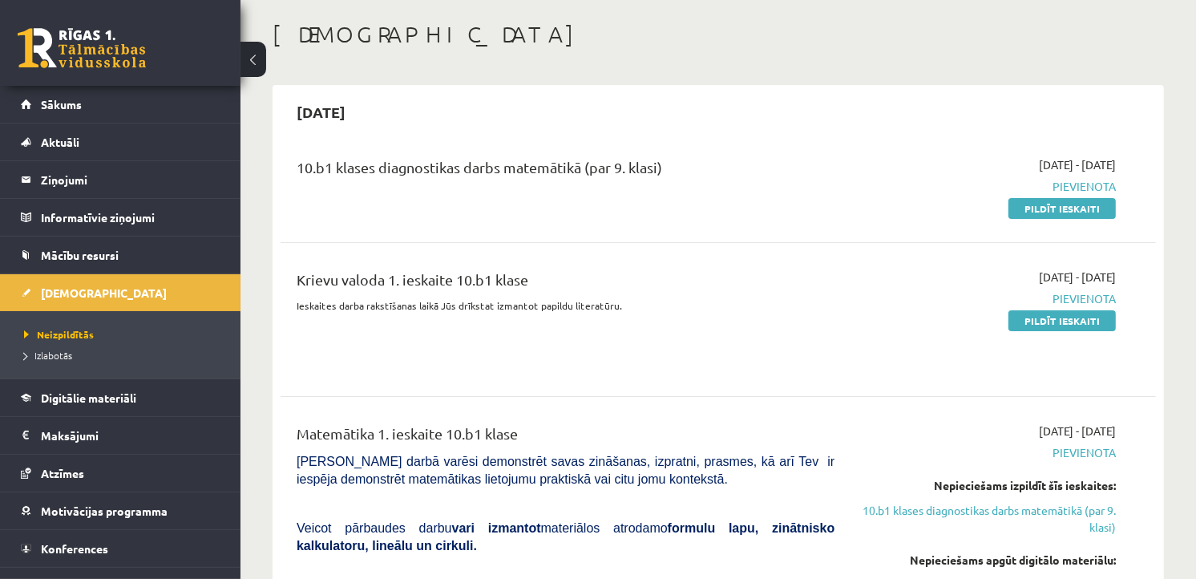
scroll to position [91, 0]
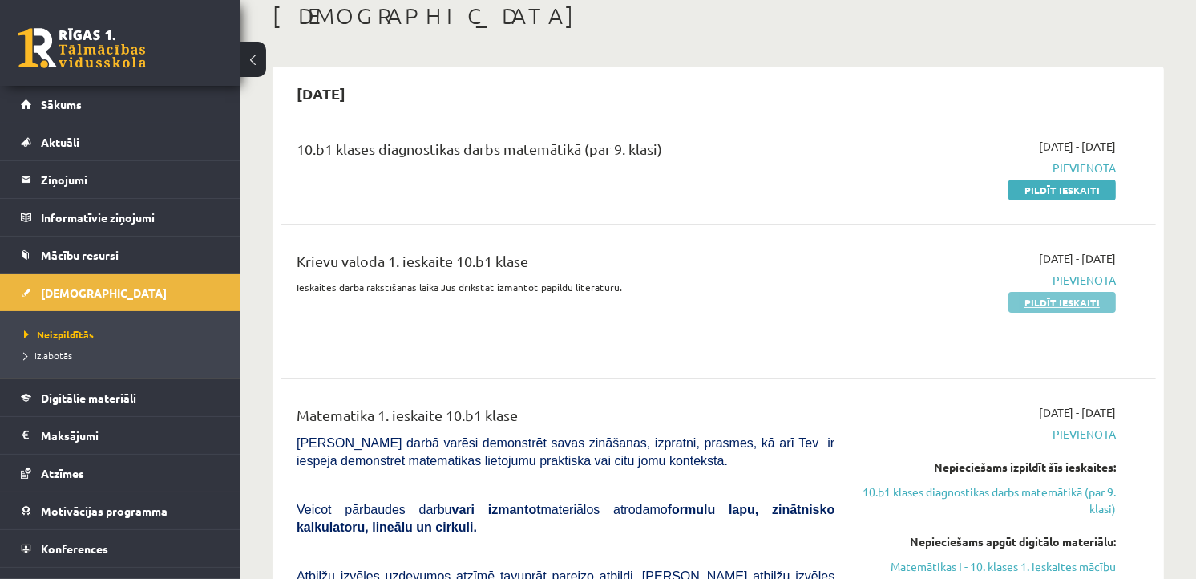
click at [1079, 301] on link "Pildīt ieskaiti" at bounding box center [1062, 302] width 107 height 21
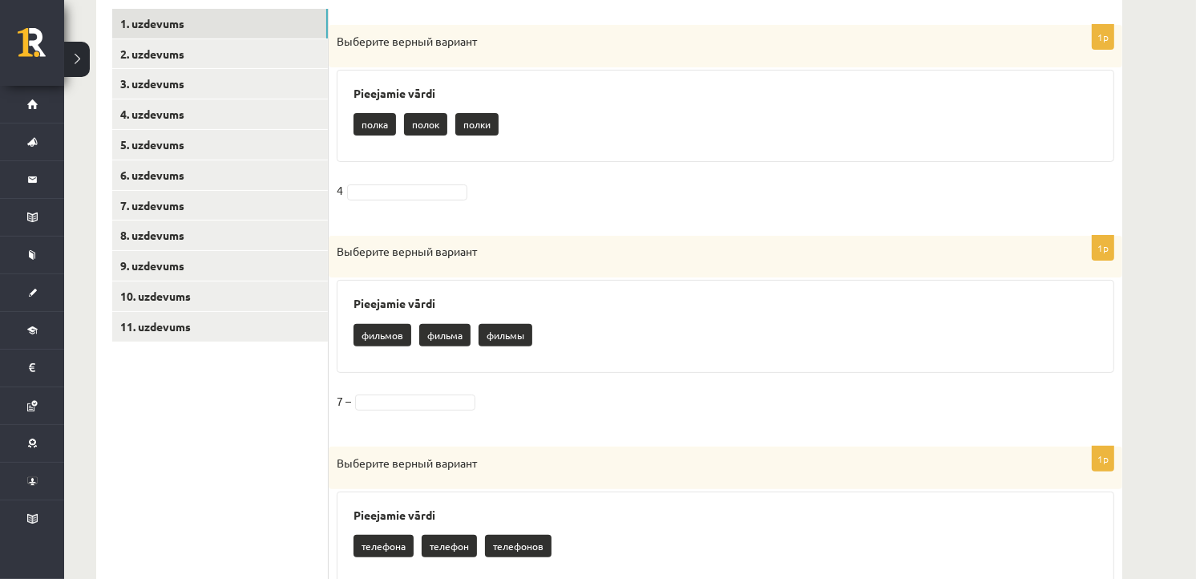
scroll to position [366, 0]
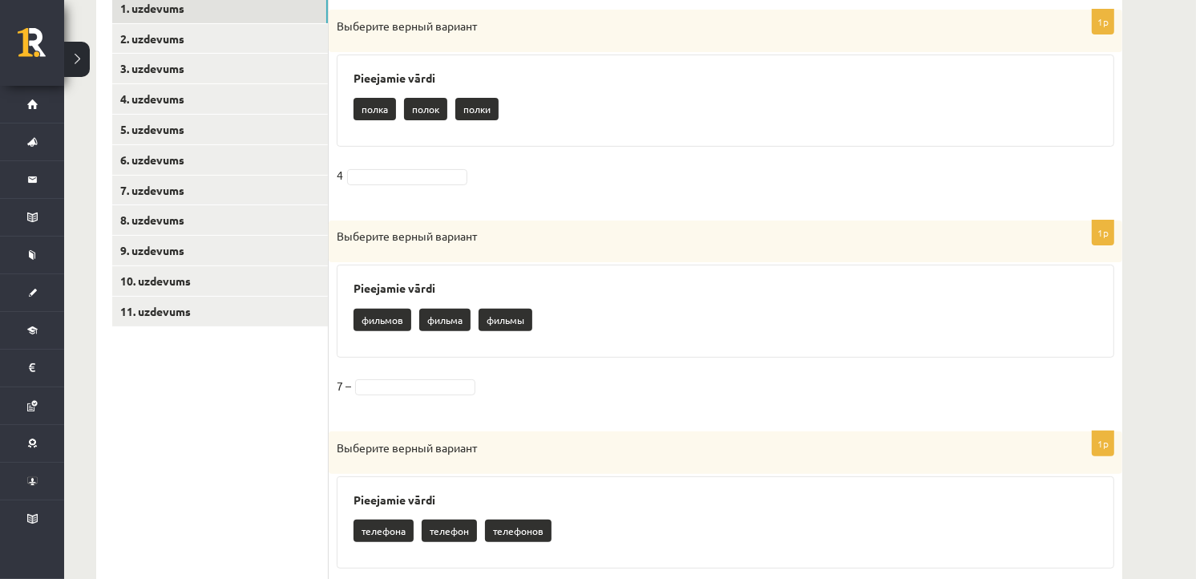
click at [475, 107] on p "полки" at bounding box center [476, 109] width 43 height 22
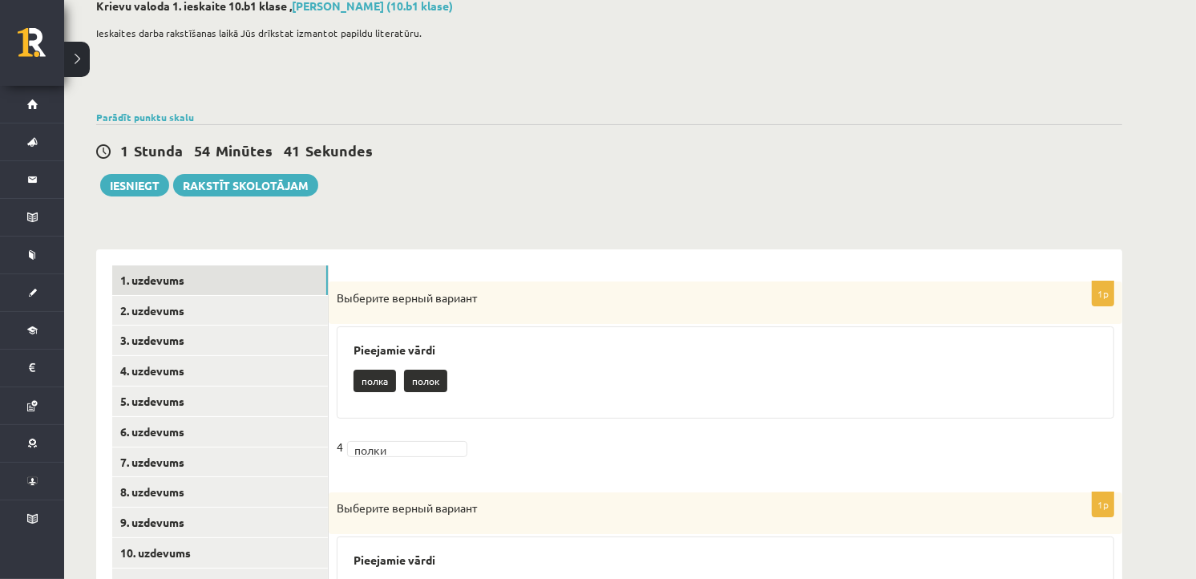
scroll to position [45, 0]
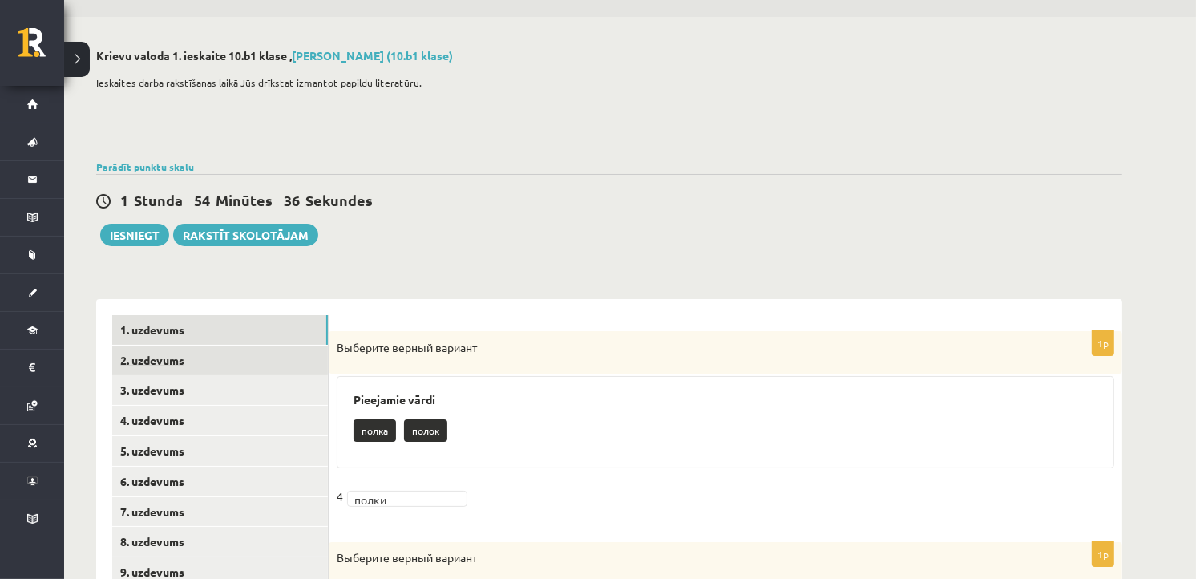
click at [156, 358] on link "2. uzdevums" at bounding box center [220, 361] width 216 height 30
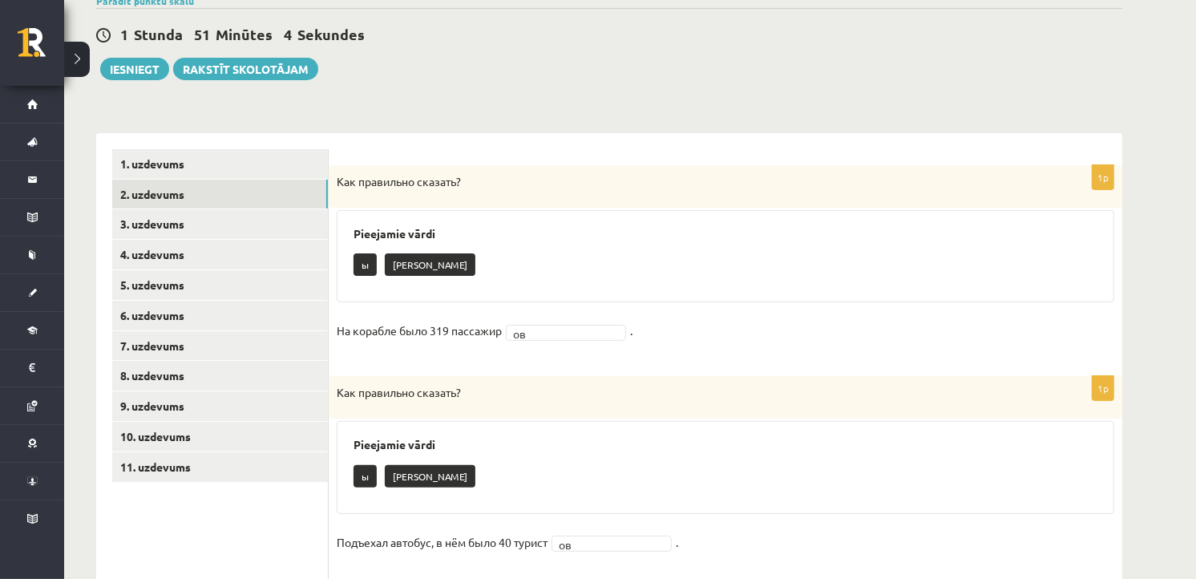
scroll to position [208, 0]
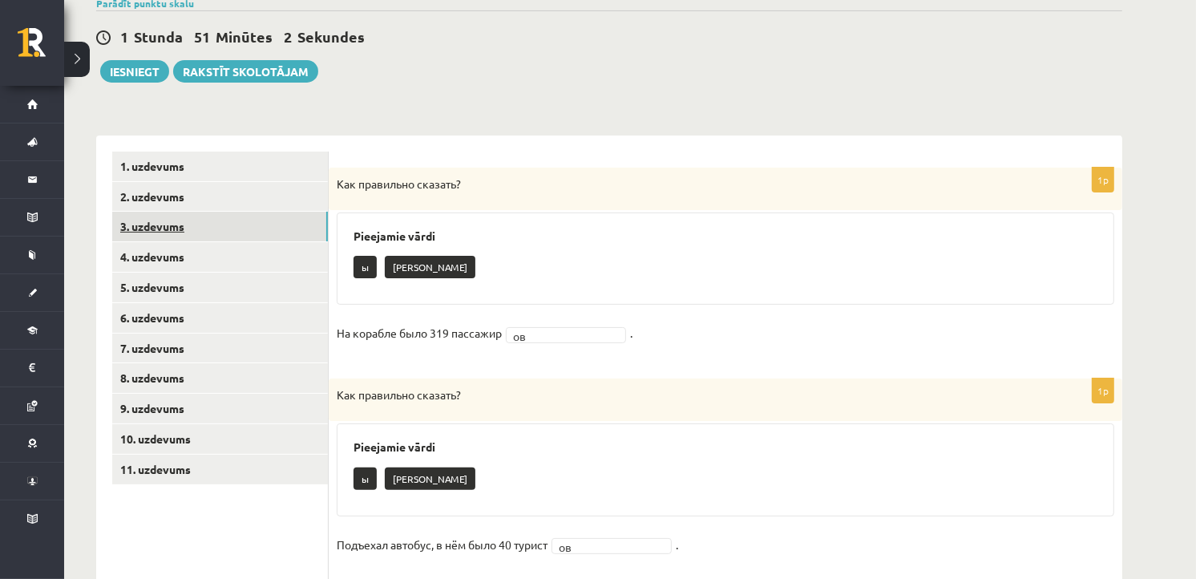
click at [150, 227] on link "3. uzdevums" at bounding box center [220, 227] width 216 height 30
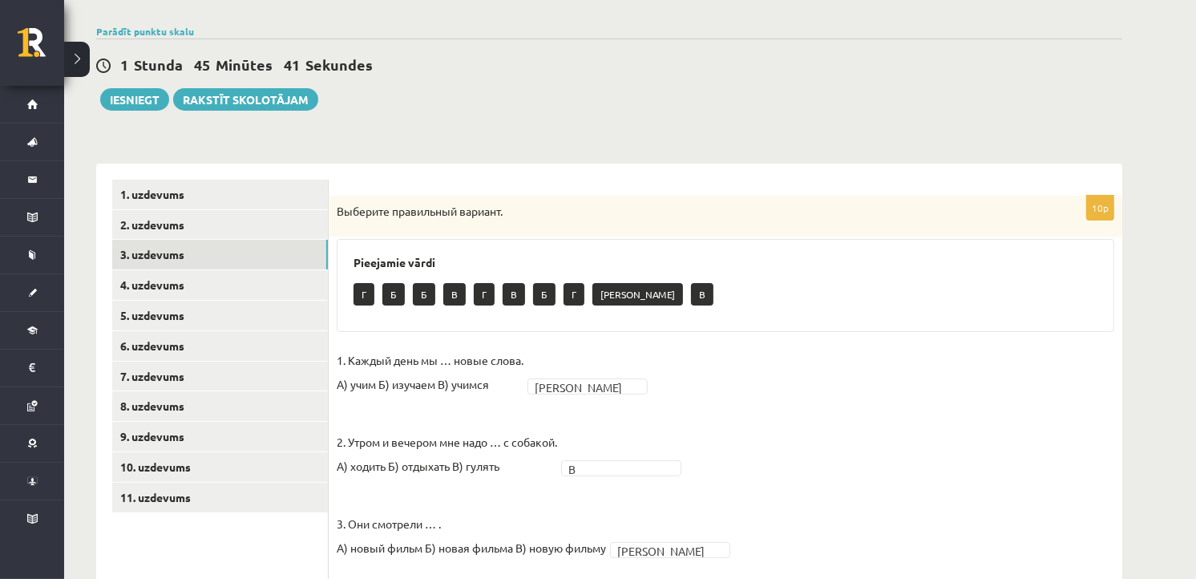
scroll to position [201, 0]
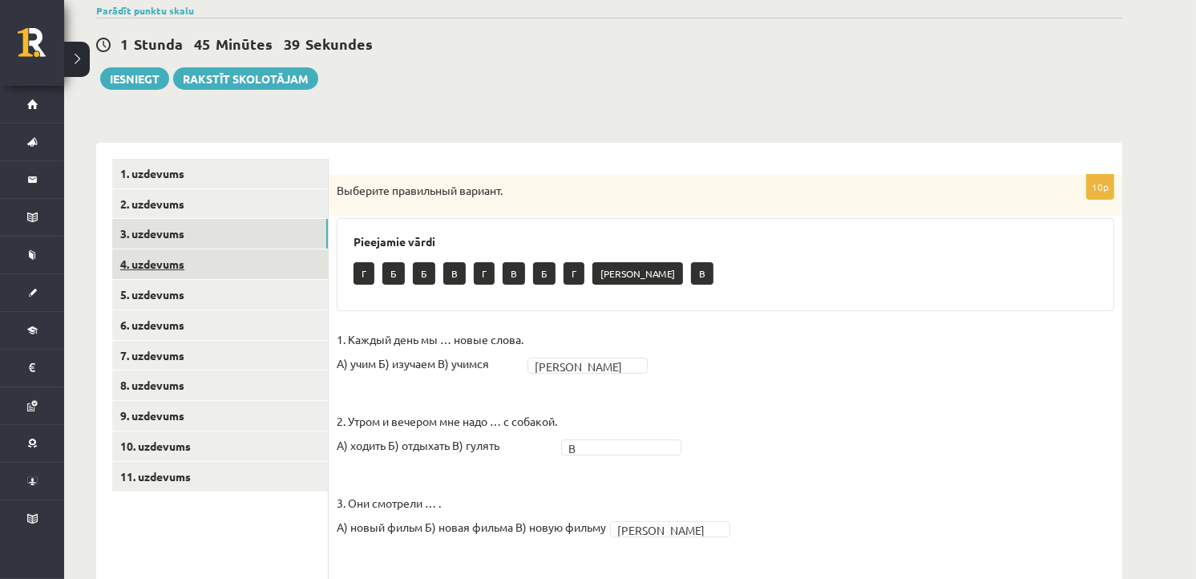
click at [159, 262] on link "4. uzdevums" at bounding box center [220, 264] width 216 height 30
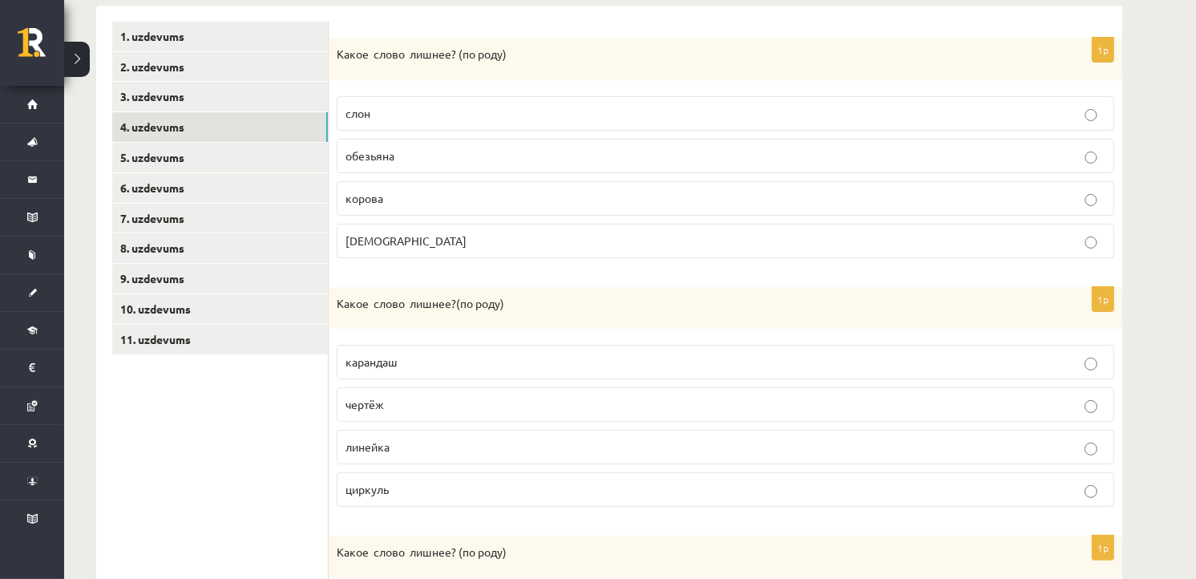
scroll to position [343, 0]
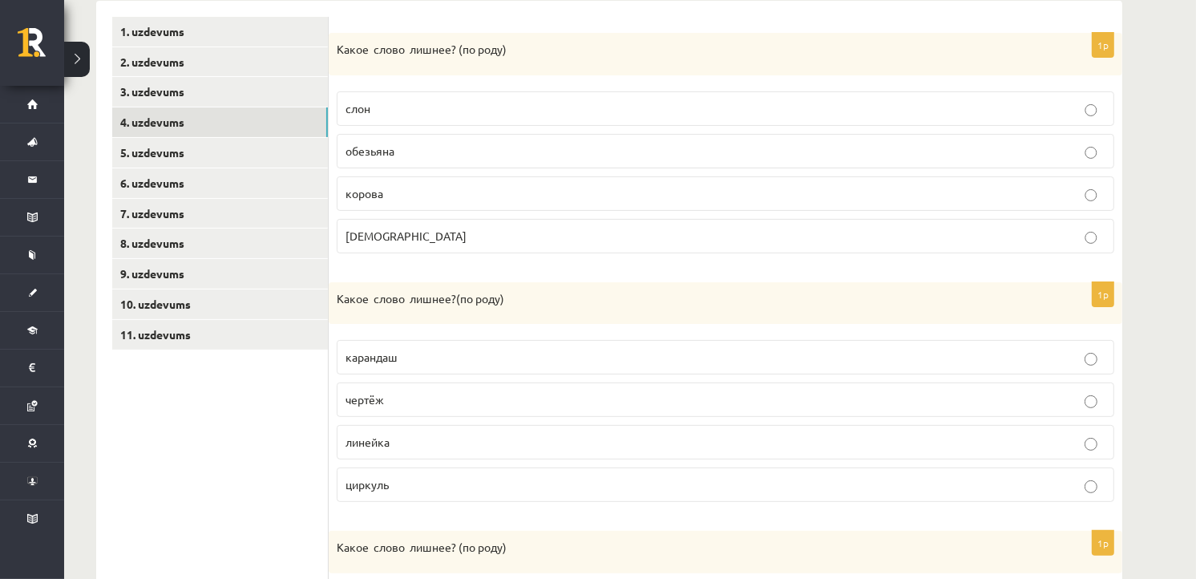
click at [438, 107] on p "слон" at bounding box center [726, 108] width 760 height 17
click at [428, 443] on p "линейка" at bounding box center [726, 442] width 760 height 17
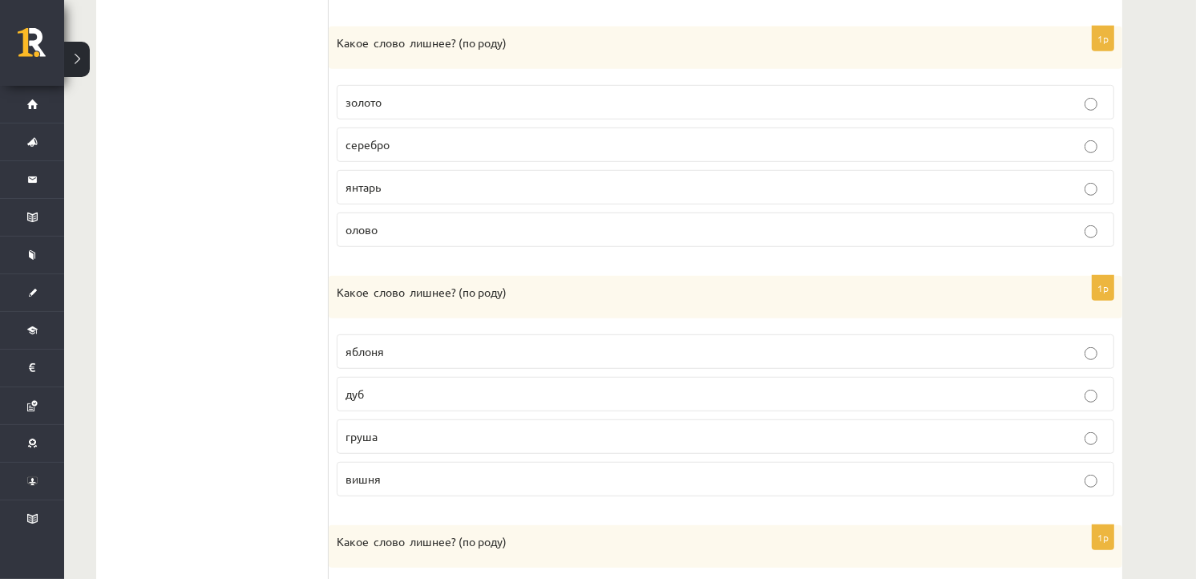
scroll to position [854, 0]
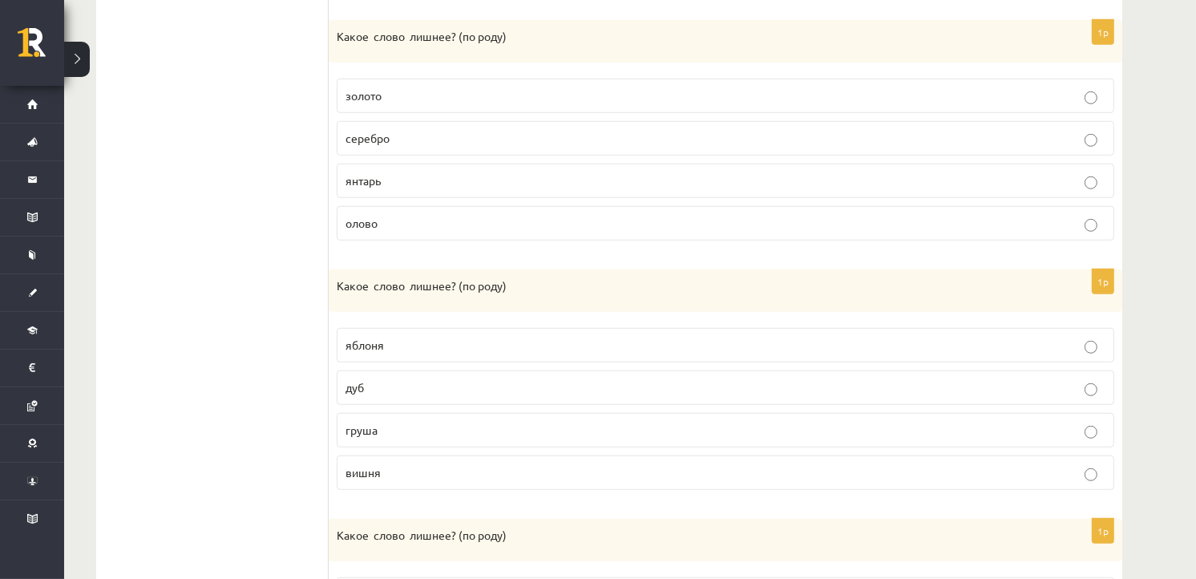
click at [662, 182] on p "янтарь" at bounding box center [726, 180] width 760 height 17
click at [514, 394] on p "дуб" at bounding box center [726, 387] width 760 height 17
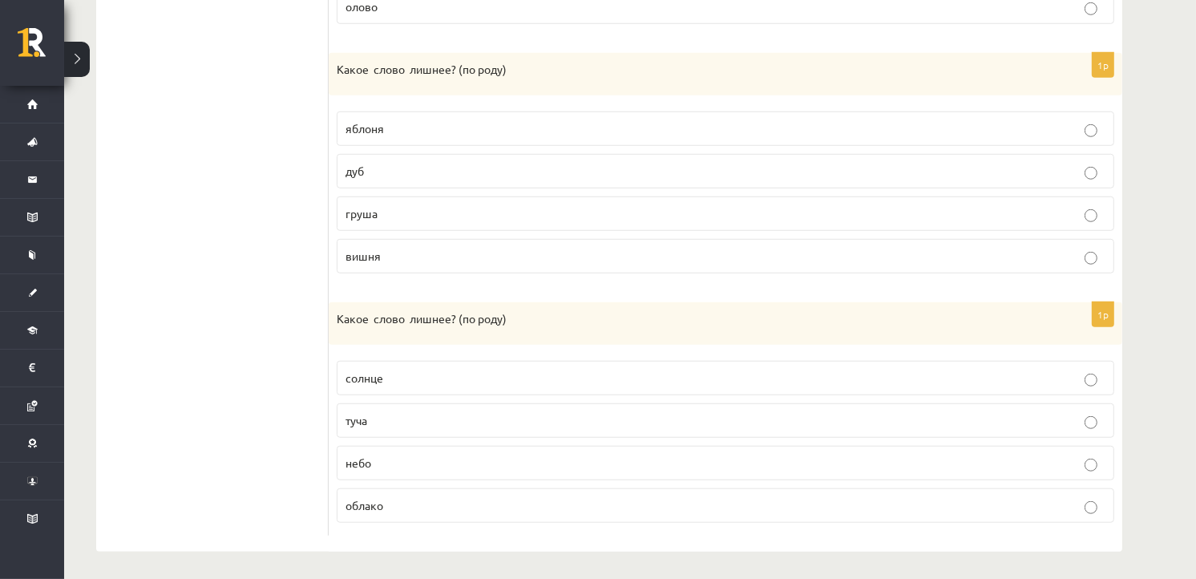
scroll to position [1078, 0]
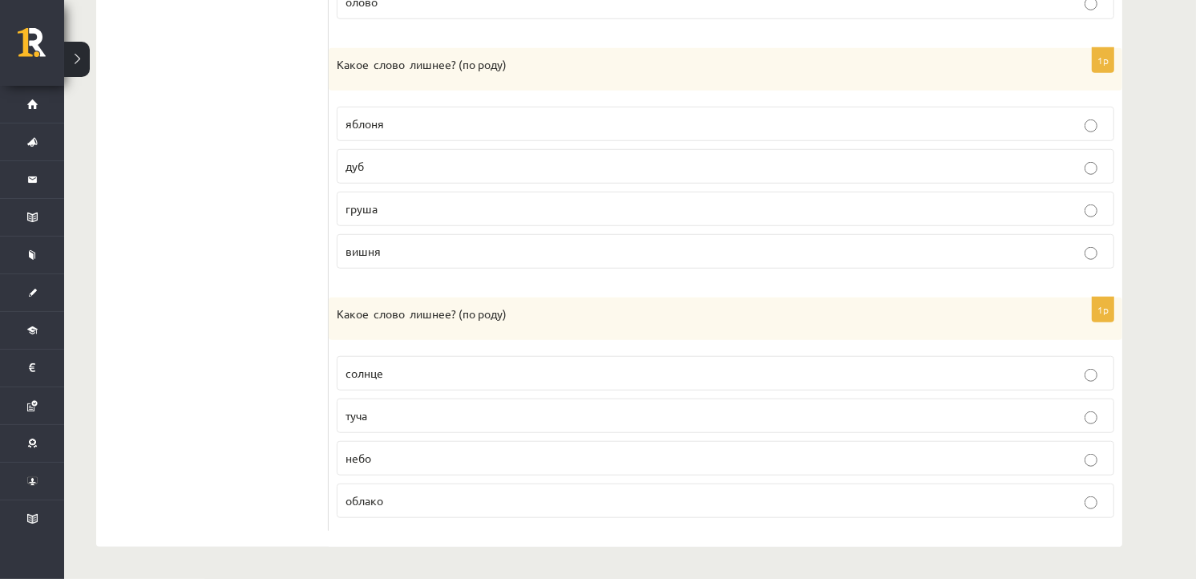
click at [704, 423] on p "туча" at bounding box center [726, 415] width 760 height 17
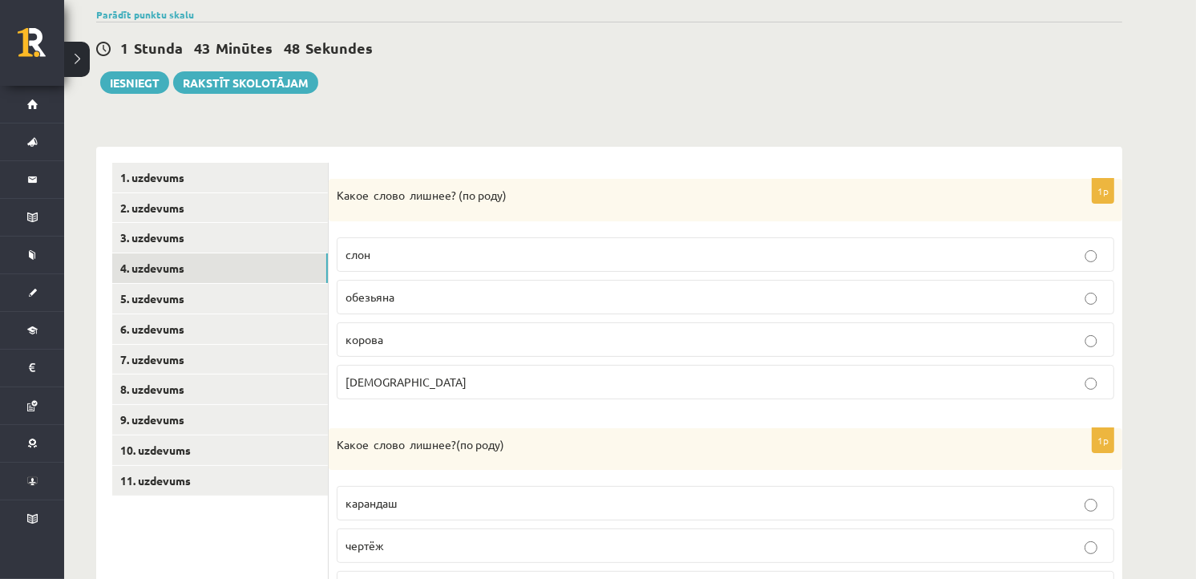
scroll to position [241, 0]
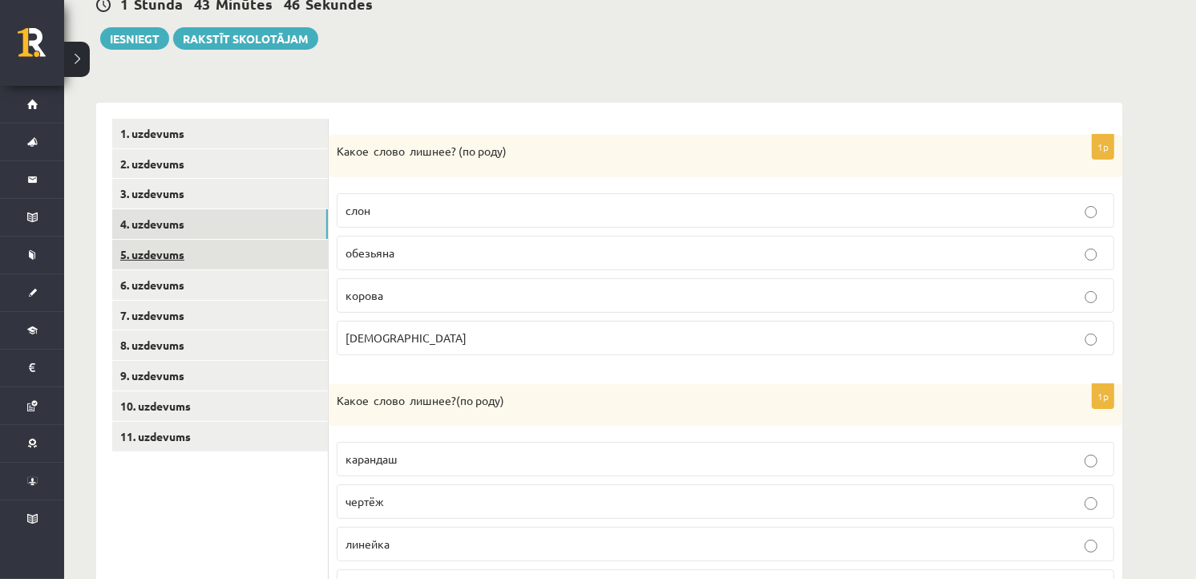
click at [153, 257] on link "5. uzdevums" at bounding box center [220, 255] width 216 height 30
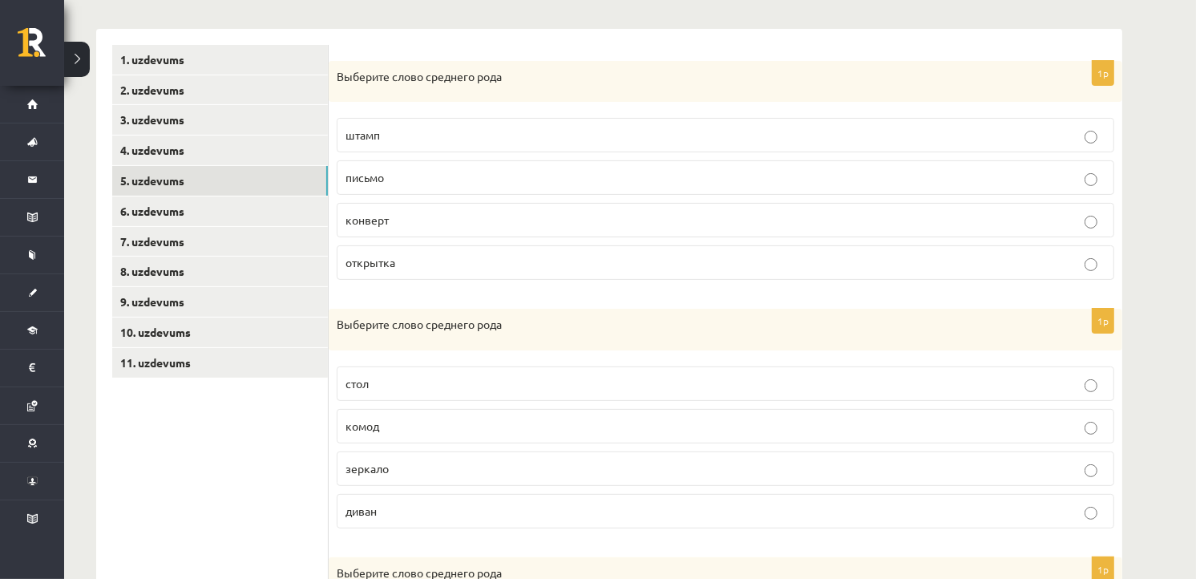
scroll to position [313, 0]
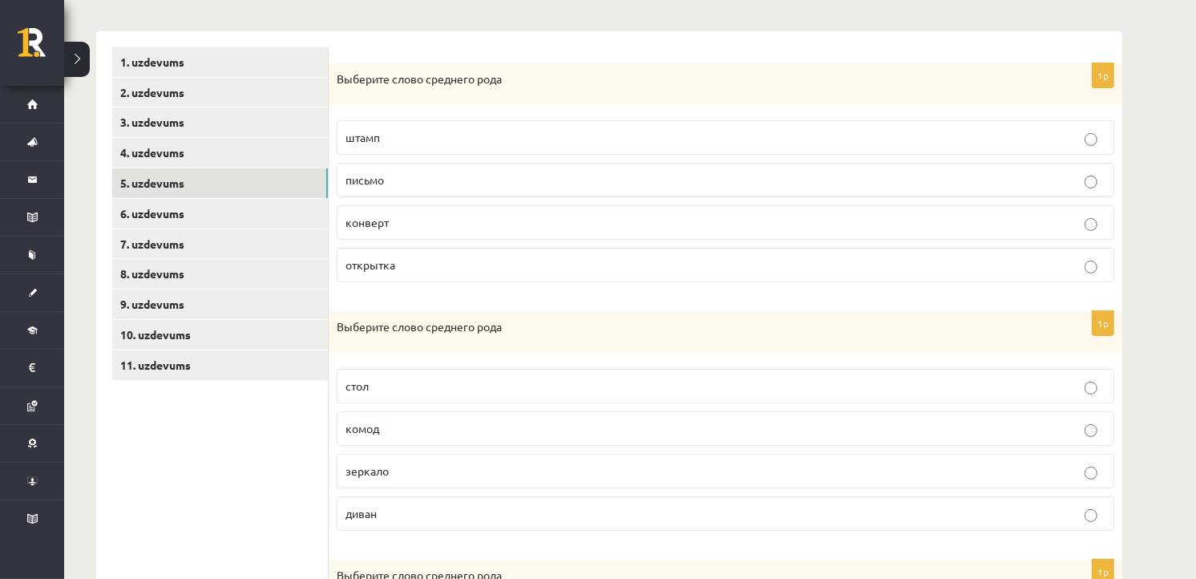
click at [459, 181] on p "письмо" at bounding box center [726, 180] width 760 height 17
click at [430, 471] on p "зеркало" at bounding box center [726, 471] width 760 height 17
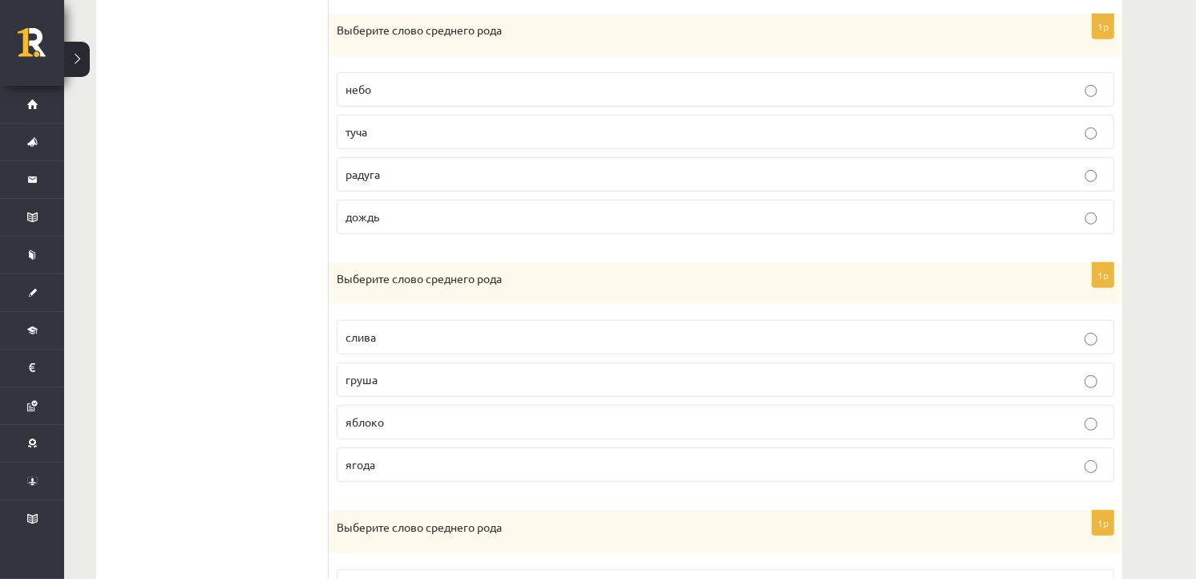
scroll to position [855, 0]
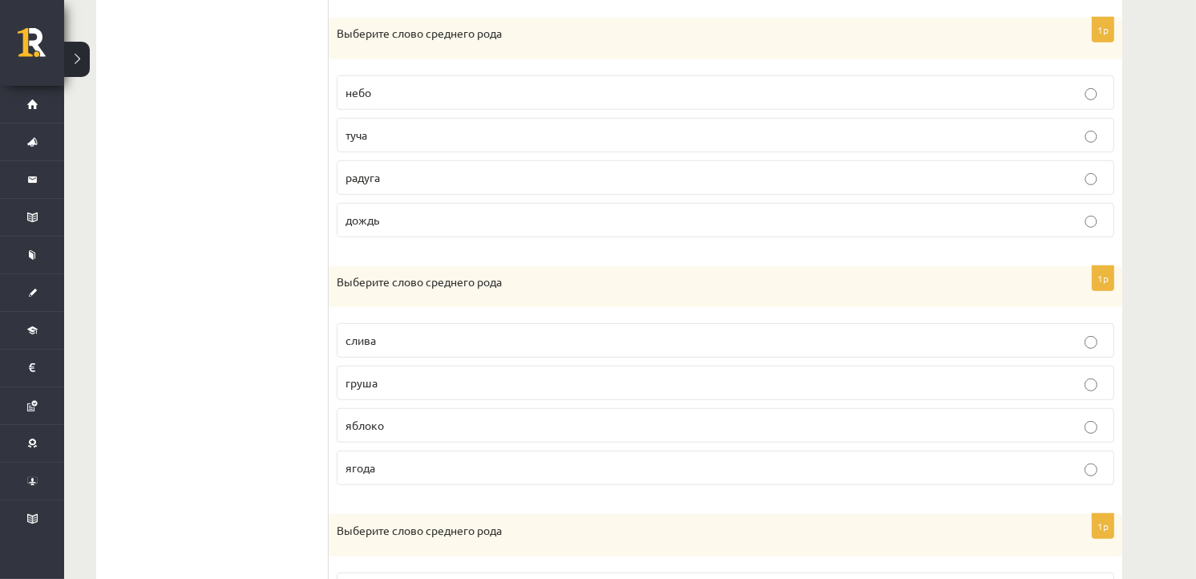
click at [571, 88] on p "небо" at bounding box center [726, 92] width 760 height 17
click at [423, 427] on p "яблоко" at bounding box center [726, 425] width 760 height 17
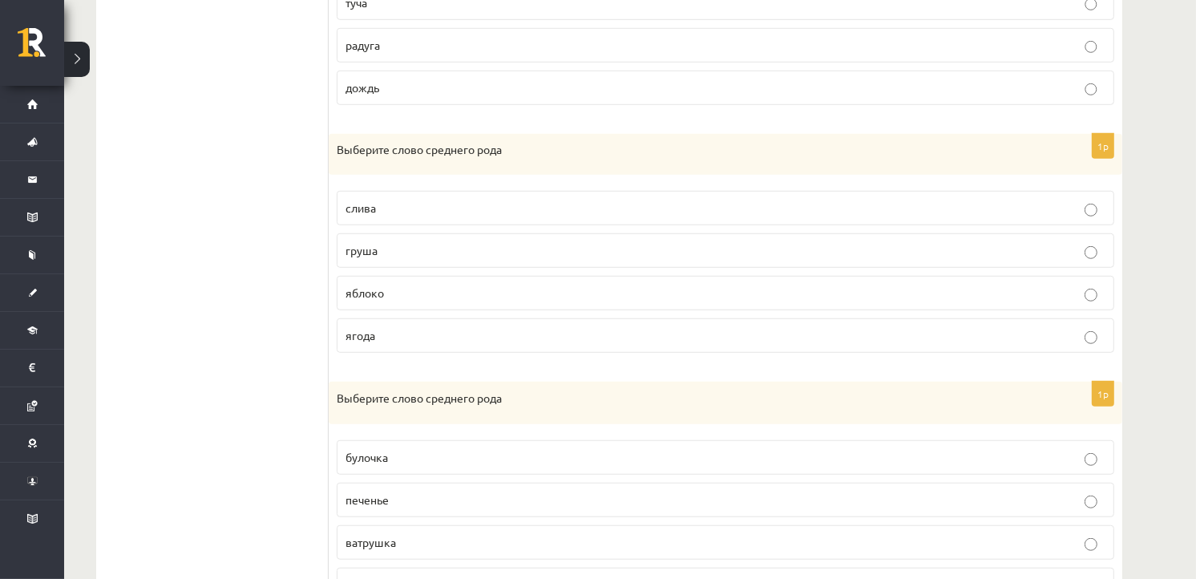
scroll to position [1074, 0]
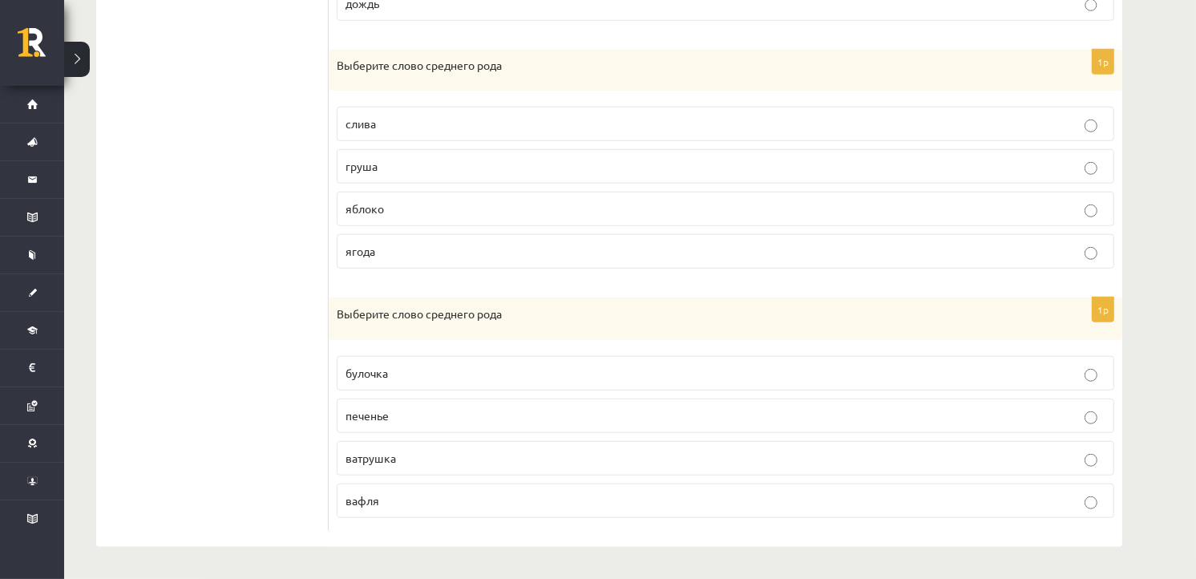
click at [497, 414] on p "печенье" at bounding box center [726, 415] width 760 height 17
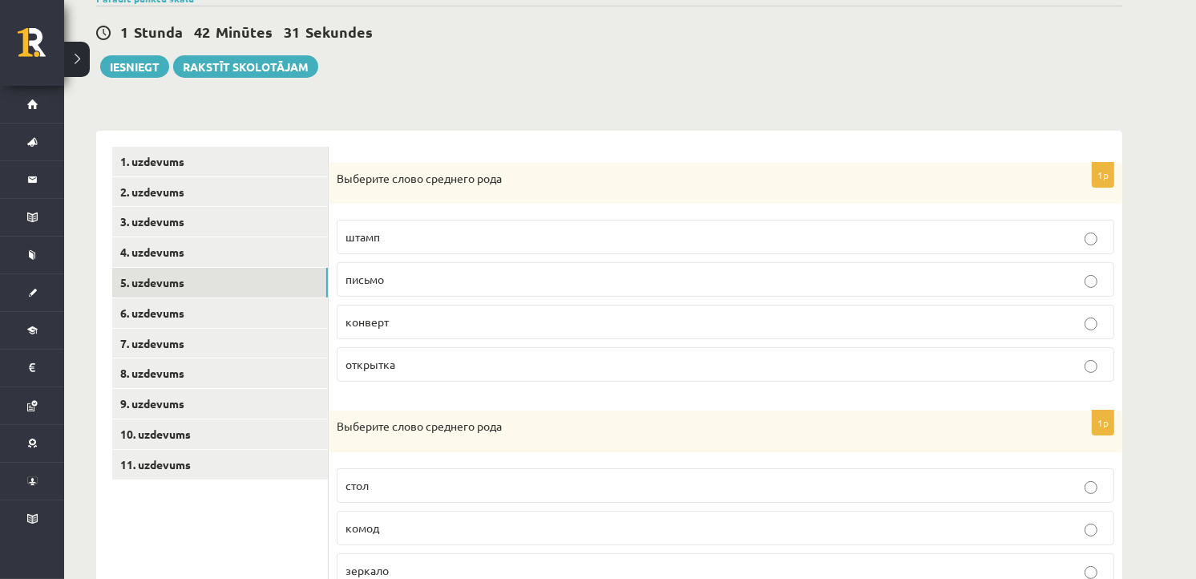
scroll to position [219, 0]
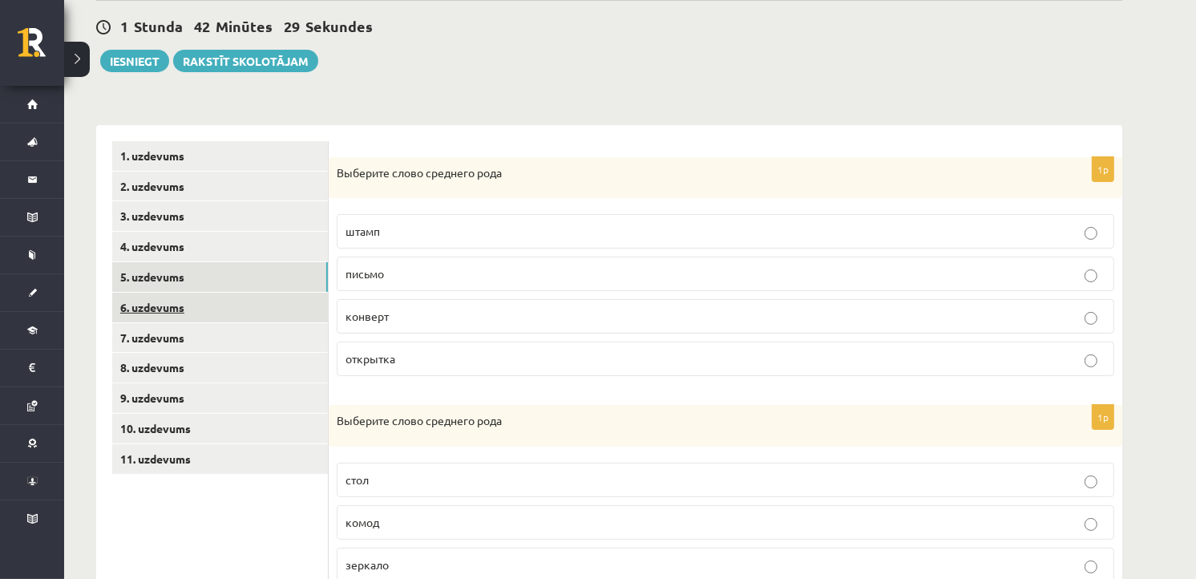
click at [148, 303] on link "6. uzdevums" at bounding box center [220, 308] width 216 height 30
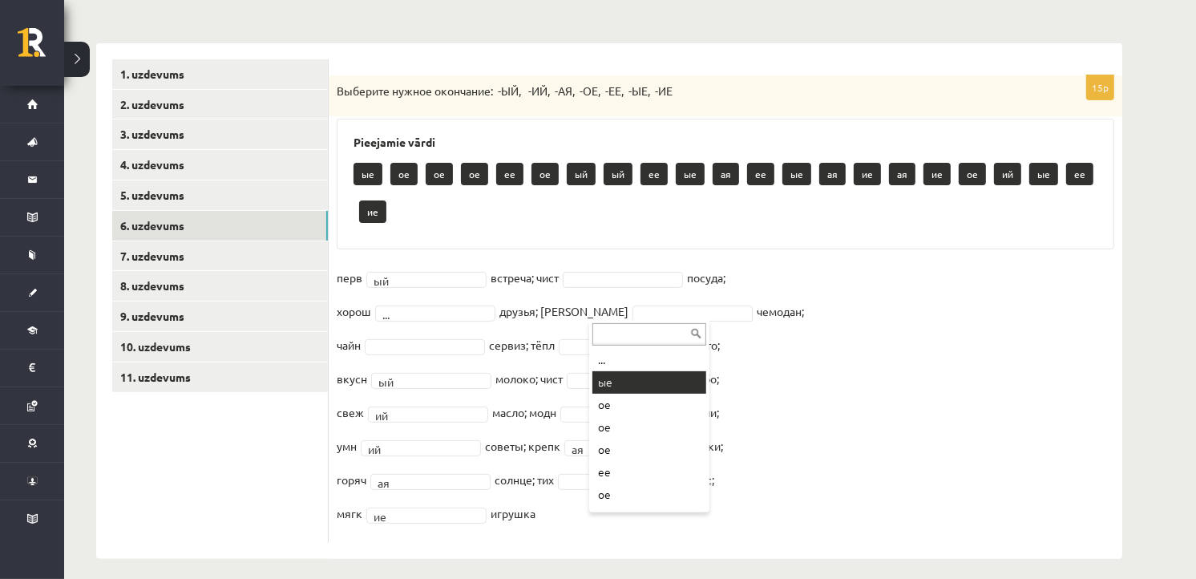
scroll to position [275, 0]
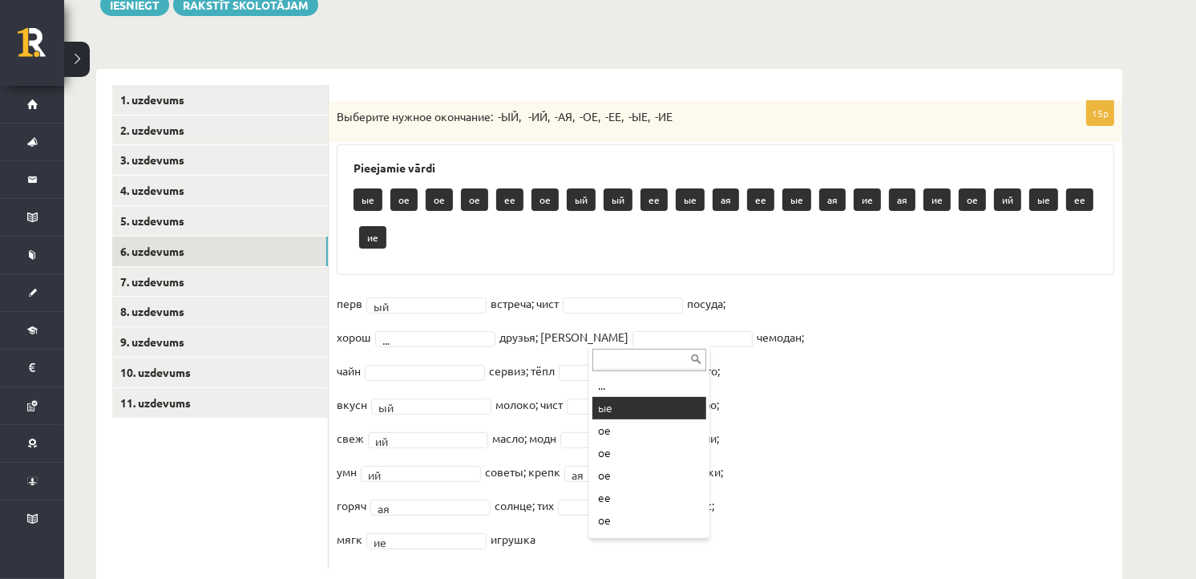
click at [644, 378] on fieldset "перв ый ** встреча; чист посуда; хорош ... друзья; дорожн ** чемодан; чайн серв…" at bounding box center [726, 425] width 778 height 269
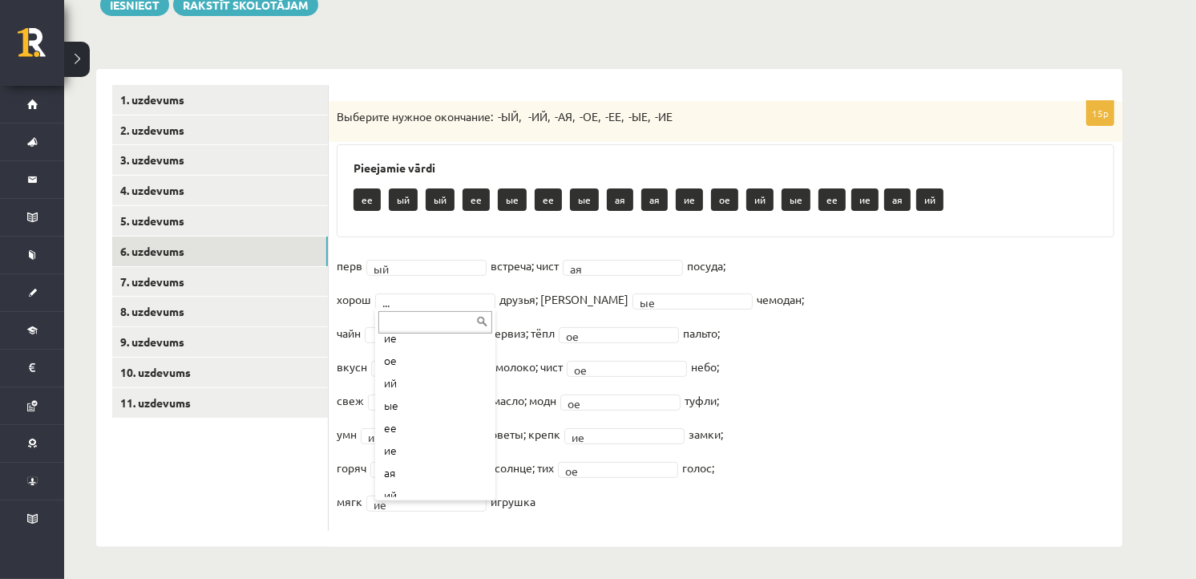
scroll to position [237, 0]
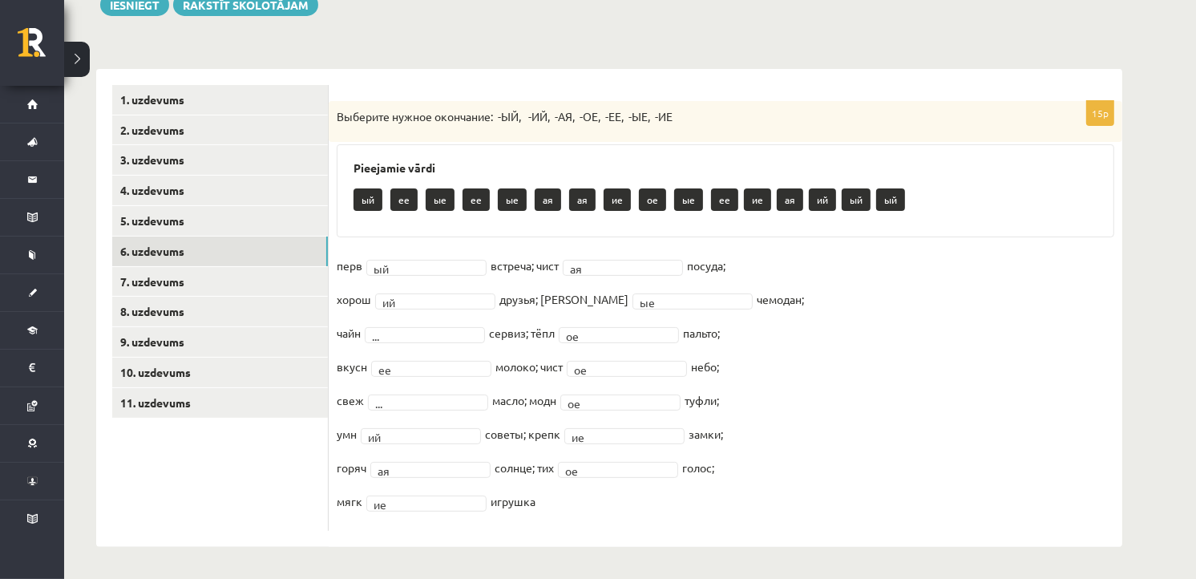
click at [402, 377] on fieldset "перв ый ** встреча; чист ая ** посуда; хорош ий ** друзья; дорожн ые ** чемодан…" at bounding box center [726, 387] width 778 height 269
click at [402, 375] on fieldset "перв ый ** встреча; чист ая ** посуда; хорош ий ** друзья; дорожн ые ** чемодан…" at bounding box center [726, 387] width 778 height 269
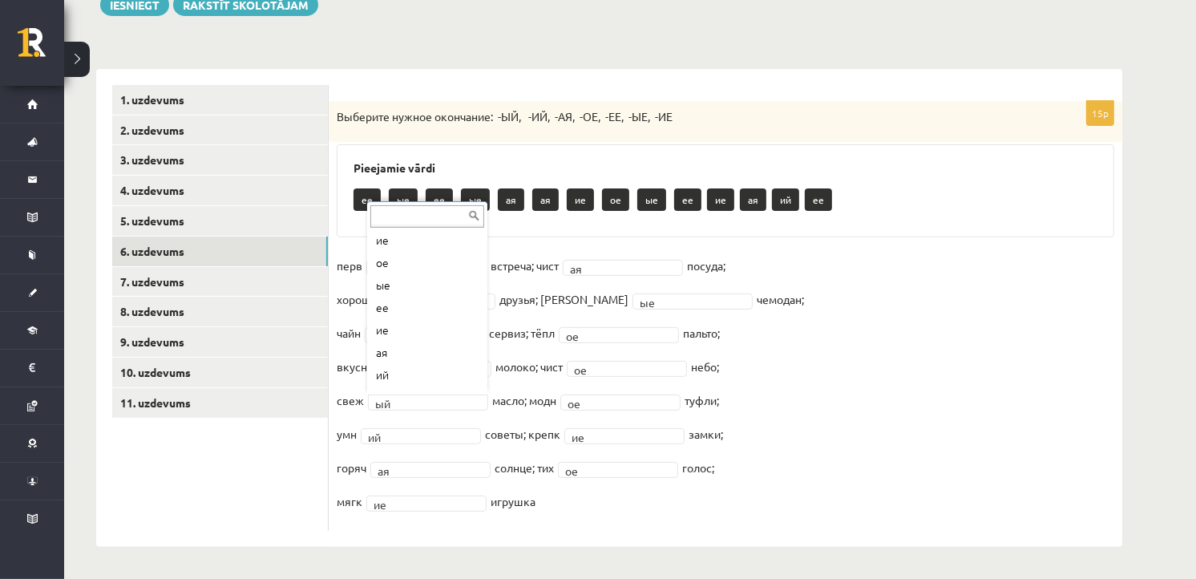
scroll to position [176, 0]
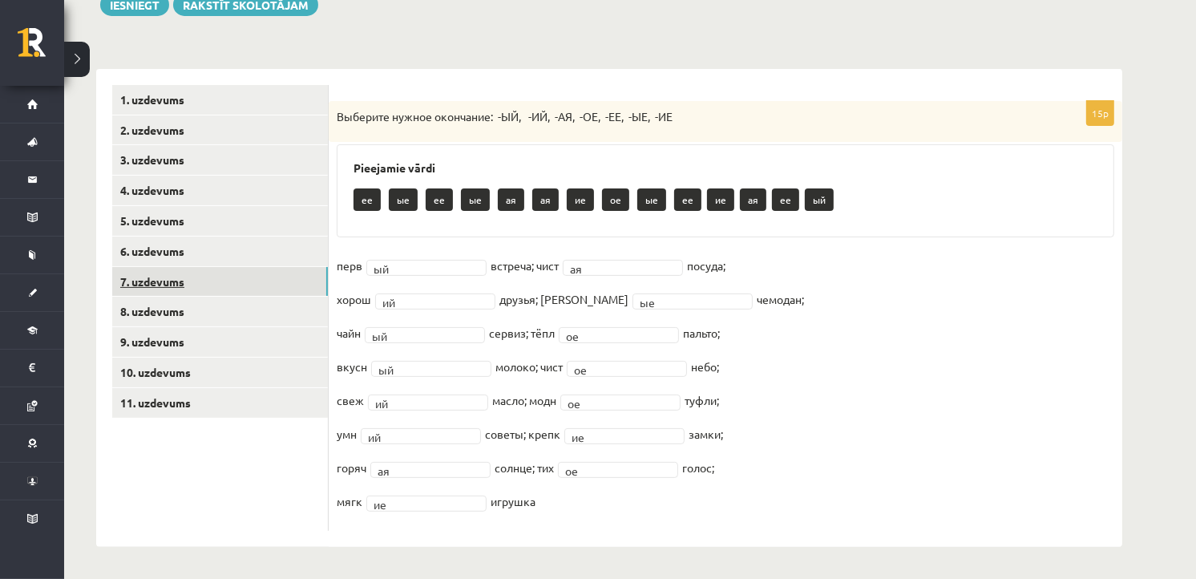
click at [164, 285] on link "7. uzdevums" at bounding box center [220, 282] width 216 height 30
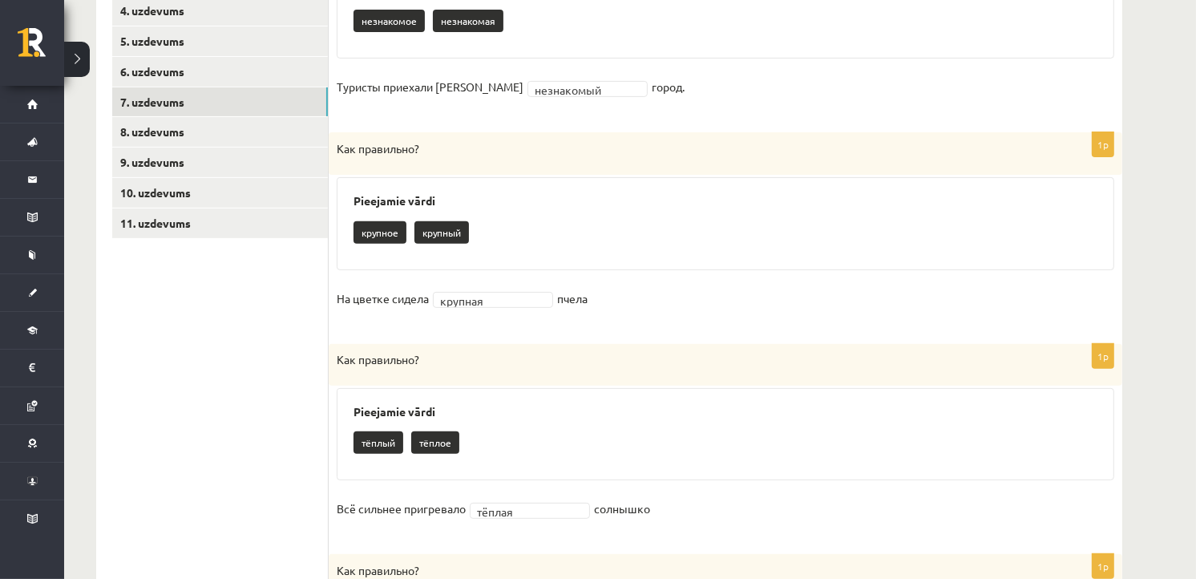
scroll to position [451, 0]
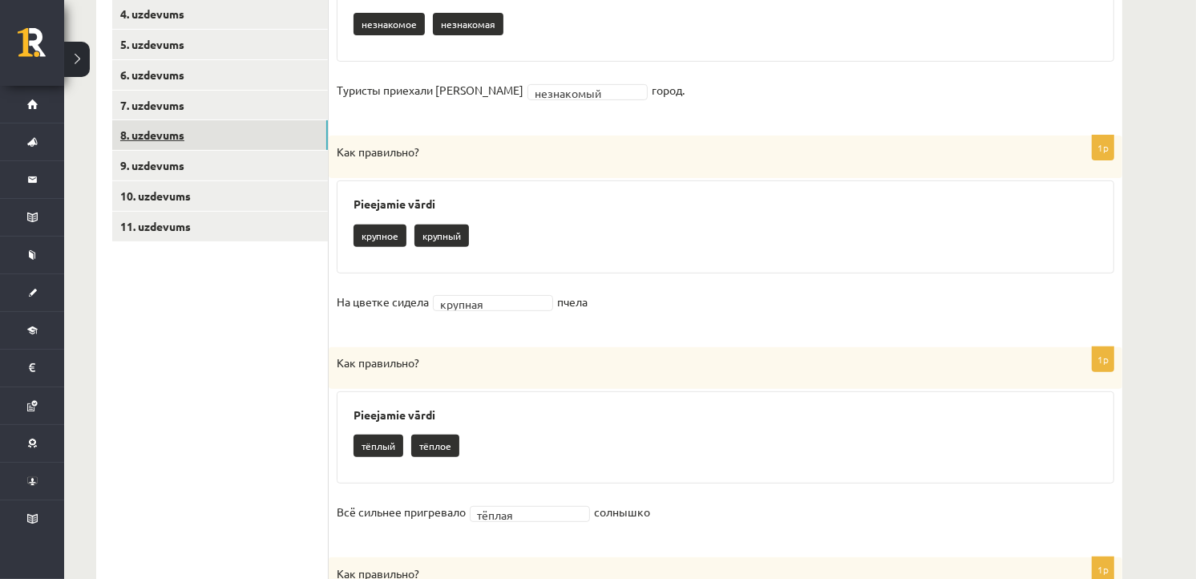
click at [142, 129] on link "8. uzdevums" at bounding box center [220, 135] width 216 height 30
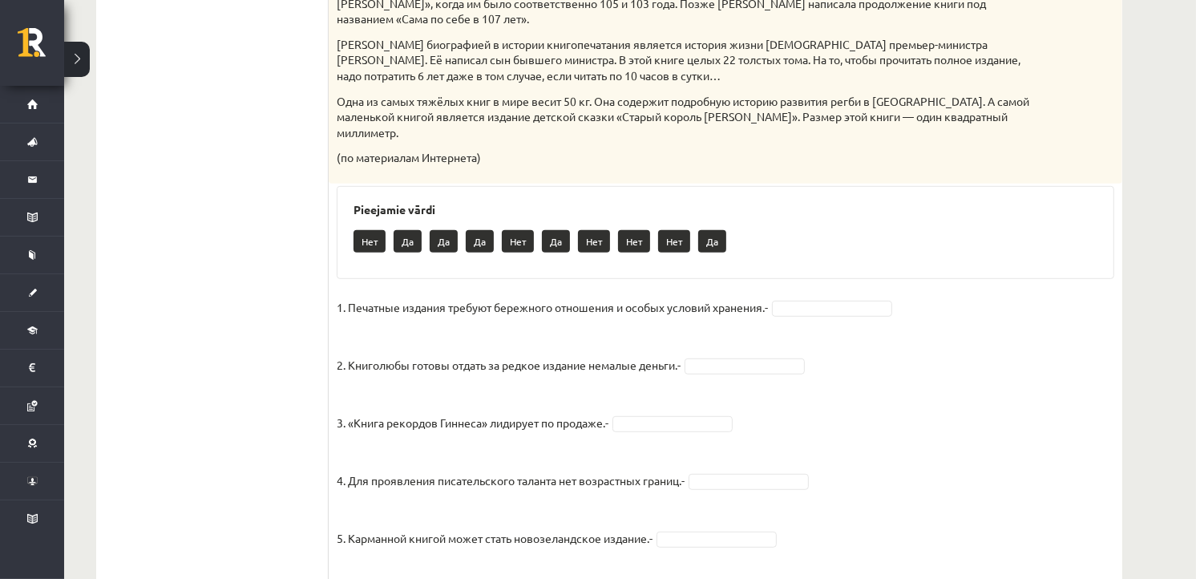
scroll to position [808, 0]
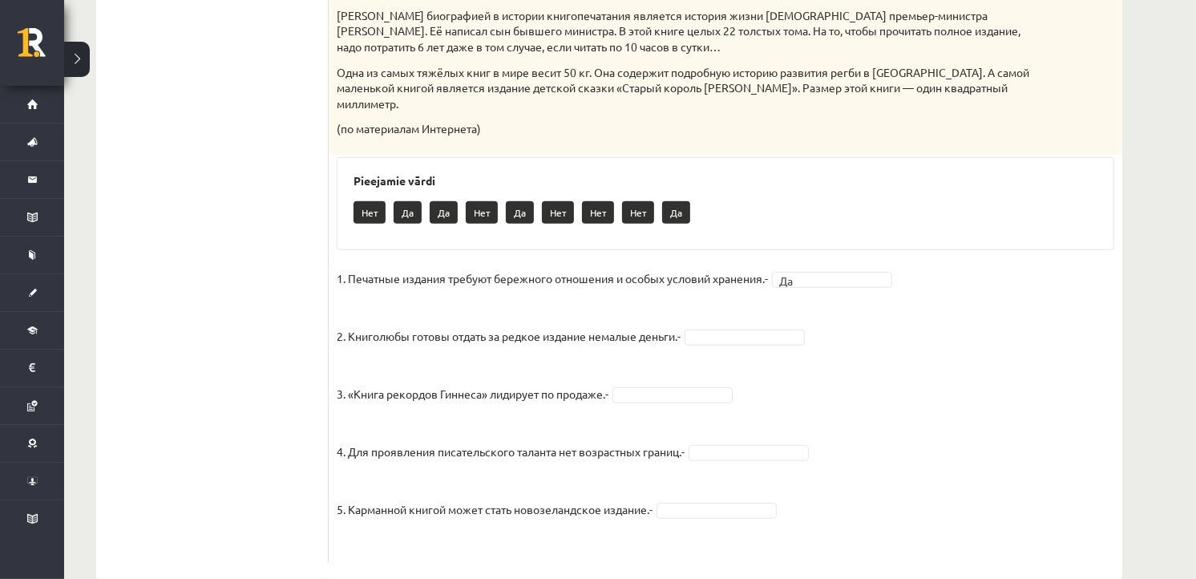
click at [757, 295] on fieldset "1. Печатные издания требуют бережного отношения и особых условий хранения.- Да …" at bounding box center [726, 410] width 778 height 289
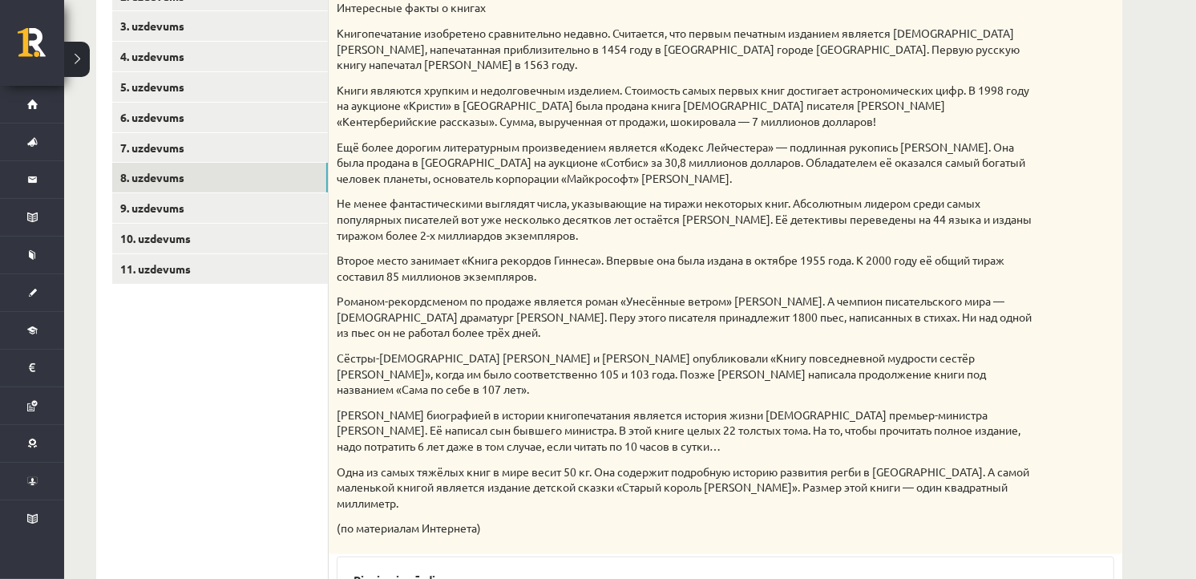
scroll to position [404, 0]
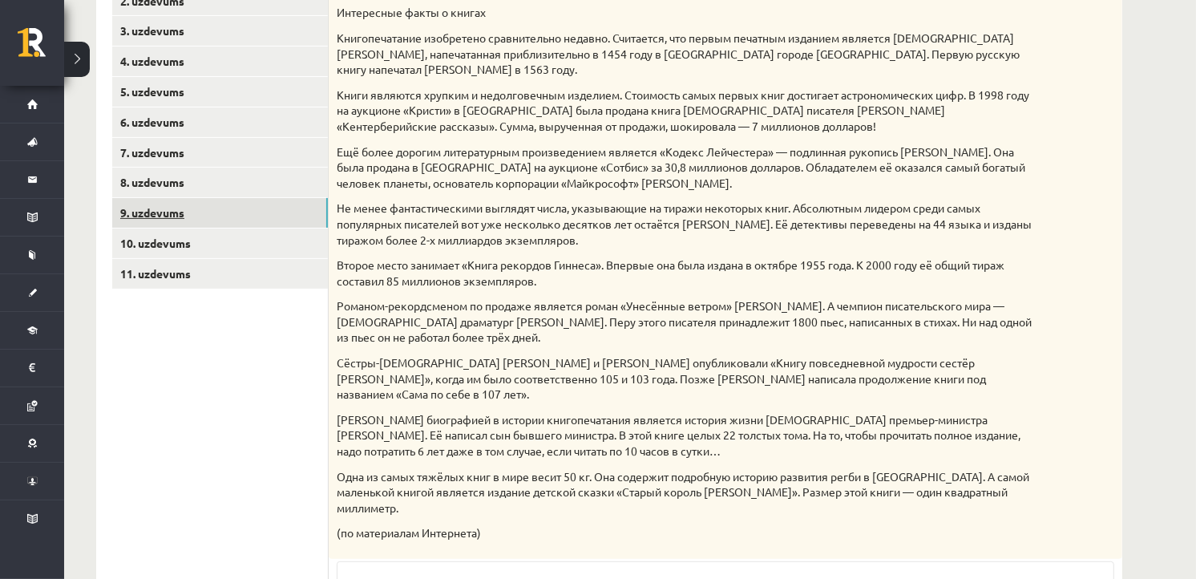
click at [188, 209] on link "9. uzdevums" at bounding box center [220, 213] width 216 height 30
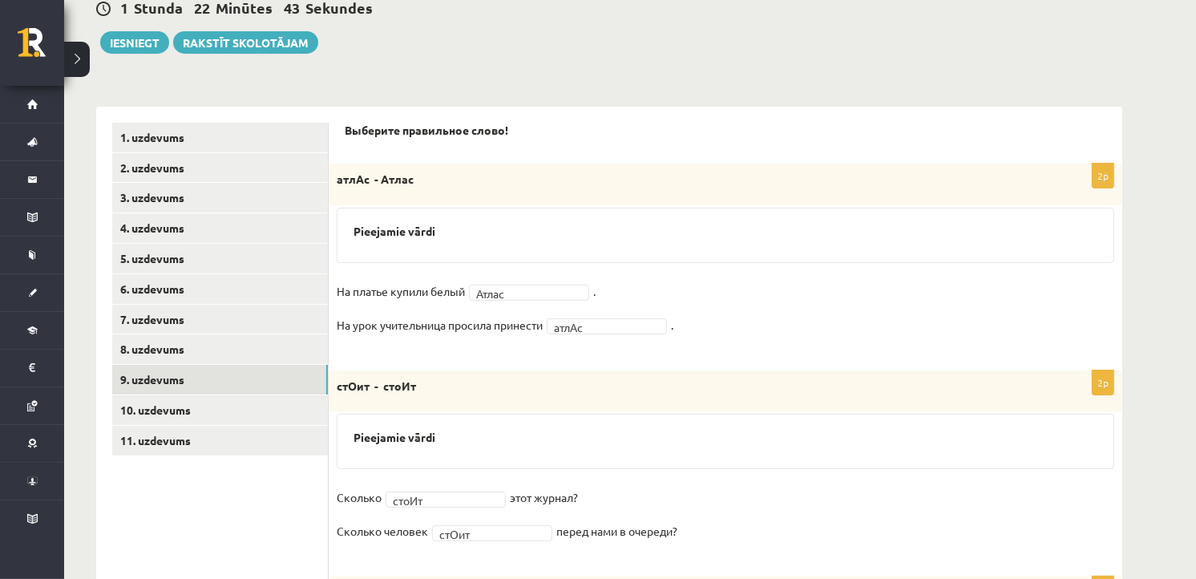
scroll to position [244, 0]
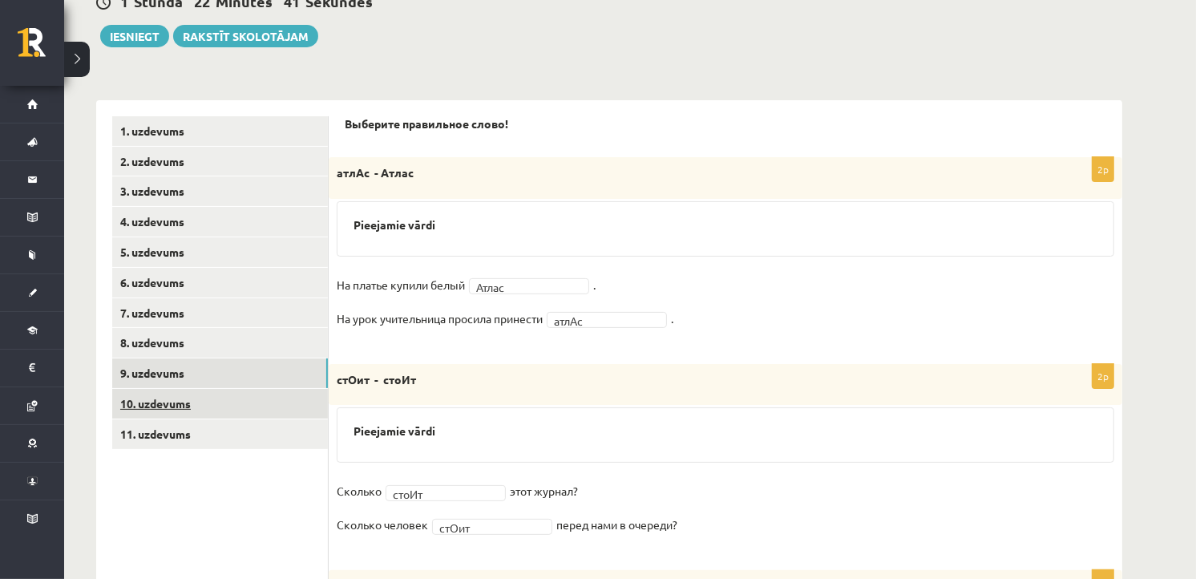
click at [181, 409] on link "10. uzdevums" at bounding box center [220, 404] width 216 height 30
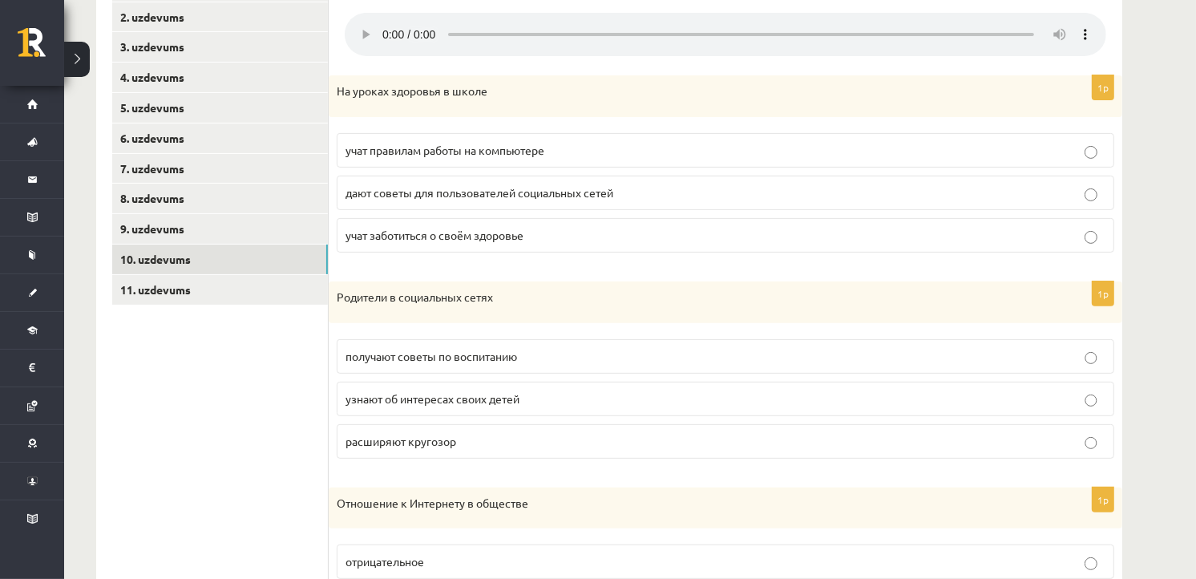
scroll to position [390, 0]
click at [490, 143] on span "учат правилам работы на компьютере" at bounding box center [445, 147] width 199 height 14
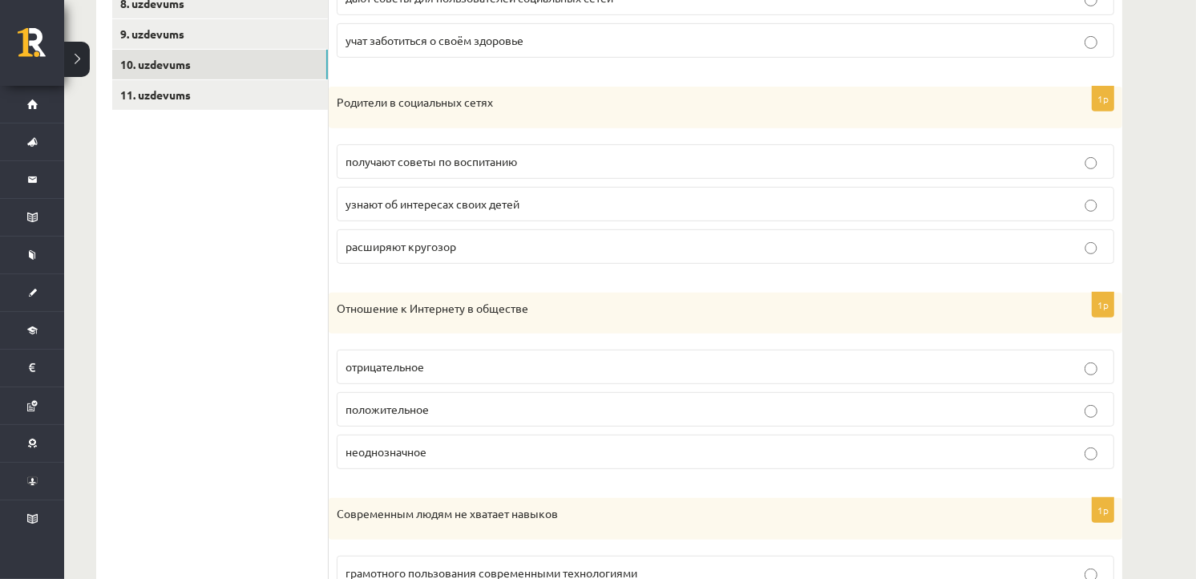
scroll to position [586, 0]
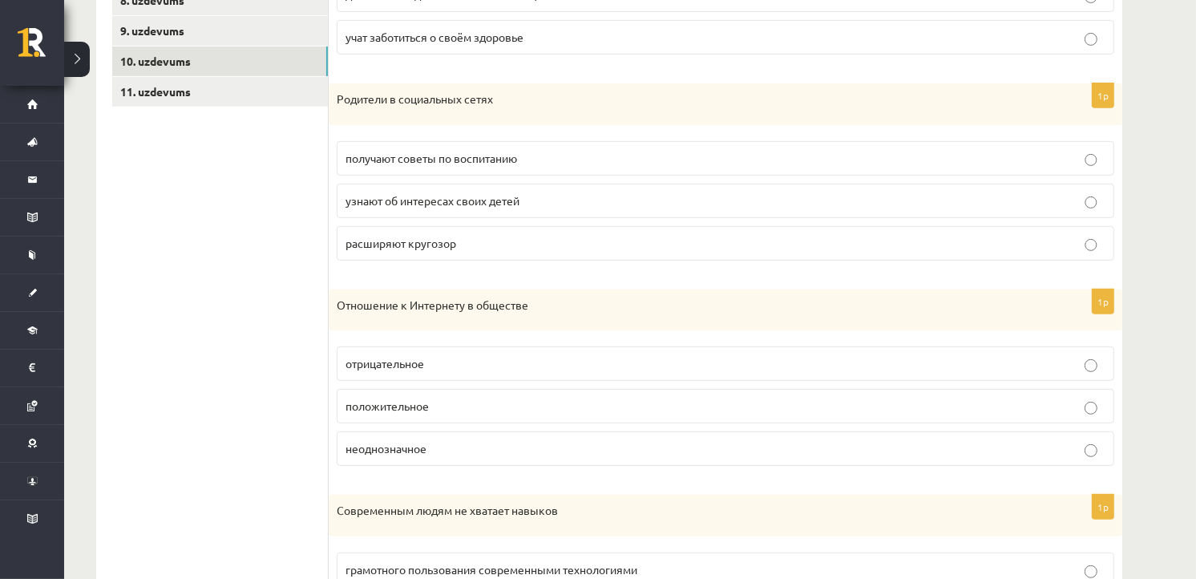
click at [576, 155] on p "получают советы по воспитанию" at bounding box center [726, 158] width 760 height 17
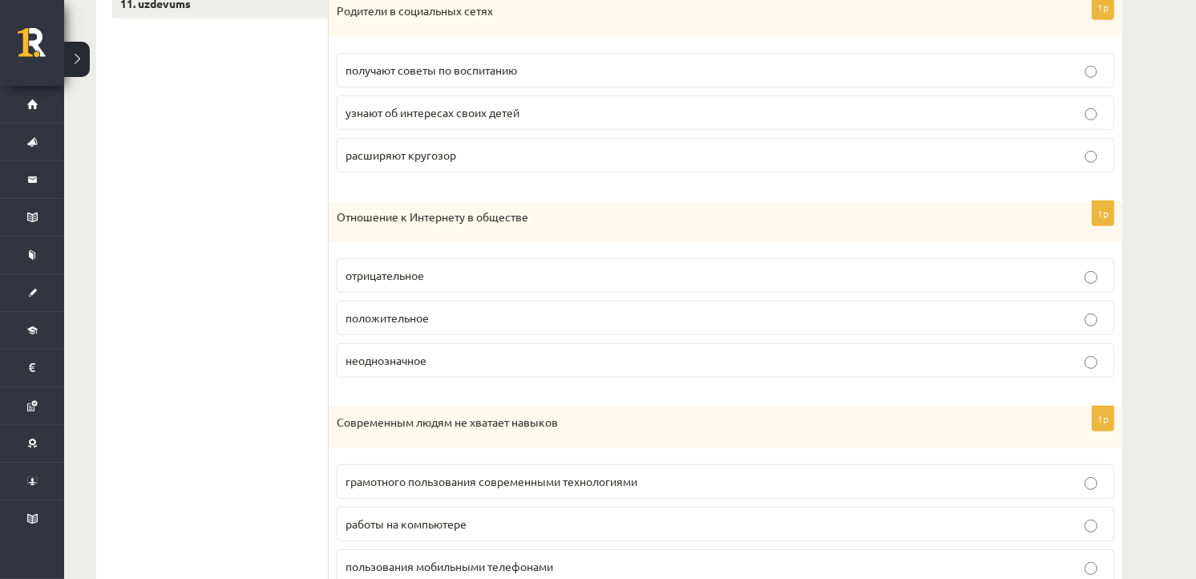
scroll to position [682, 0]
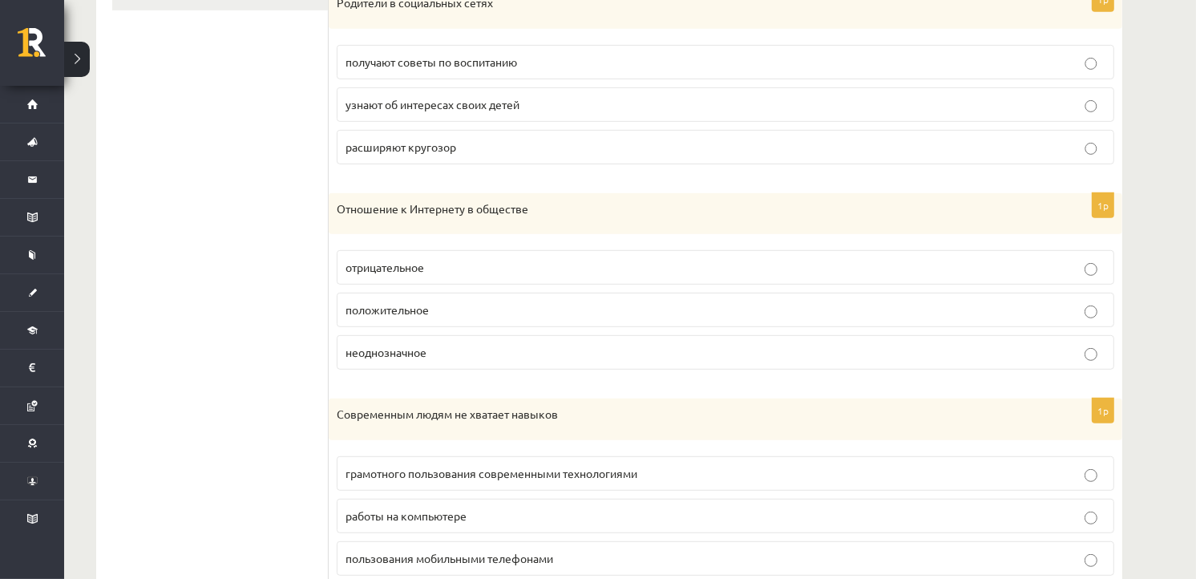
click at [451, 314] on p "положительное" at bounding box center [726, 309] width 760 height 17
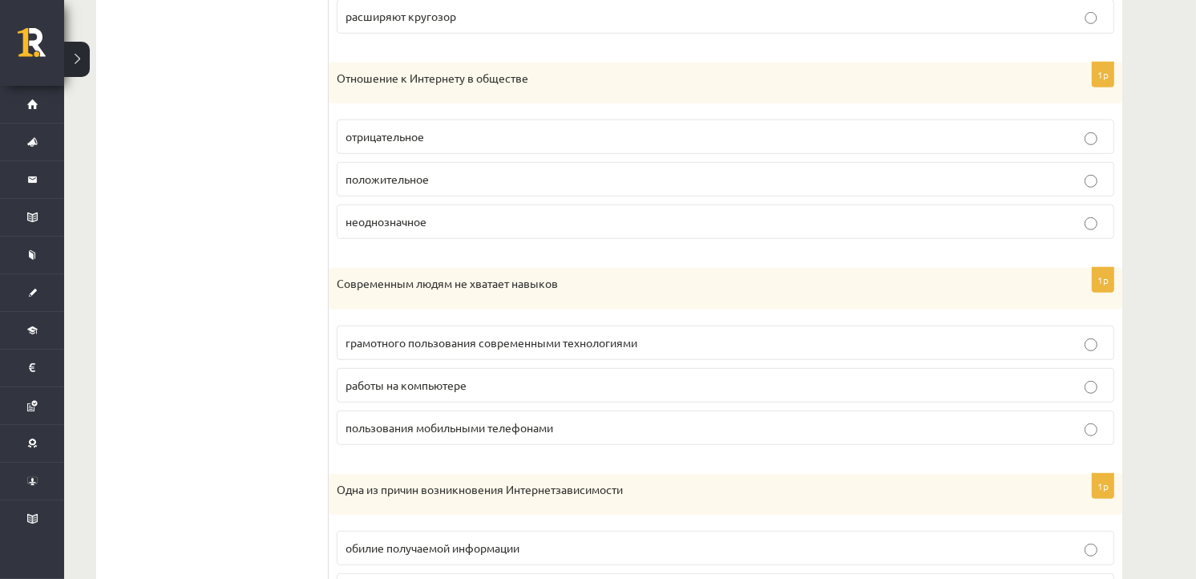
scroll to position [821, 0]
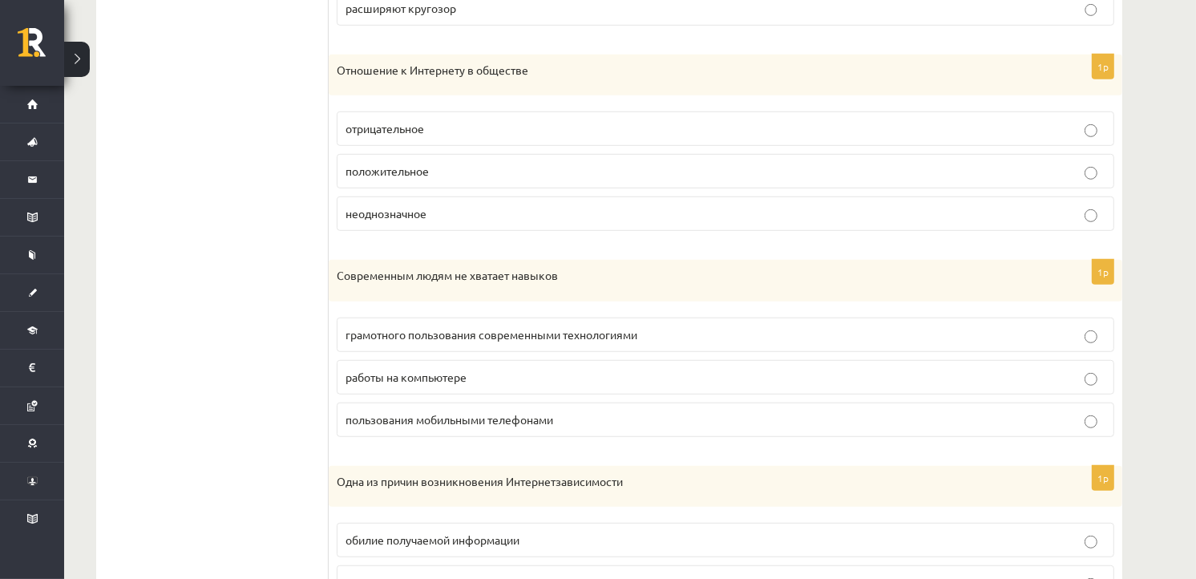
click at [523, 379] on p "работы на компьютере" at bounding box center [726, 377] width 760 height 17
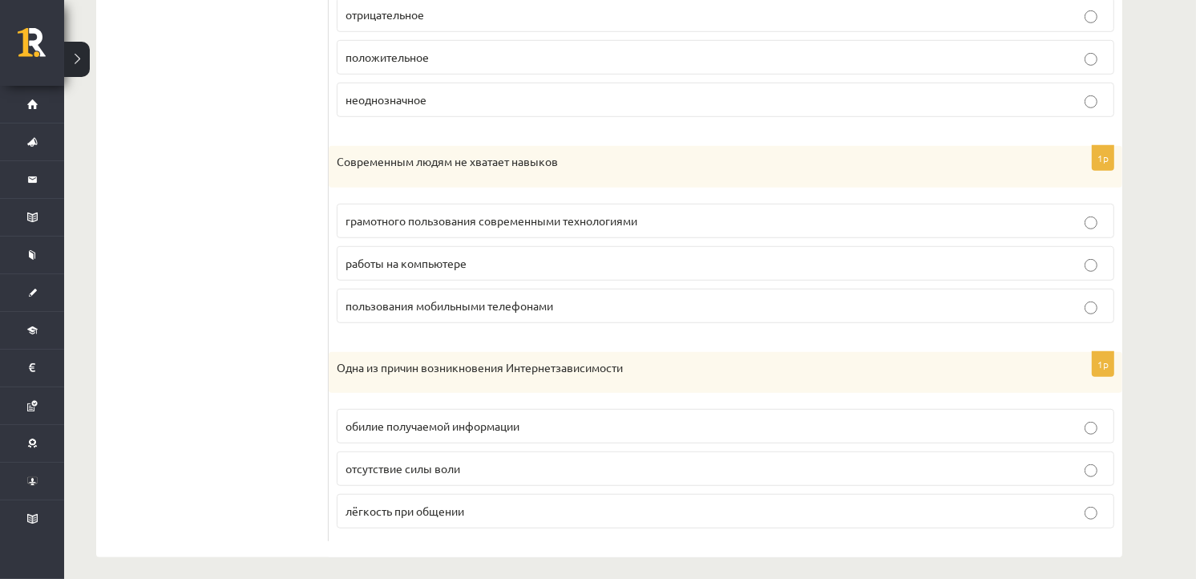
scroll to position [940, 0]
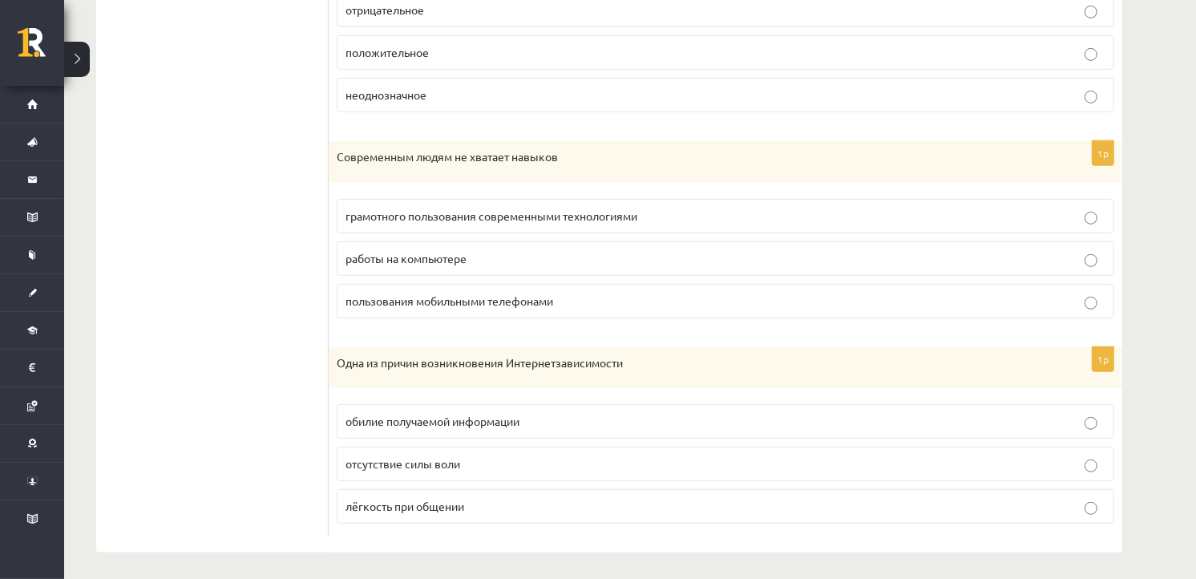
click at [551, 428] on p "обилие получаемой информации" at bounding box center [726, 421] width 760 height 17
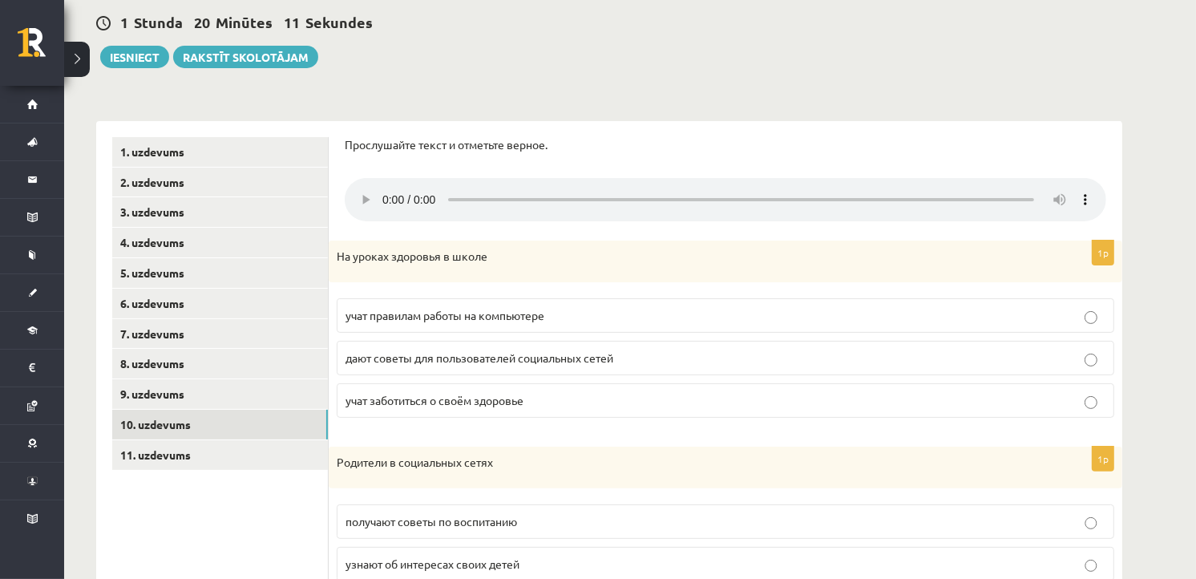
scroll to position [274, 0]
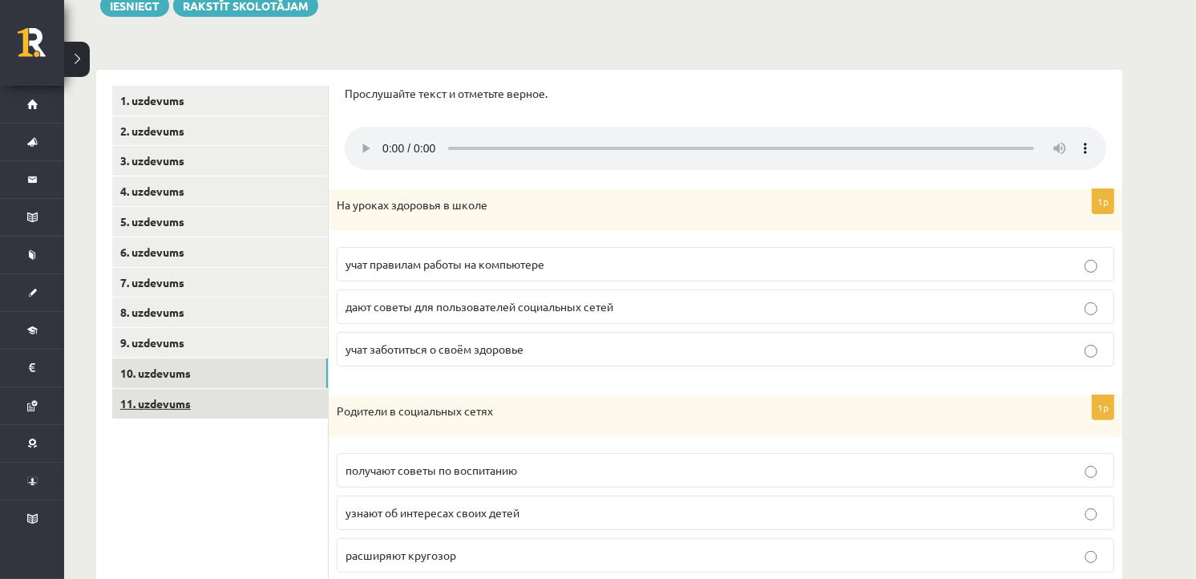
click at [179, 396] on link "11. uzdevums" at bounding box center [220, 404] width 216 height 30
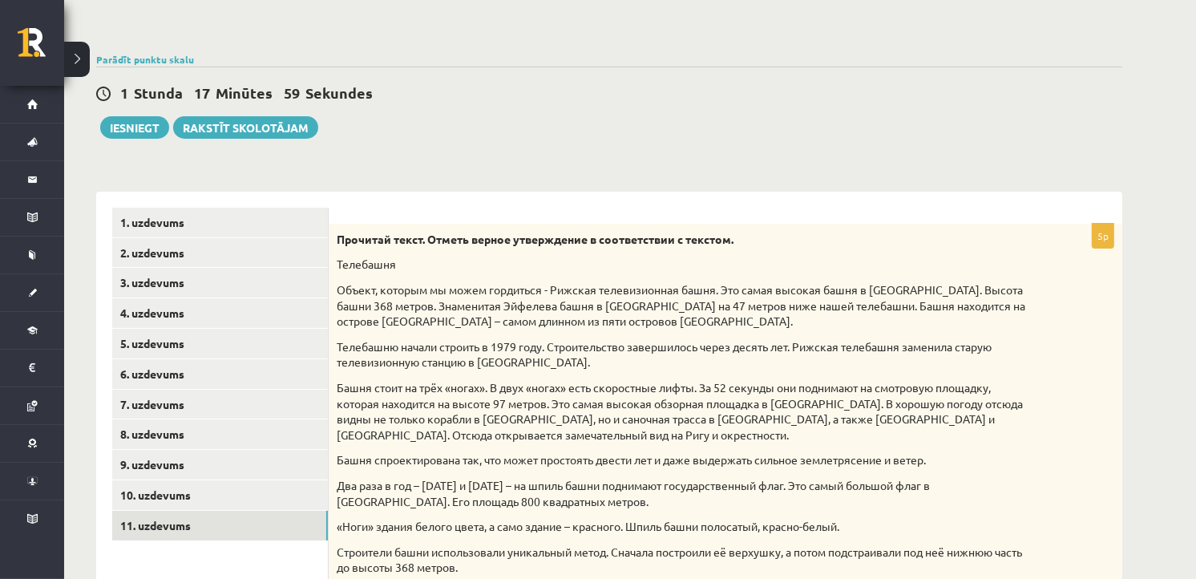
scroll to position [99, 0]
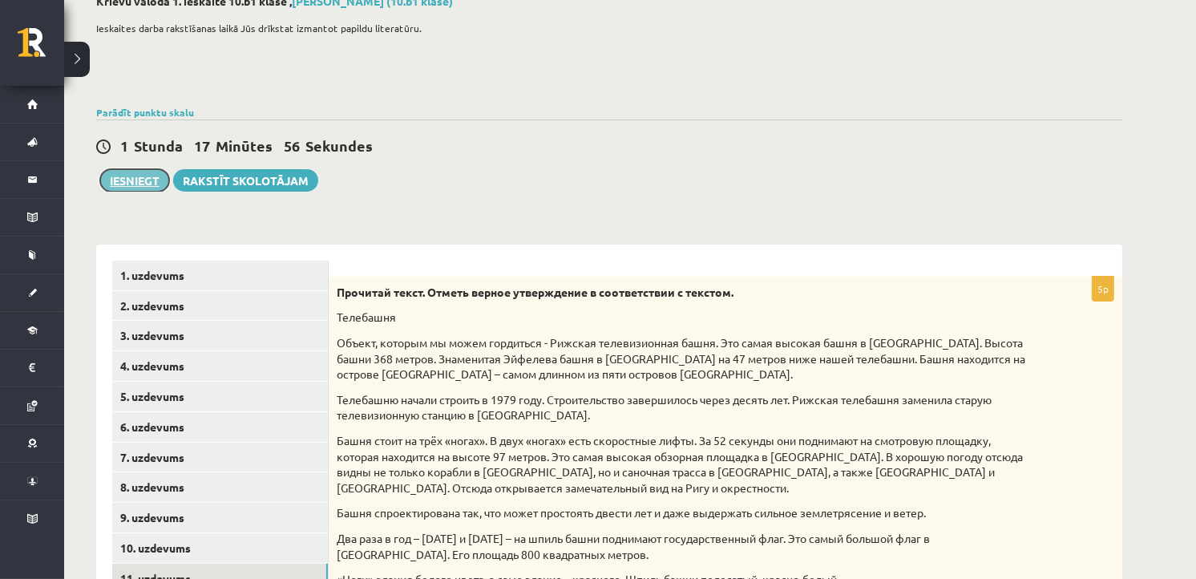
click at [133, 185] on button "Iesniegt" at bounding box center [134, 180] width 69 height 22
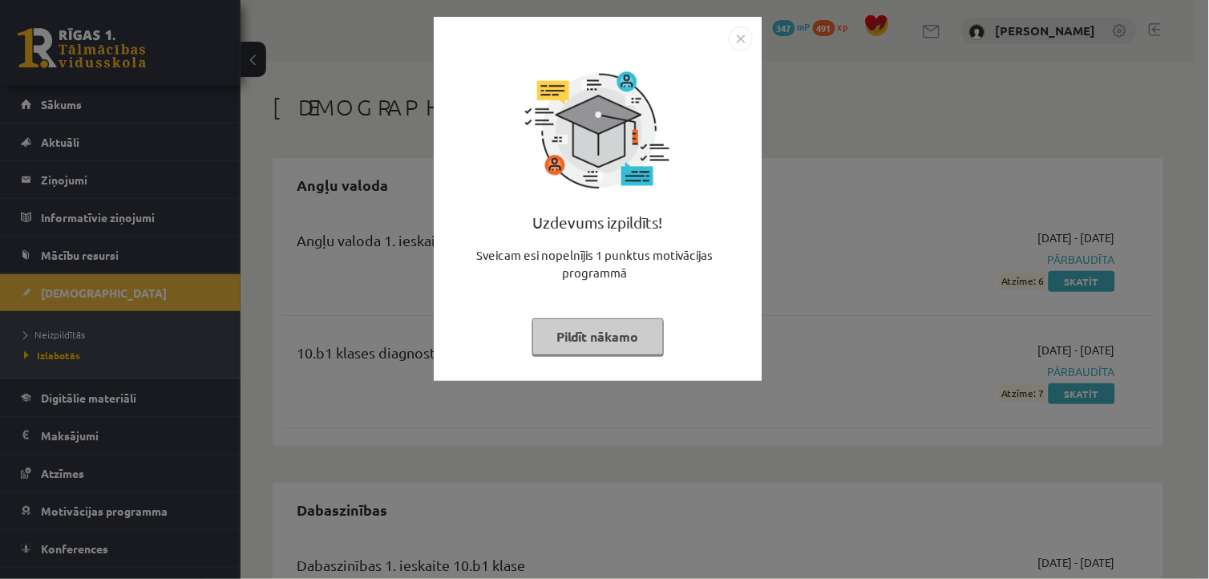
click at [741, 44] on img "Close" at bounding box center [741, 38] width 24 height 24
